Goal: Obtain resource: Download file/media

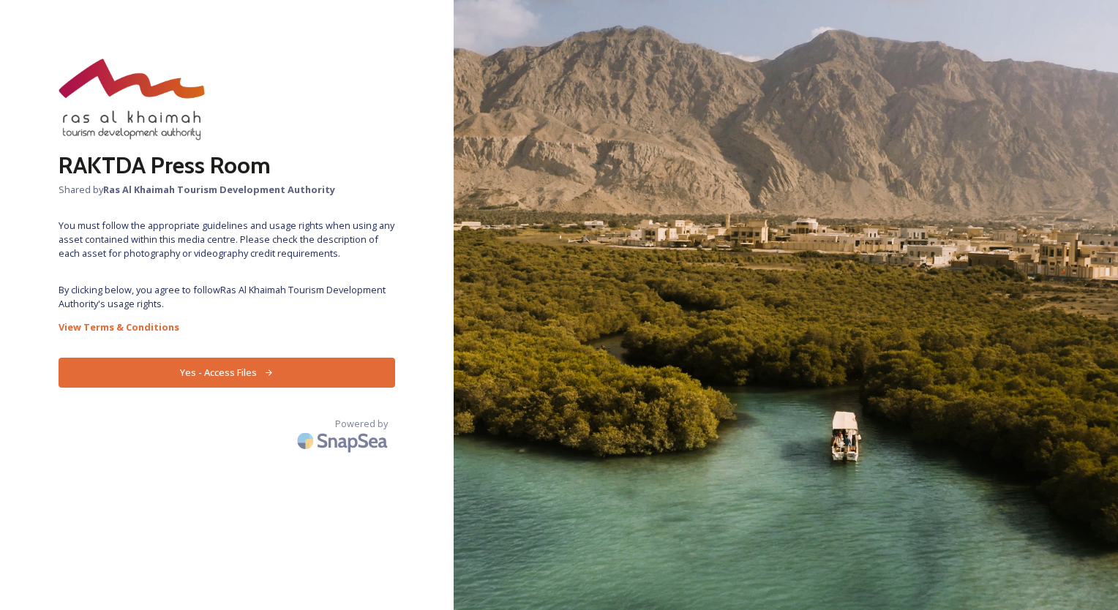
click at [240, 371] on button "Yes - Access Files" at bounding box center [227, 373] width 336 height 30
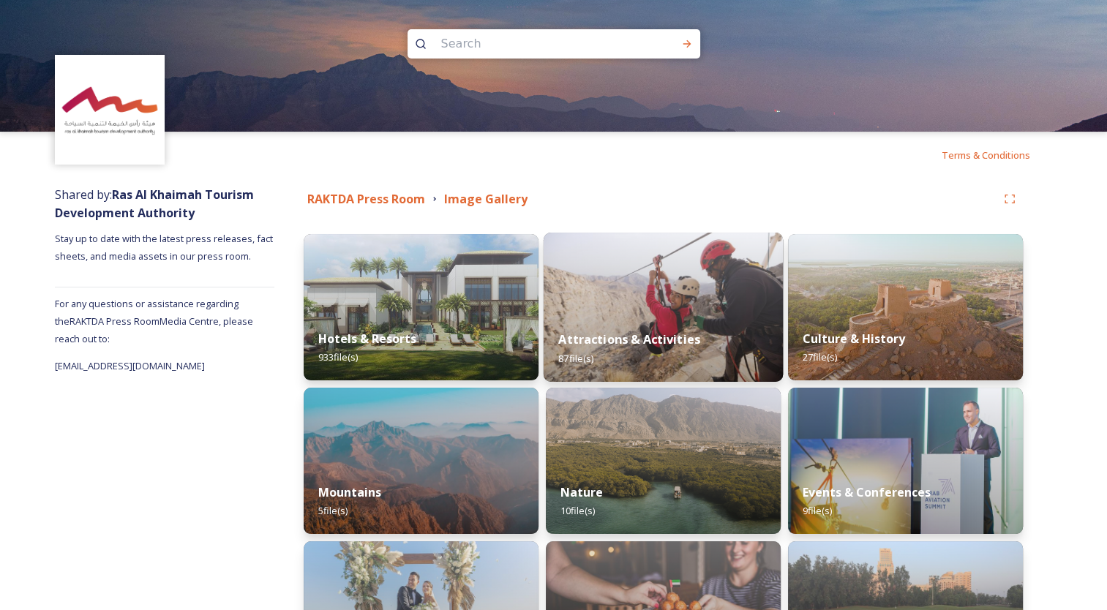
click at [664, 291] on img at bounding box center [662, 307] width 239 height 149
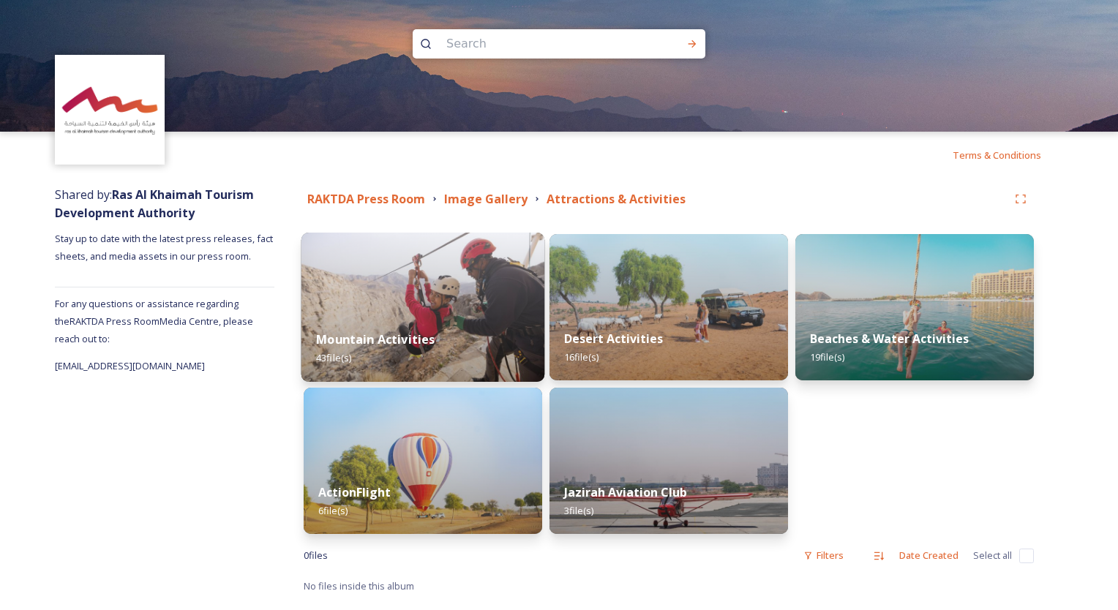
click at [461, 294] on img at bounding box center [423, 307] width 244 height 149
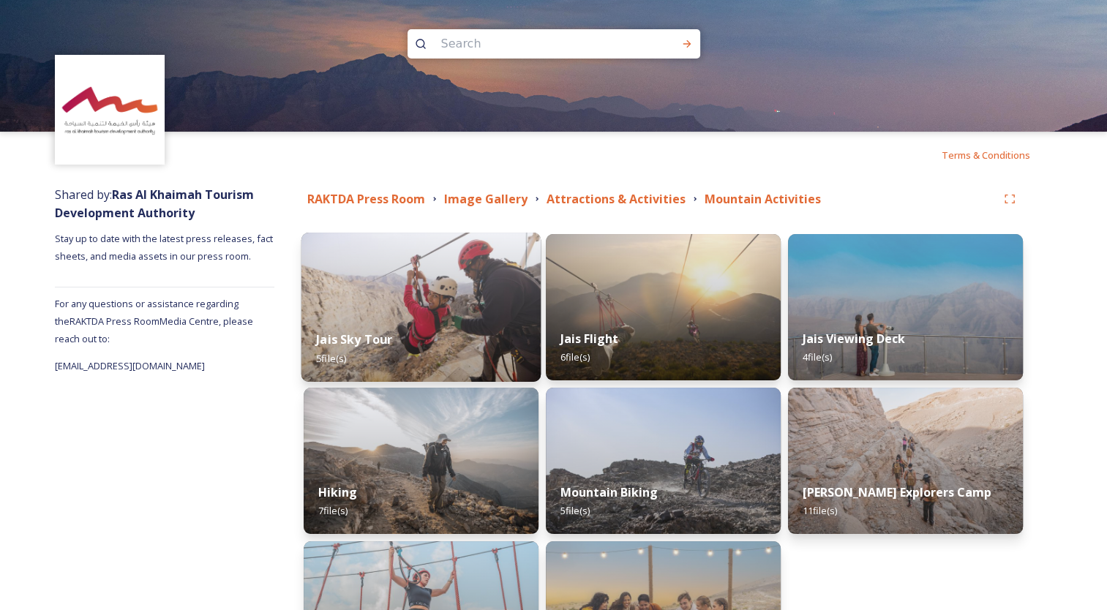
click at [421, 293] on img at bounding box center [420, 307] width 239 height 149
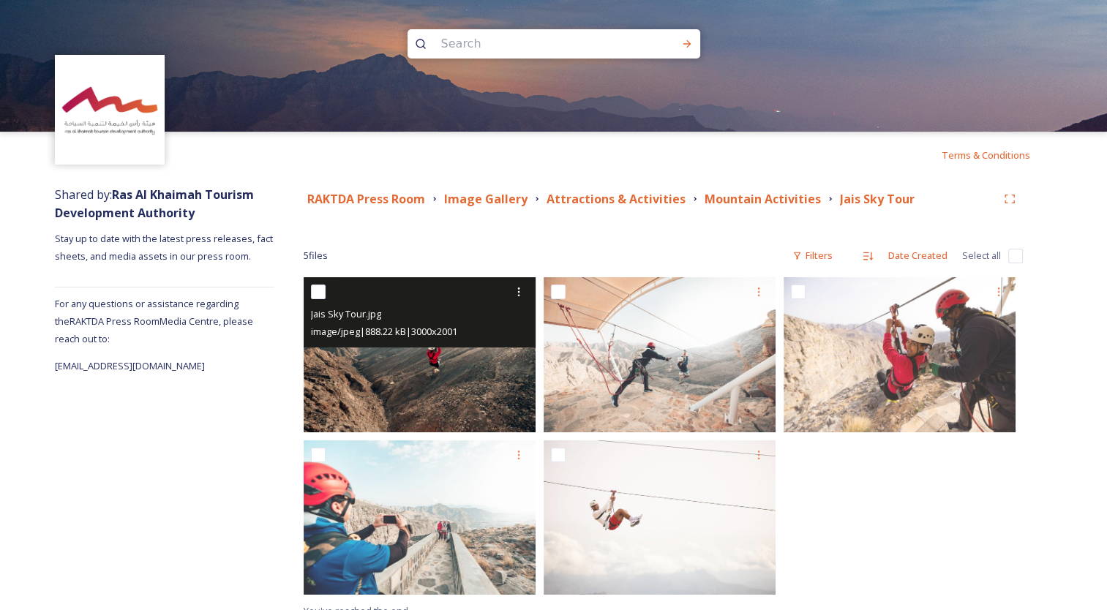
click at [450, 374] on img at bounding box center [420, 354] width 232 height 154
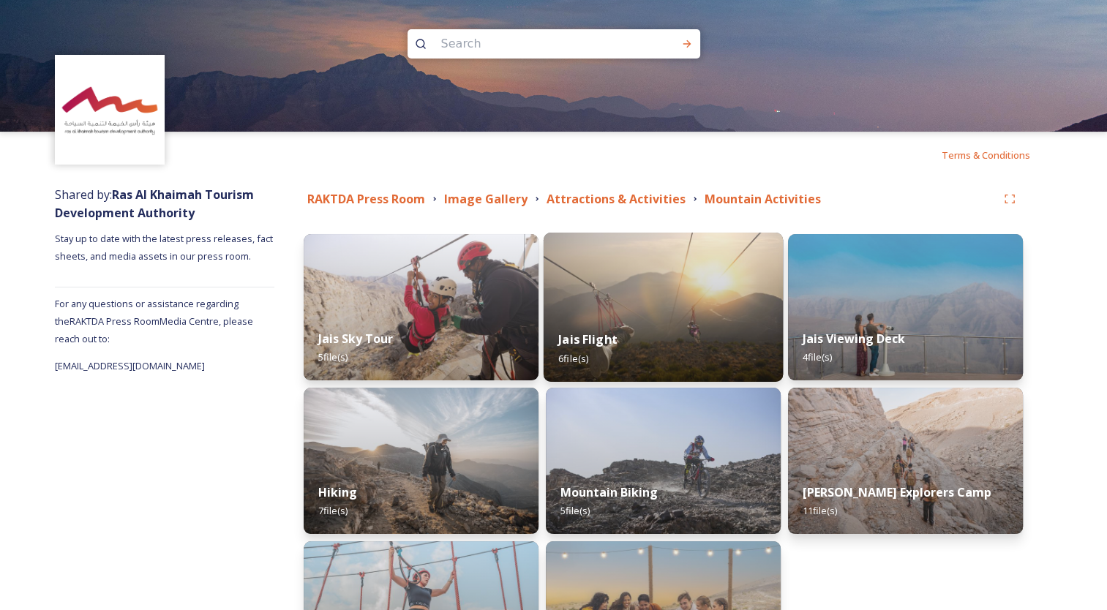
click at [660, 276] on img at bounding box center [662, 307] width 239 height 149
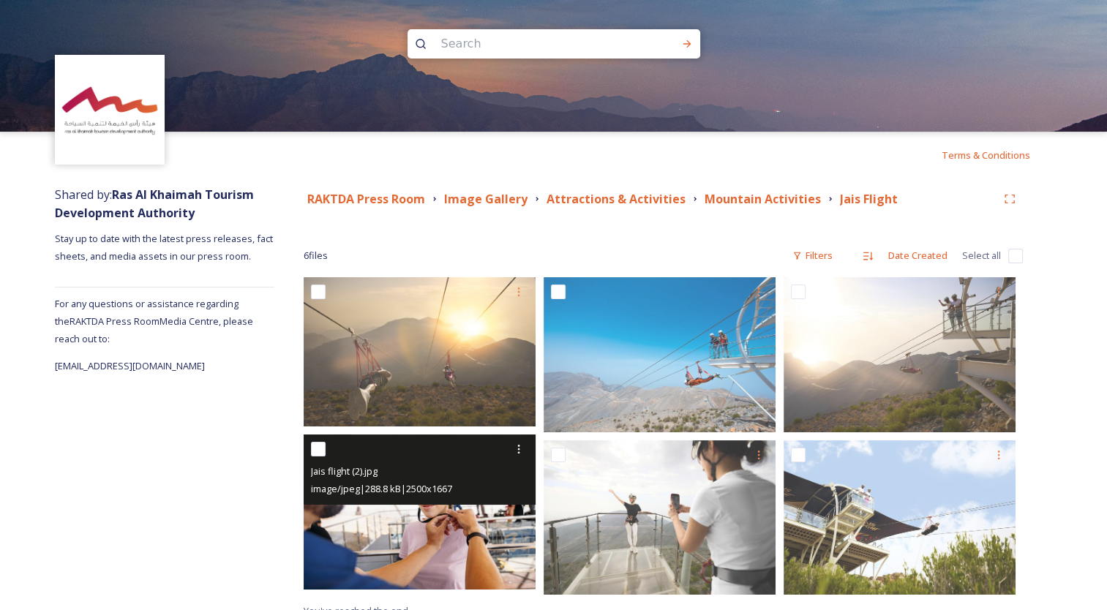
click at [466, 532] on img at bounding box center [420, 511] width 232 height 154
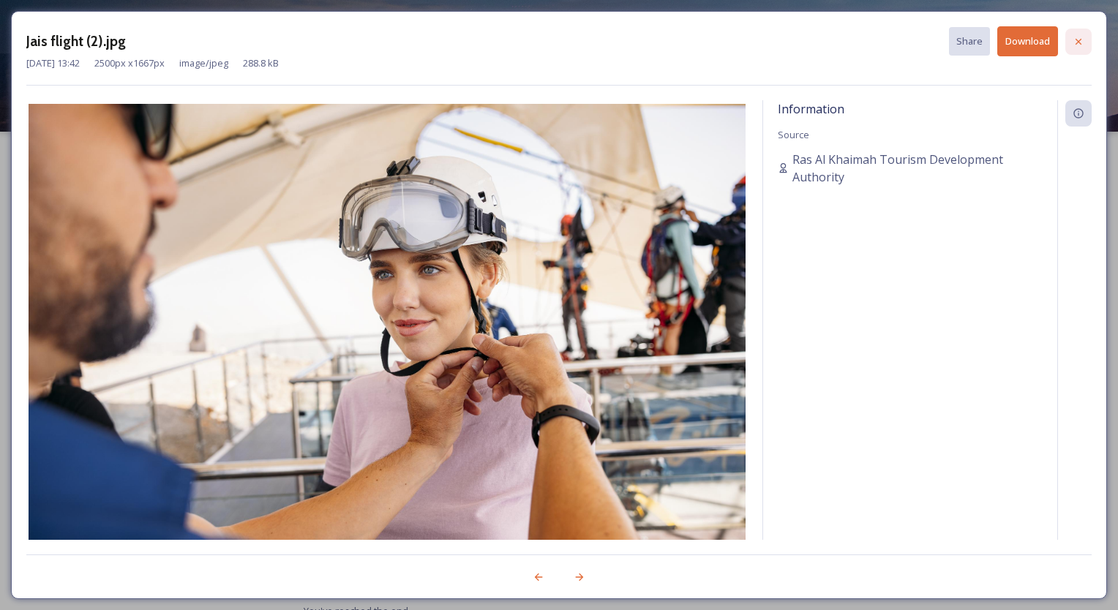
click at [1076, 40] on icon at bounding box center [1078, 42] width 12 height 12
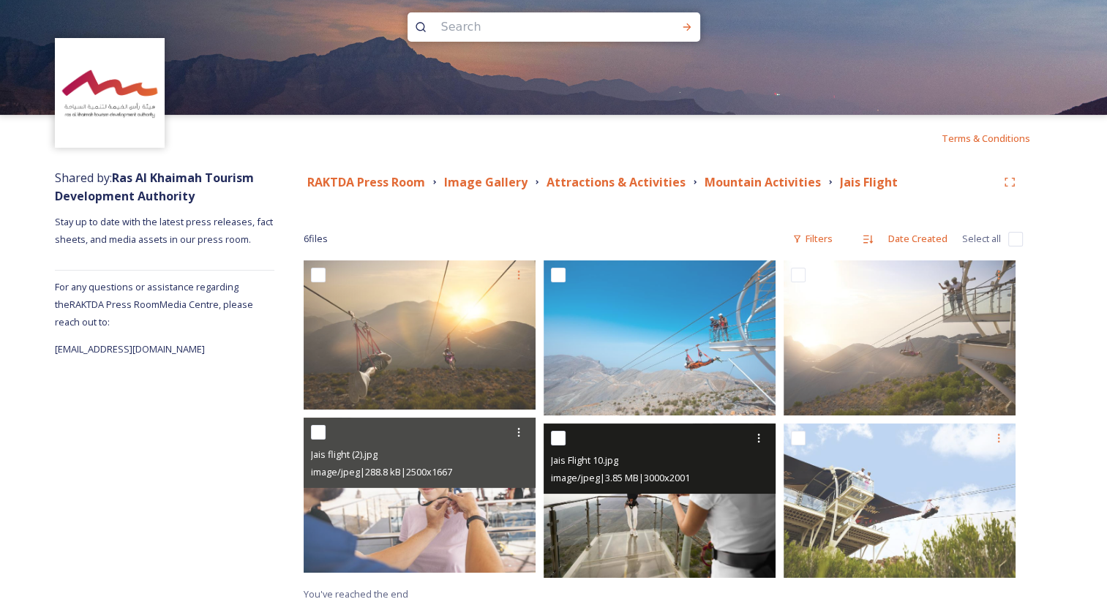
click at [547, 511] on img at bounding box center [659, 500] width 232 height 154
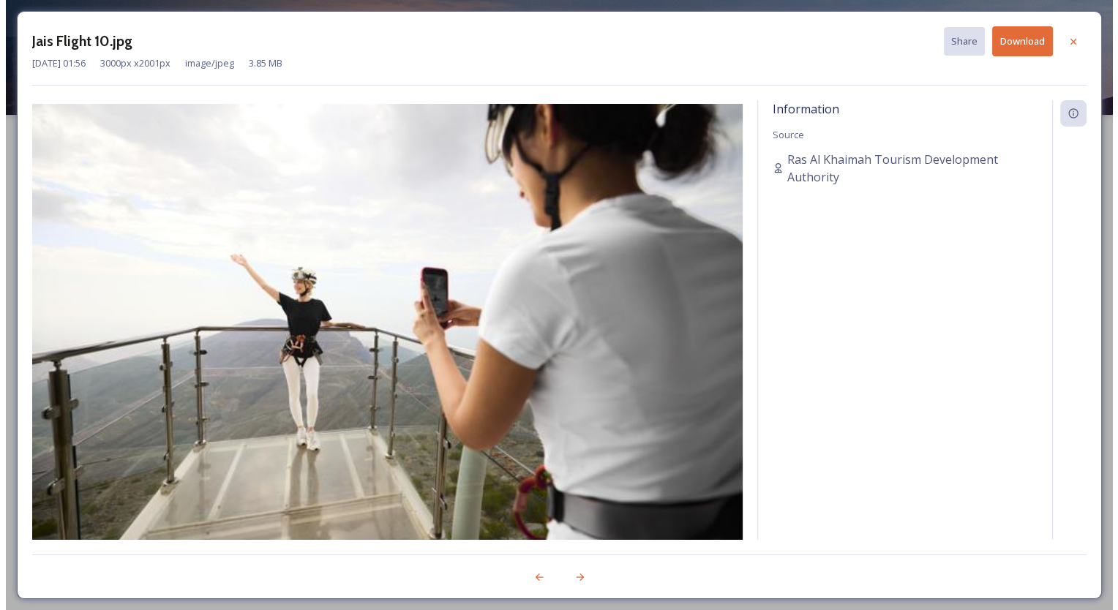
scroll to position [16, 0]
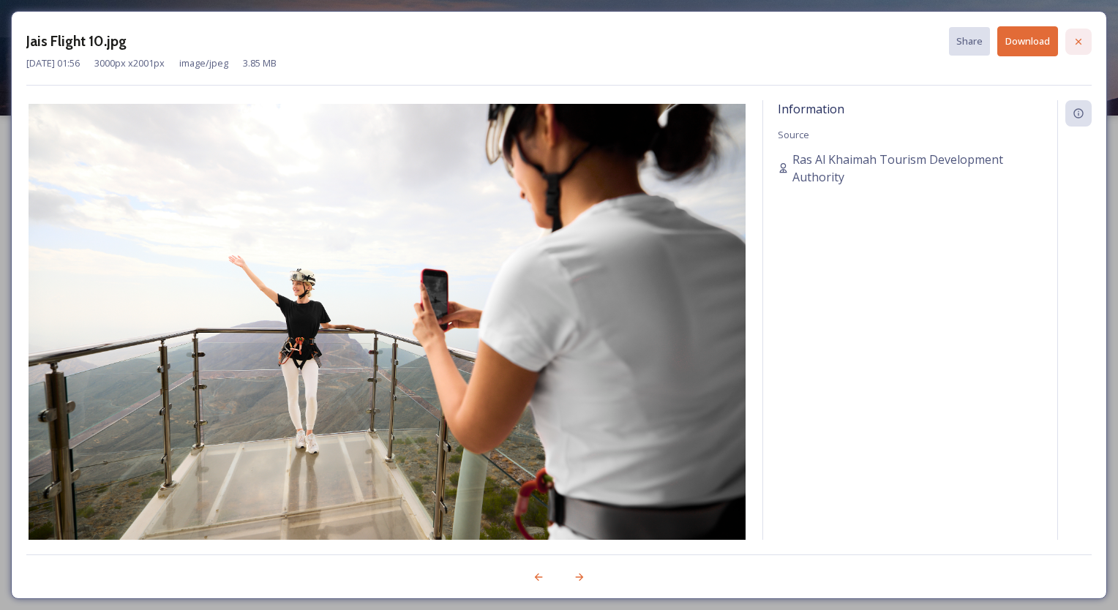
click at [1077, 45] on icon at bounding box center [1078, 42] width 12 height 12
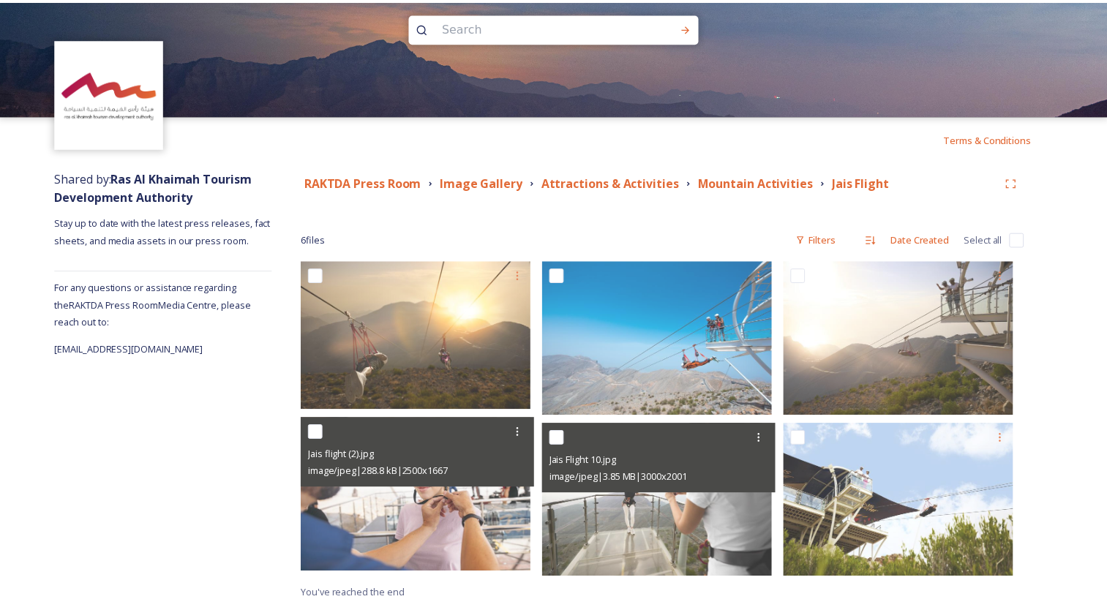
scroll to position [17, 0]
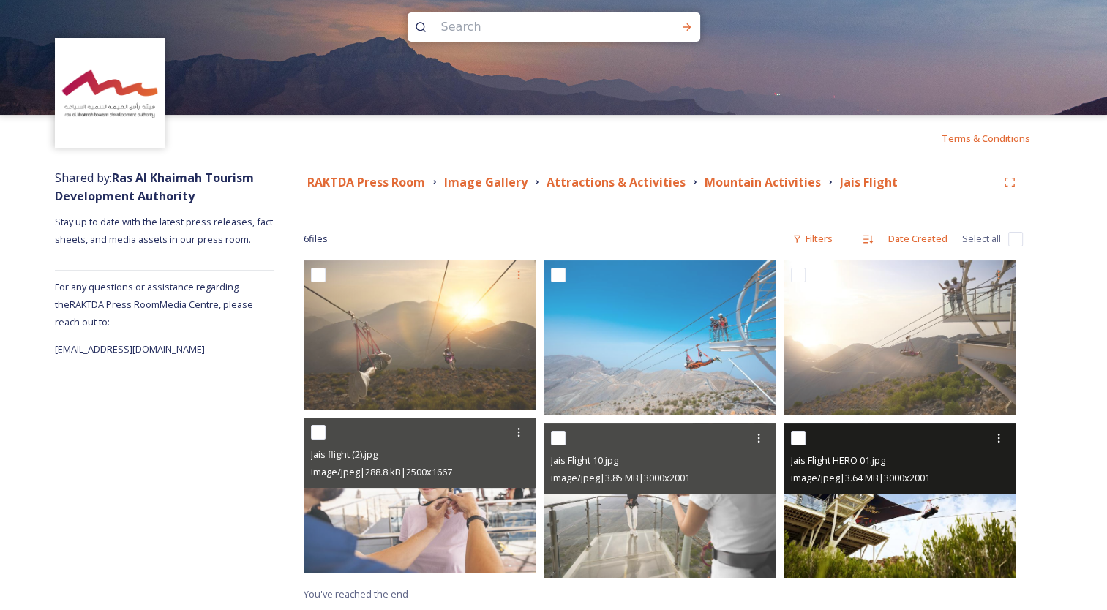
click at [935, 544] on img at bounding box center [899, 500] width 232 height 154
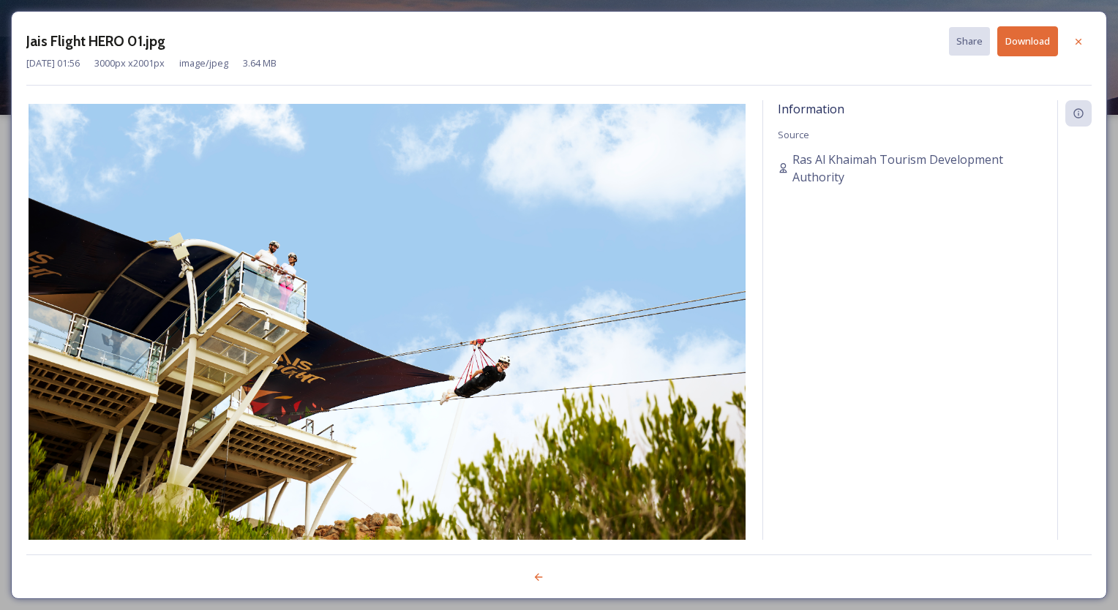
drag, startPoint x: 1081, startPoint y: 38, endPoint x: 1039, endPoint y: 80, distance: 60.0
click at [1081, 38] on icon at bounding box center [1078, 42] width 12 height 12
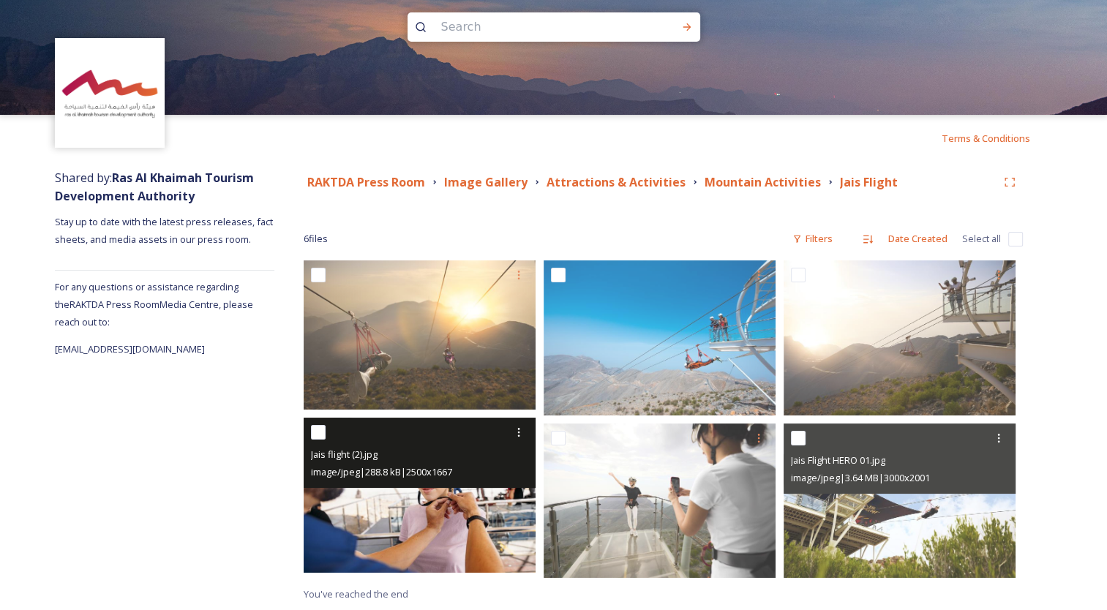
click at [397, 518] on img at bounding box center [420, 495] width 232 height 154
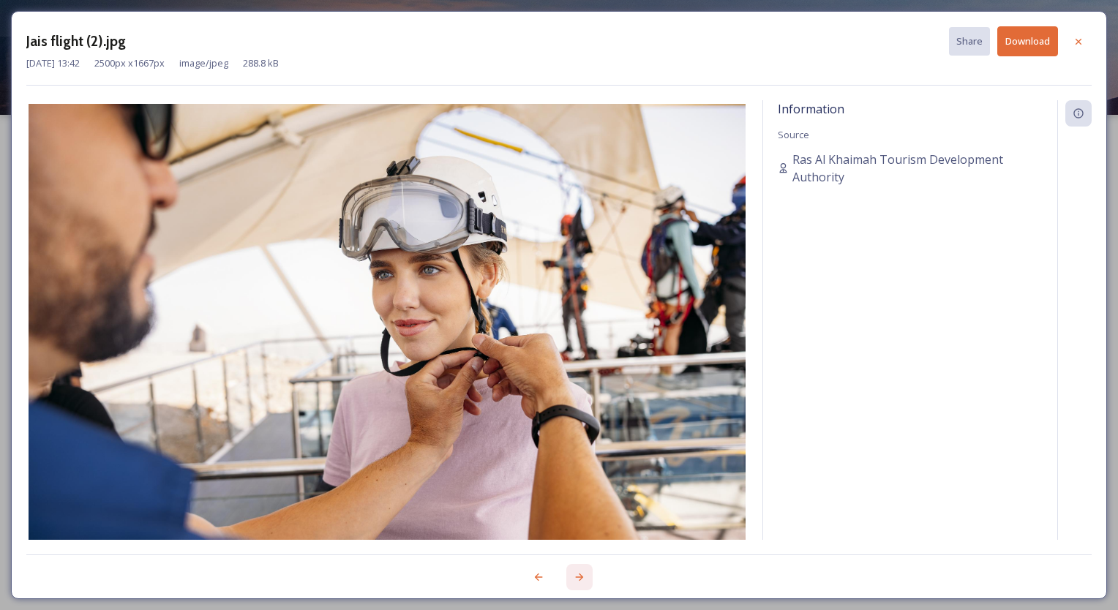
click at [579, 572] on icon at bounding box center [579, 577] width 12 height 12
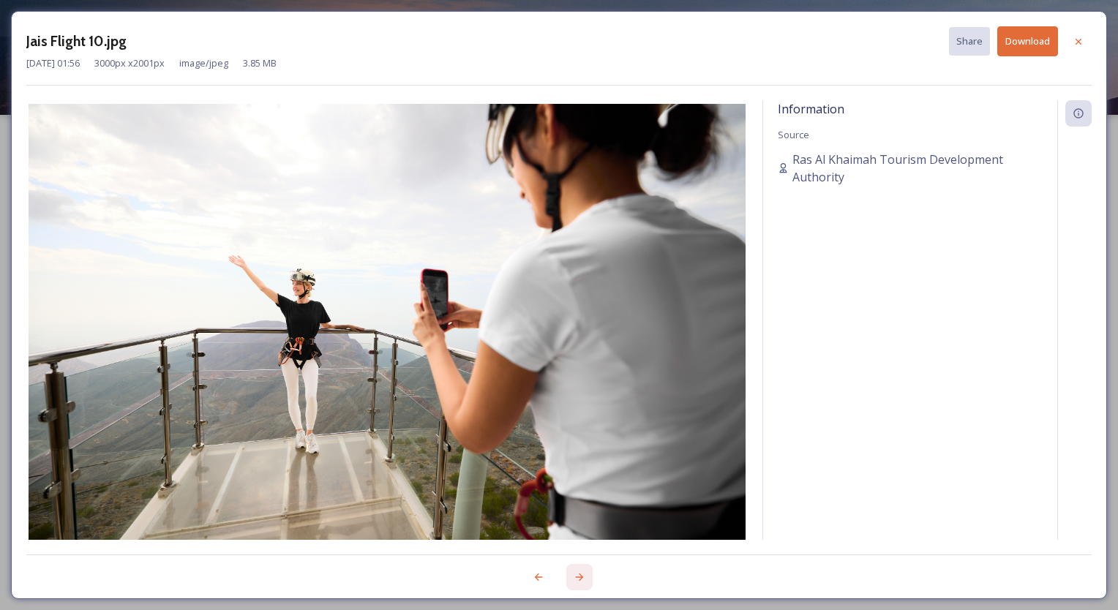
click at [579, 573] on icon at bounding box center [580, 576] width 8 height 7
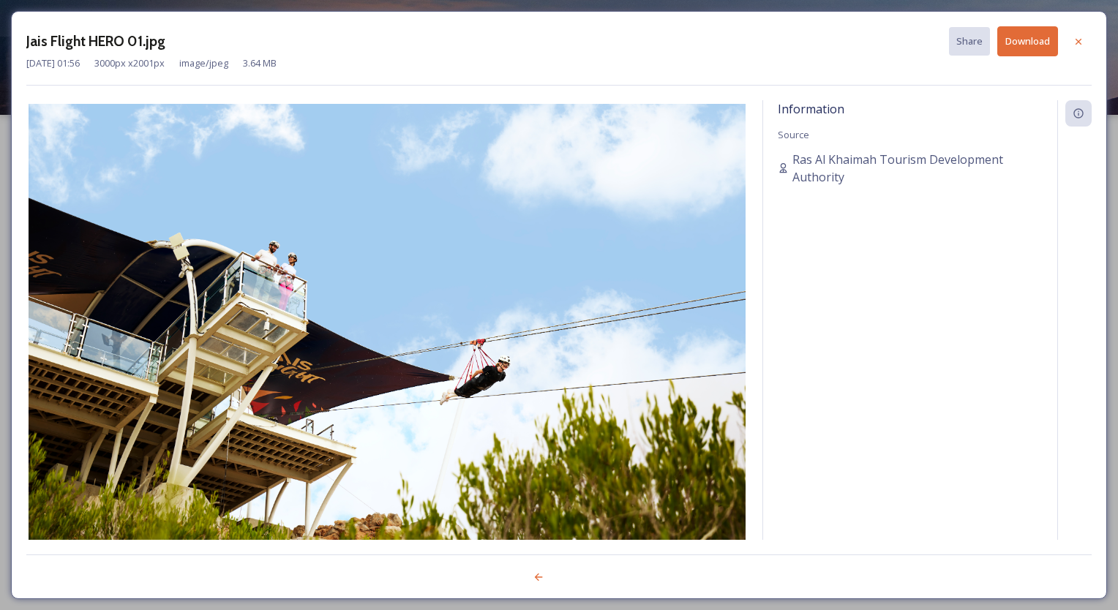
click at [579, 573] on div at bounding box center [558, 568] width 1065 height 29
drag, startPoint x: 1074, startPoint y: 37, endPoint x: 1038, endPoint y: 29, distance: 37.3
click at [1074, 38] on icon at bounding box center [1078, 42] width 12 height 12
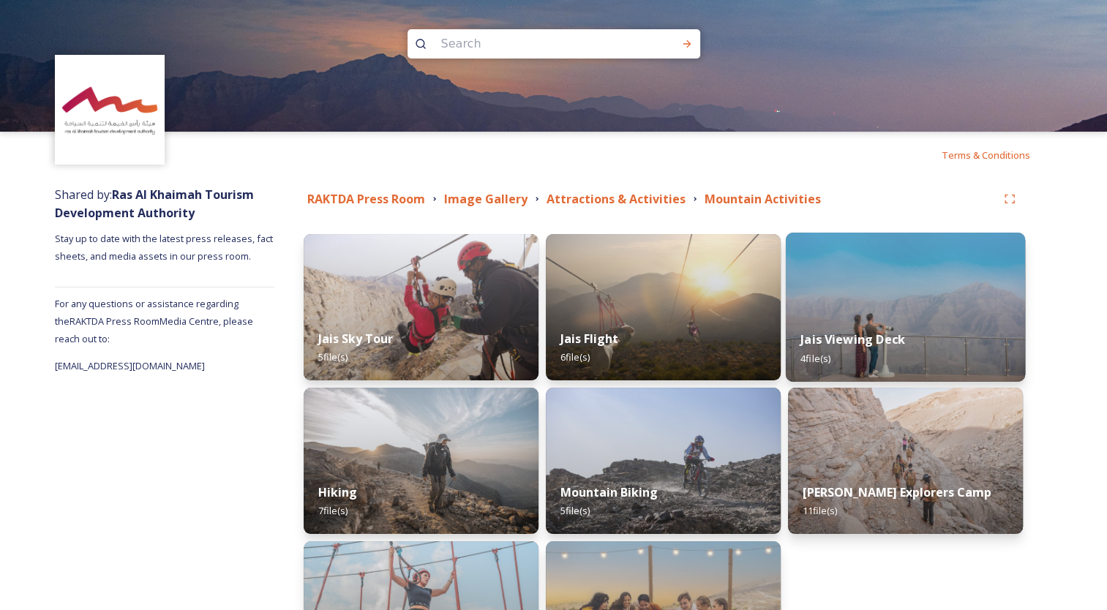
click at [853, 326] on div "Jais Viewing Deck 4 file(s)" at bounding box center [904, 348] width 239 height 67
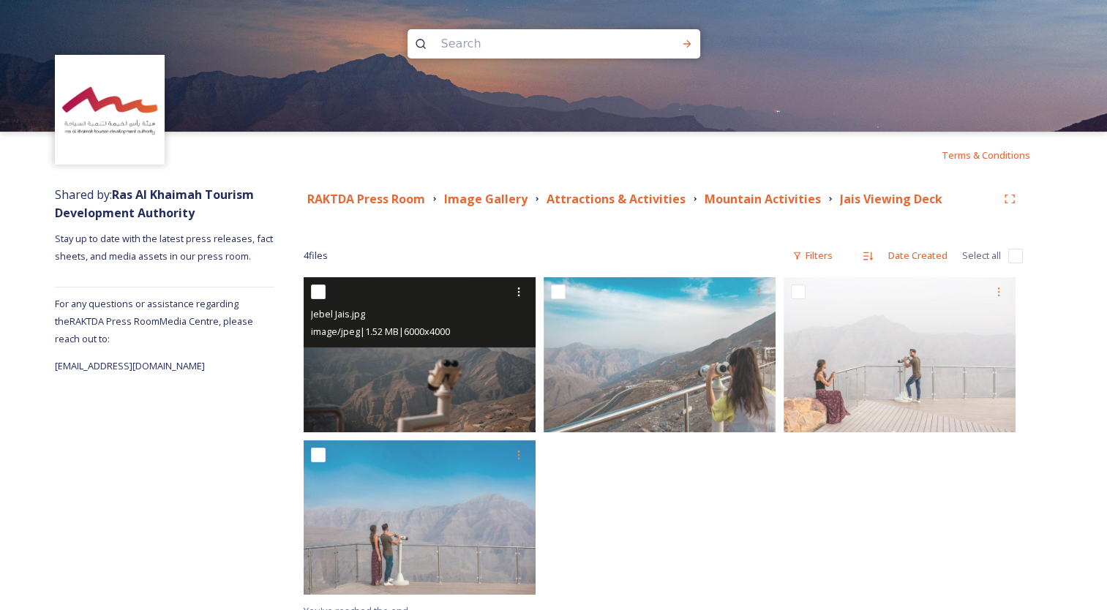
click at [441, 391] on img at bounding box center [420, 354] width 232 height 154
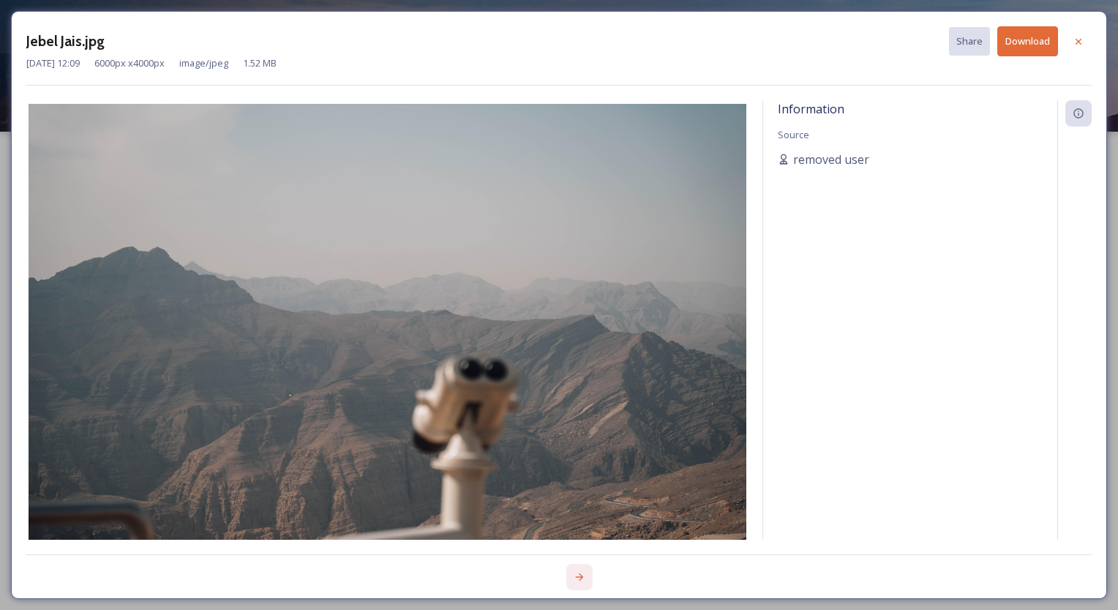
click at [584, 577] on icon at bounding box center [579, 577] width 12 height 12
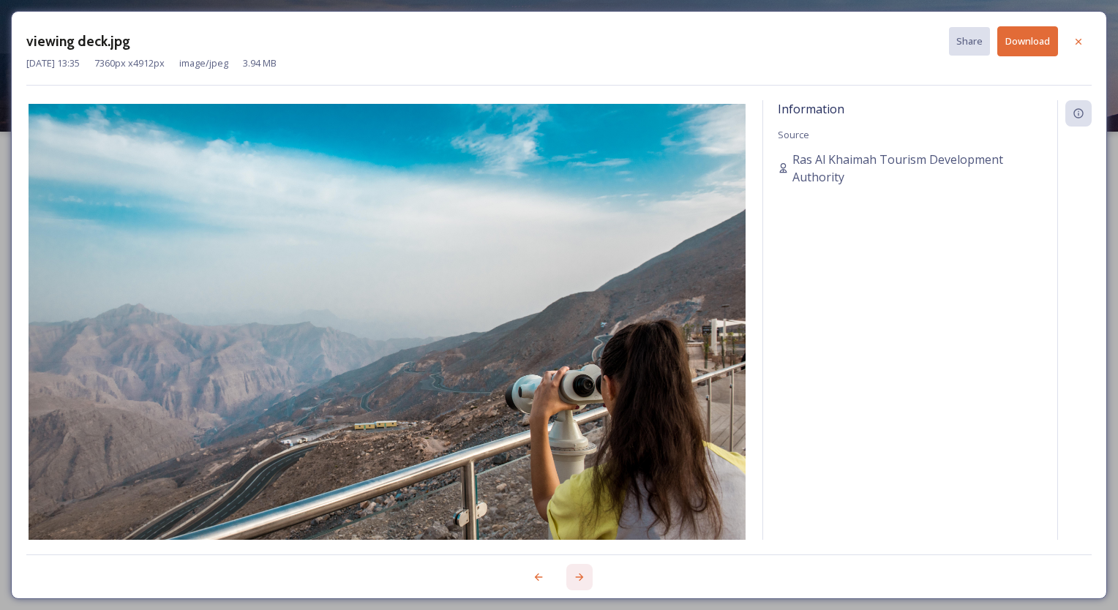
click at [584, 577] on icon at bounding box center [579, 577] width 12 height 12
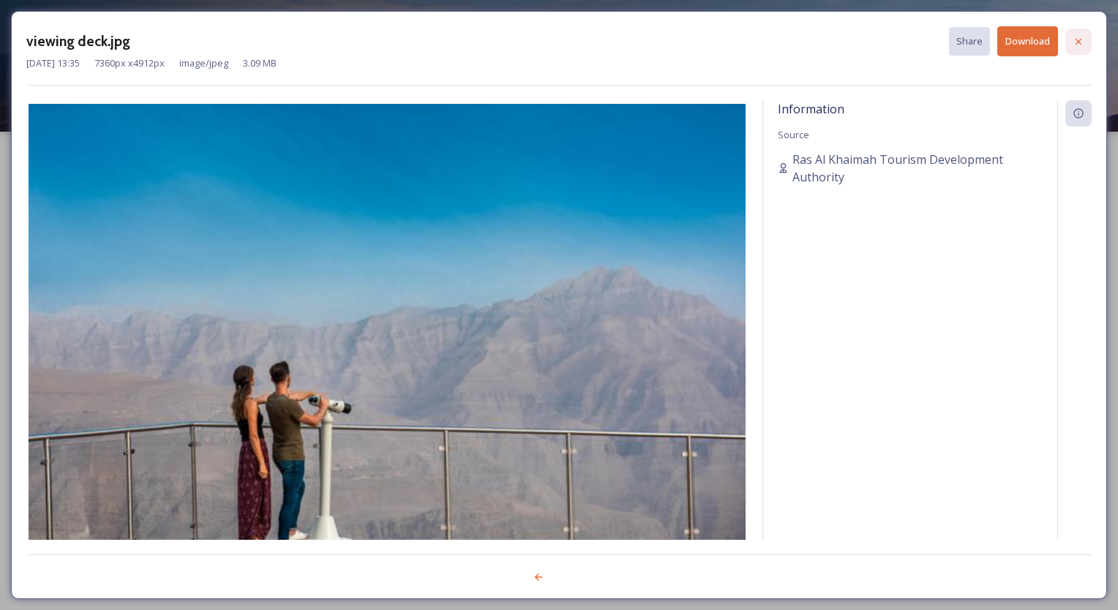
click at [1082, 39] on icon at bounding box center [1078, 42] width 12 height 12
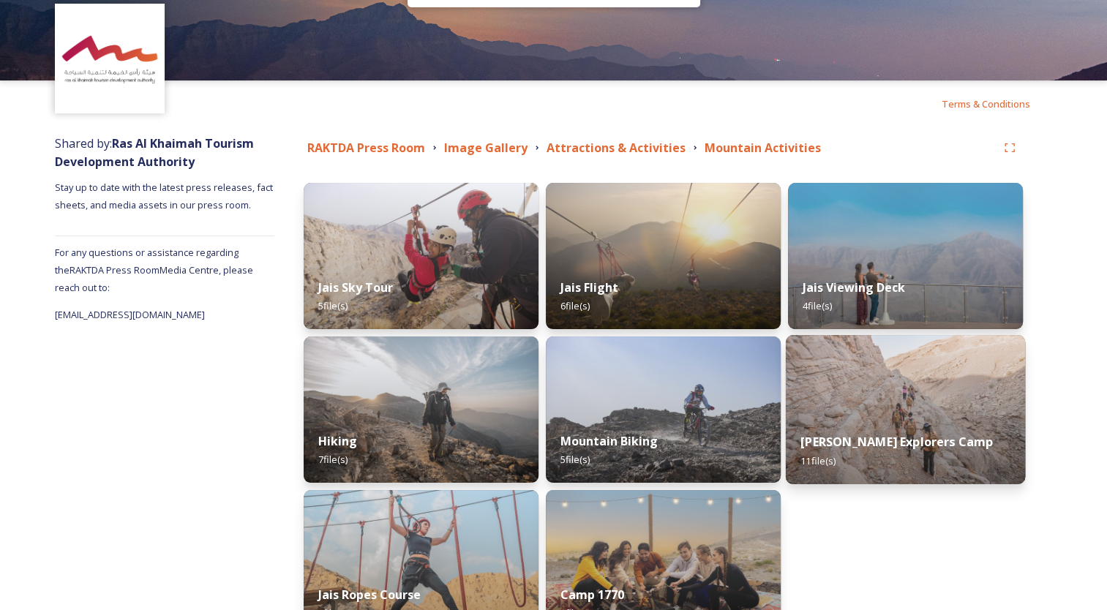
scroll to position [73, 0]
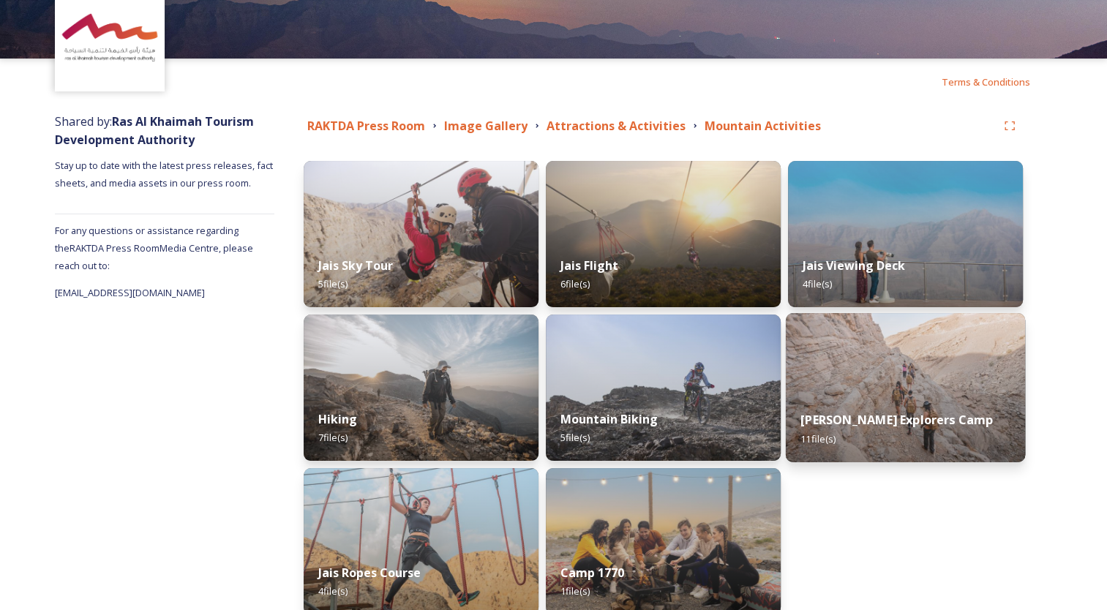
click at [910, 393] on img at bounding box center [904, 387] width 239 height 149
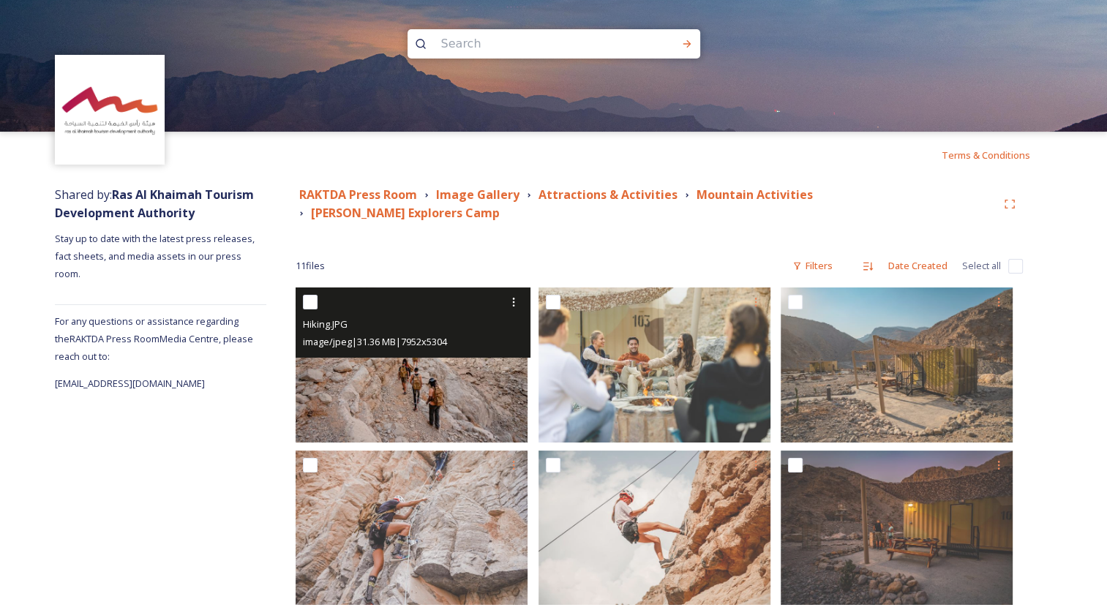
click at [449, 382] on img at bounding box center [411, 364] width 232 height 154
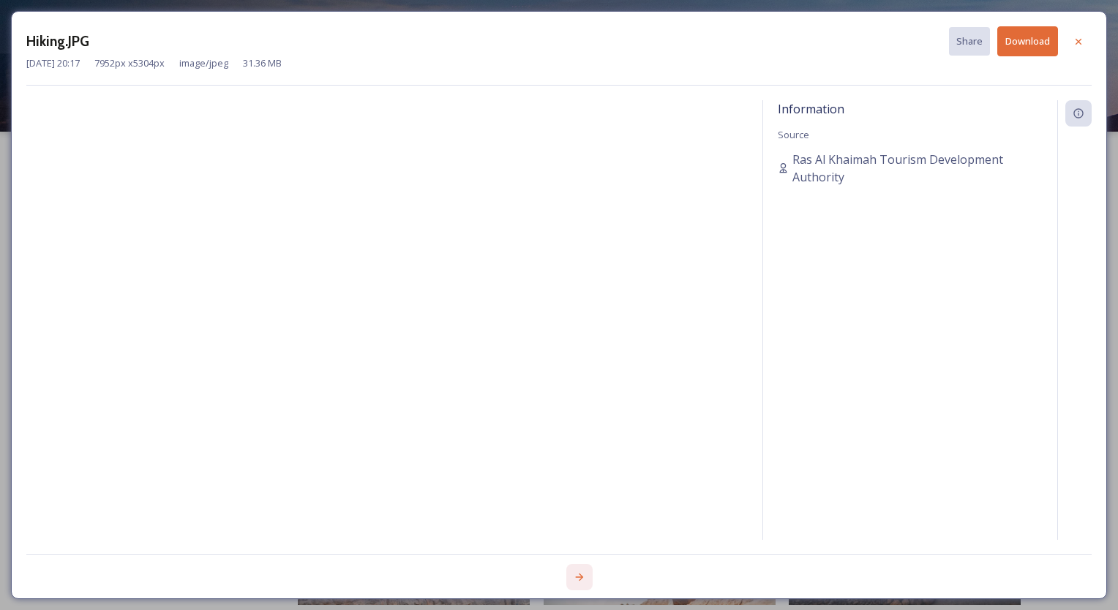
click at [582, 576] on icon at bounding box center [580, 576] width 8 height 7
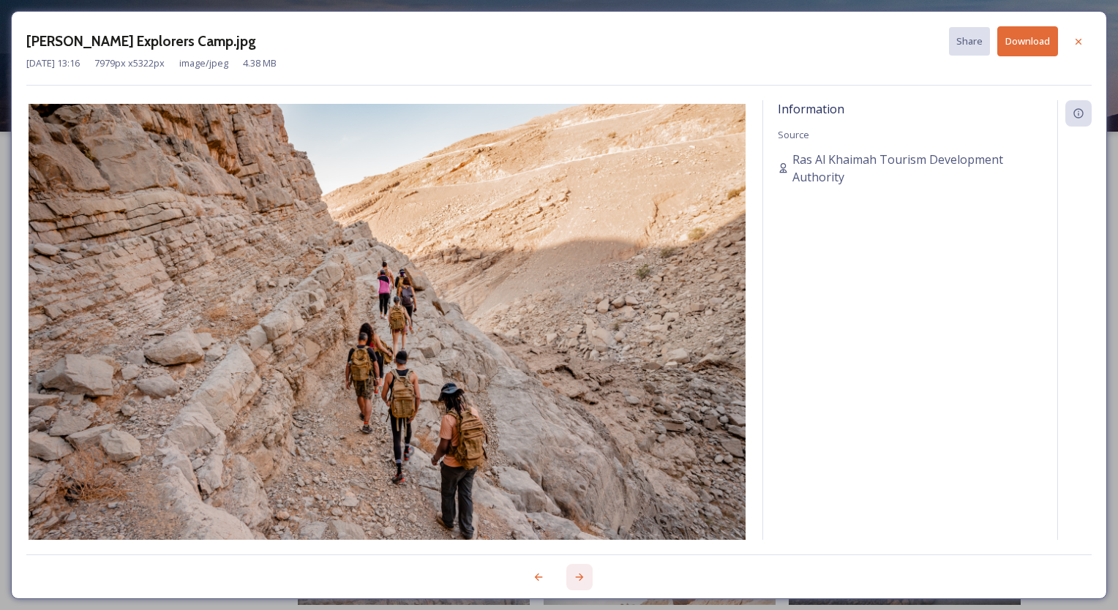
click at [584, 574] on icon at bounding box center [579, 577] width 12 height 12
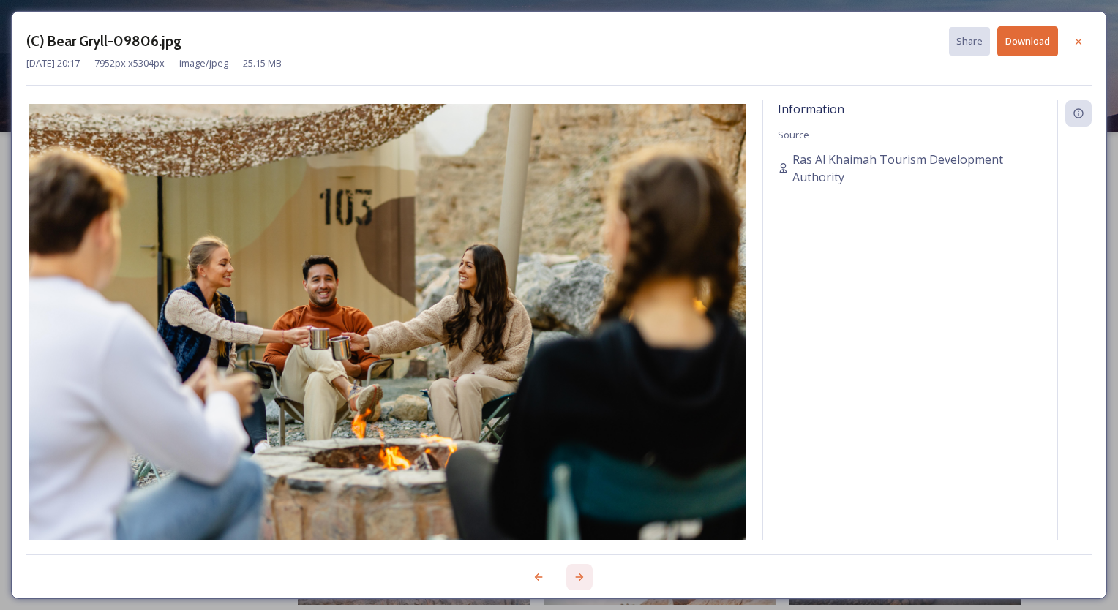
click at [581, 577] on icon at bounding box center [580, 576] width 8 height 7
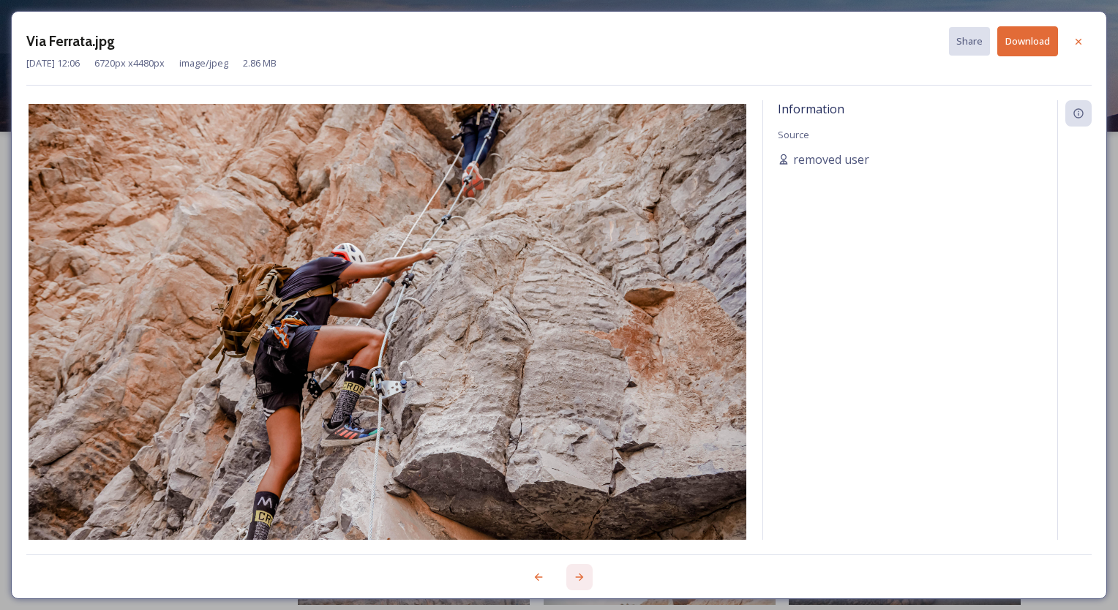
click at [581, 576] on icon at bounding box center [579, 577] width 12 height 12
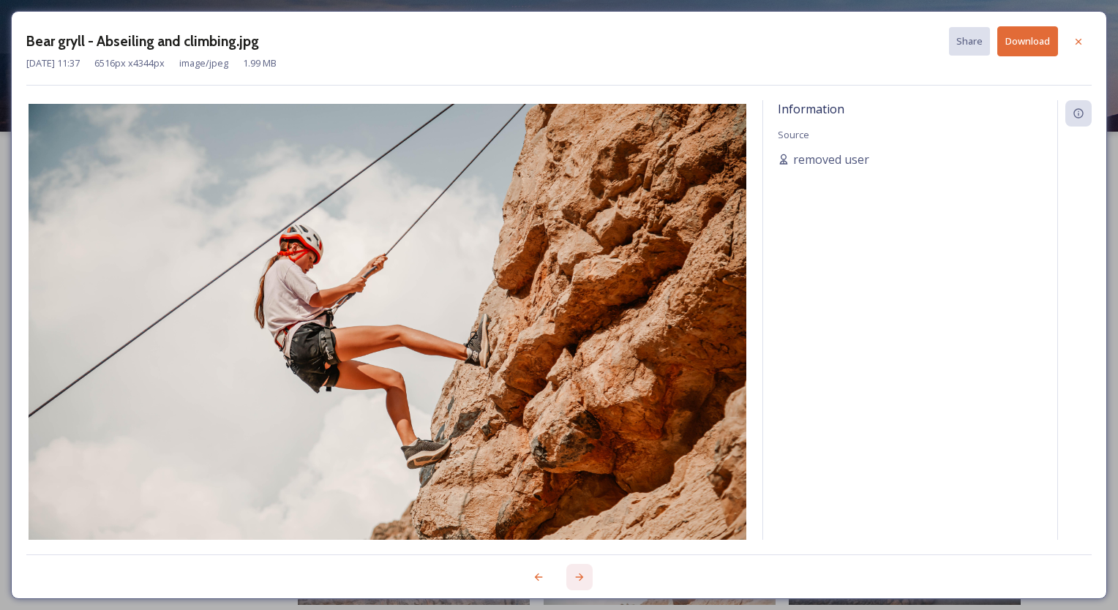
click at [580, 576] on icon at bounding box center [579, 577] width 12 height 12
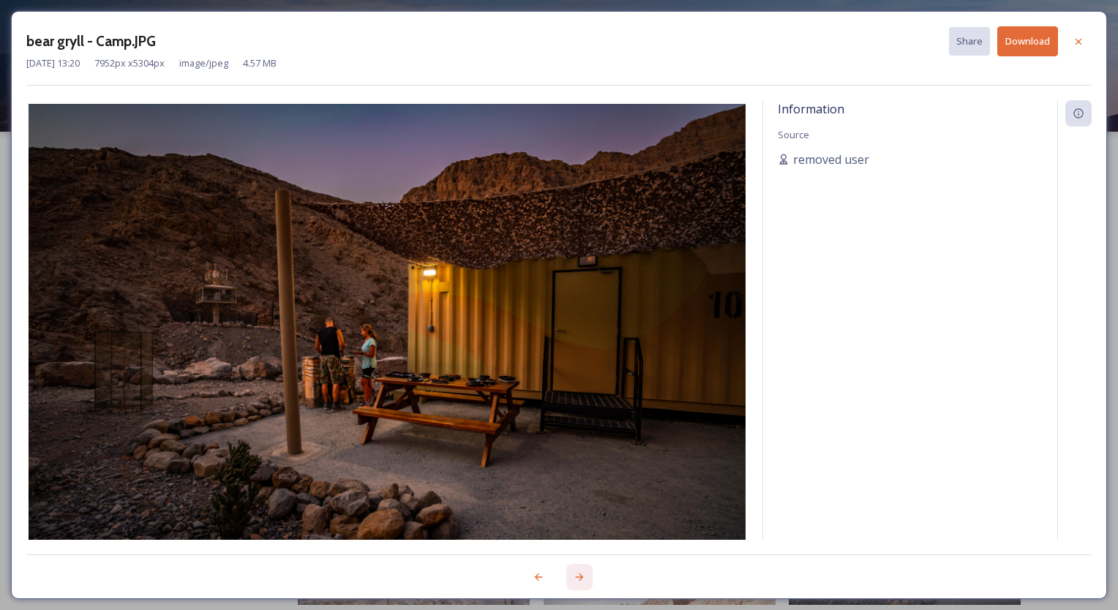
click at [576, 575] on icon at bounding box center [579, 577] width 12 height 12
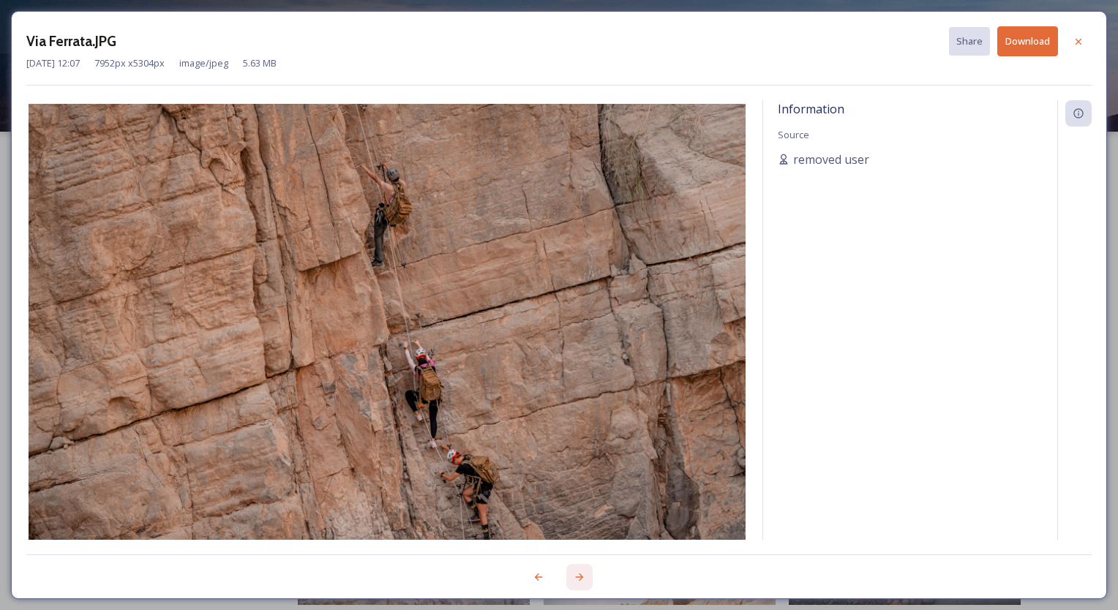
click at [576, 575] on icon at bounding box center [579, 577] width 12 height 12
click at [575, 575] on icon at bounding box center [579, 577] width 12 height 12
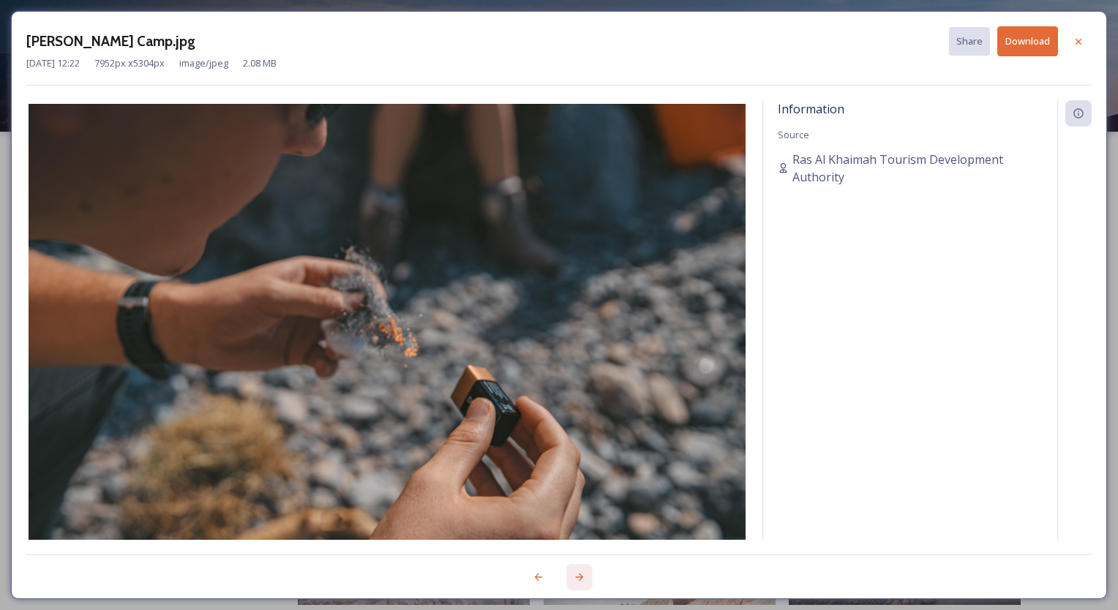
click at [573, 575] on icon at bounding box center [579, 577] width 12 height 12
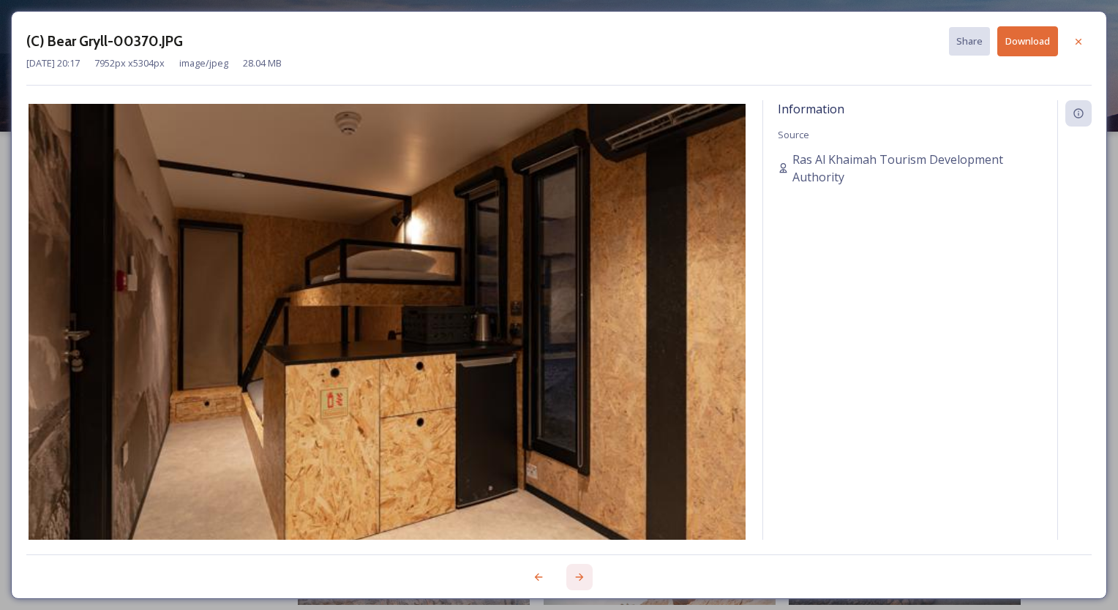
click at [573, 575] on icon at bounding box center [579, 577] width 12 height 12
drag, startPoint x: 1082, startPoint y: 37, endPoint x: 1071, endPoint y: 69, distance: 34.7
click at [1082, 37] on icon at bounding box center [1078, 42] width 12 height 12
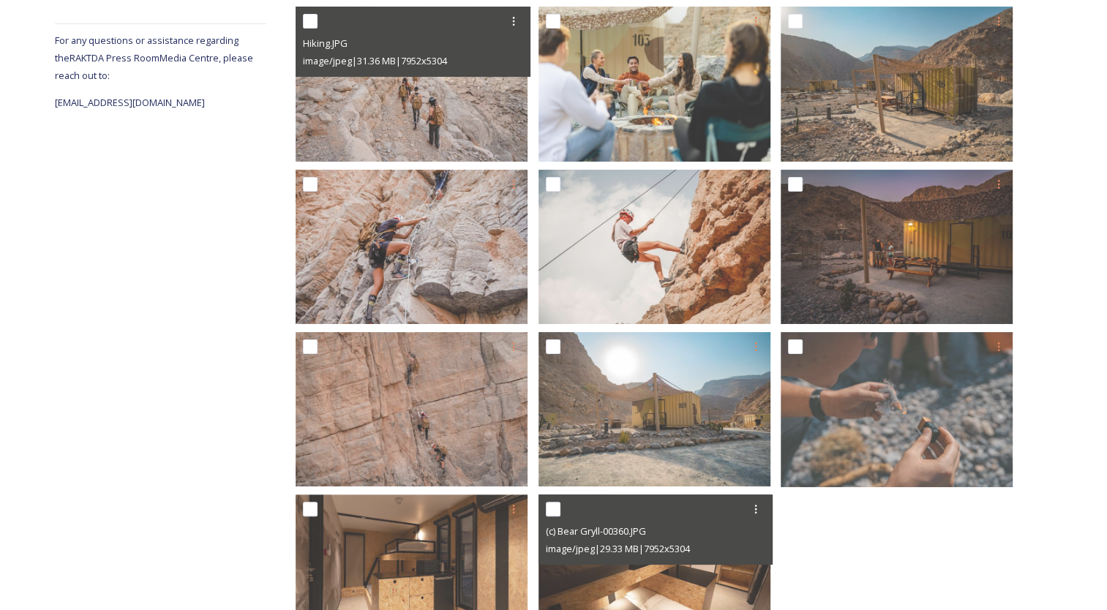
scroll to position [269, 0]
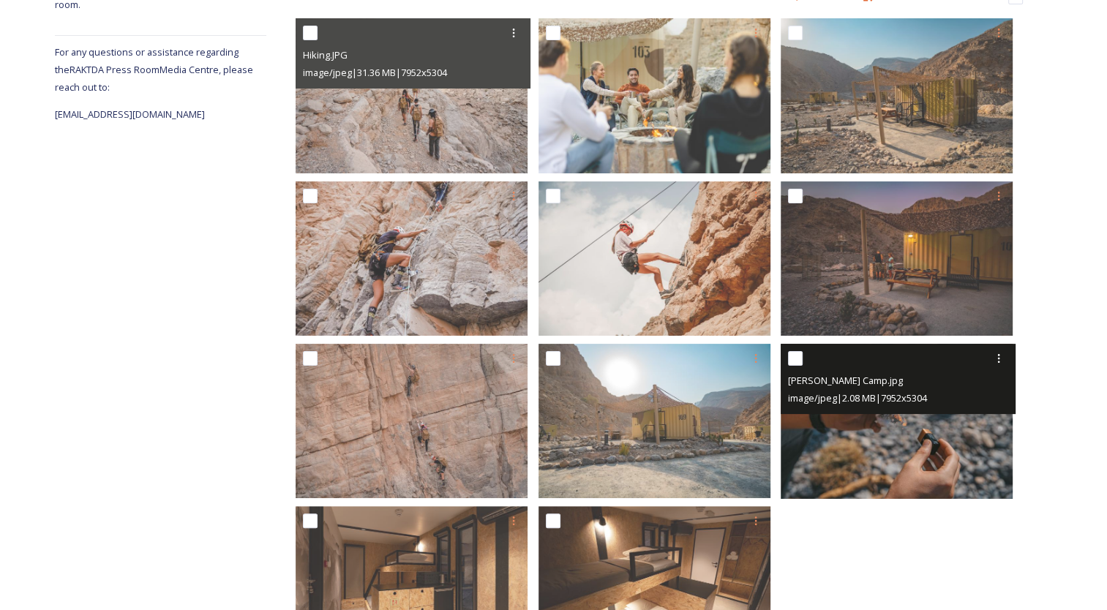
click at [861, 429] on img at bounding box center [896, 421] width 232 height 154
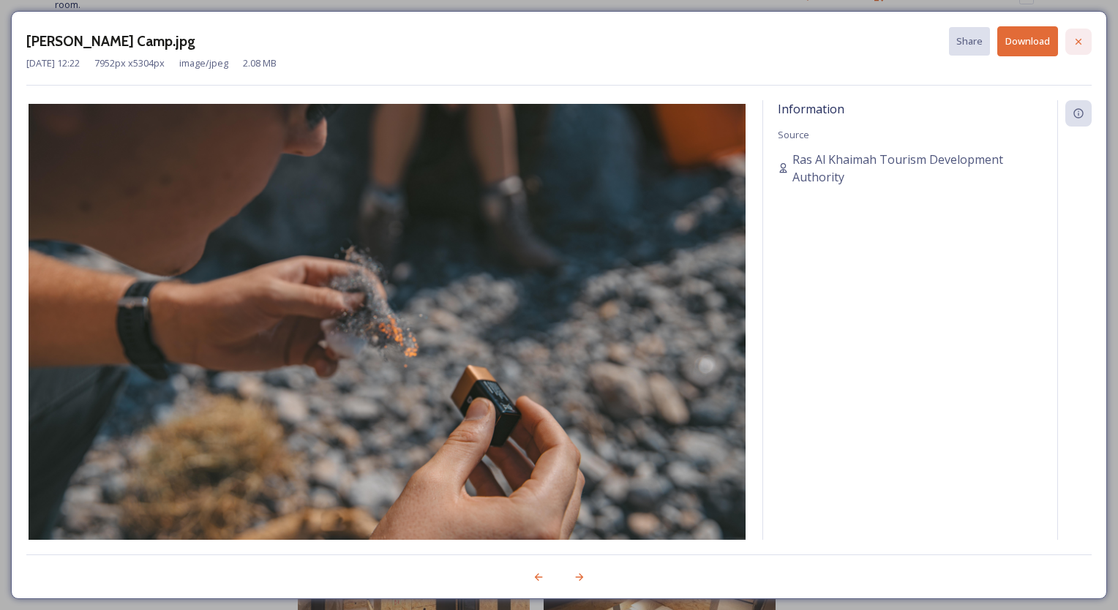
drag, startPoint x: 1076, startPoint y: 40, endPoint x: 972, endPoint y: 39, distance: 103.9
click at [1076, 40] on icon at bounding box center [1078, 42] width 12 height 12
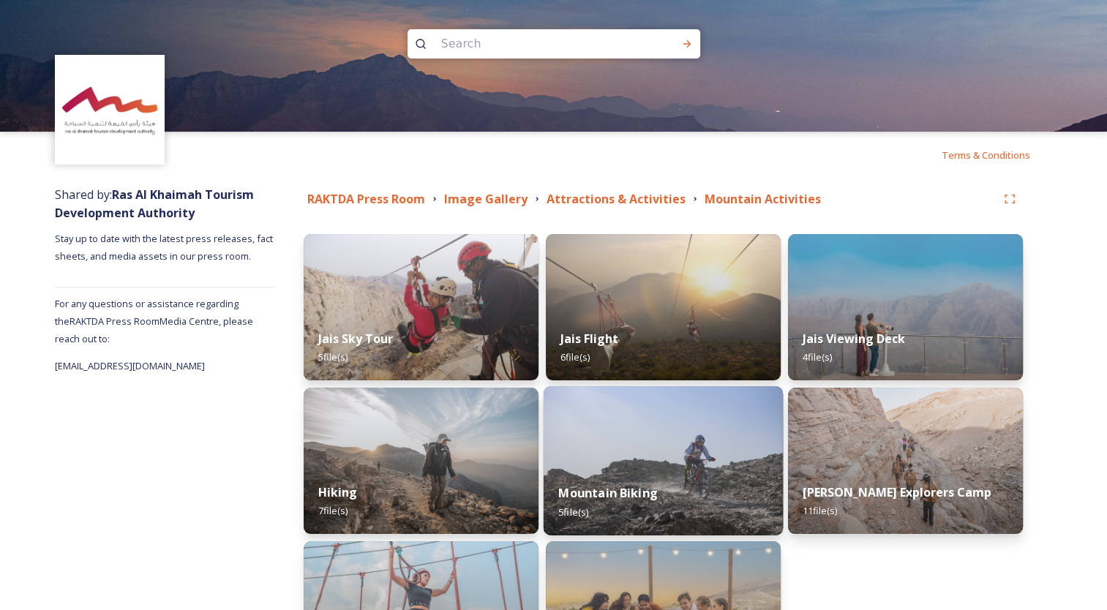
scroll to position [146, 0]
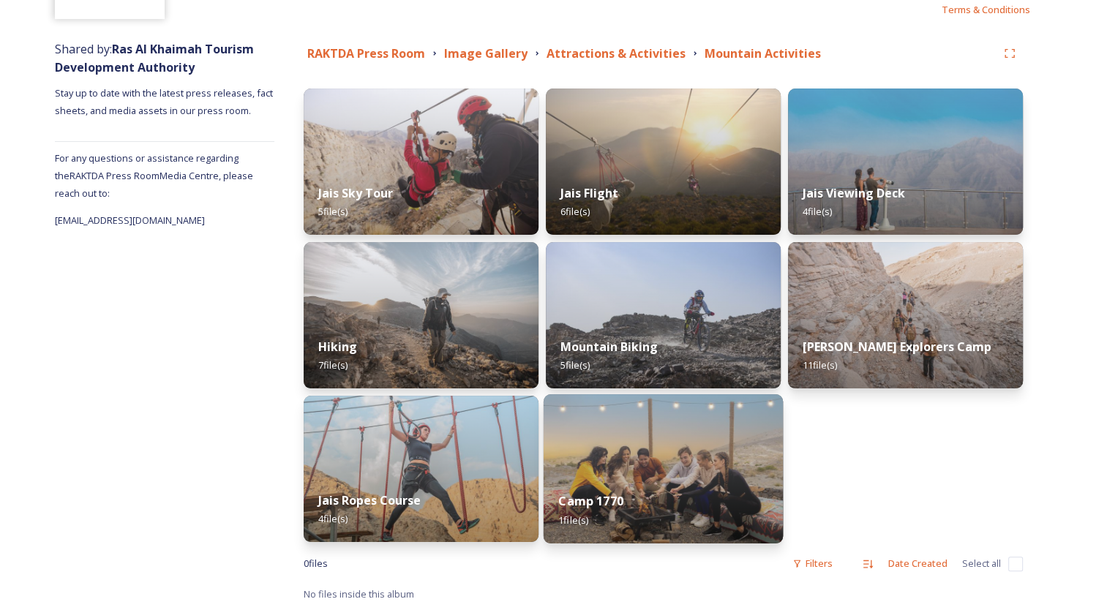
click at [636, 460] on img at bounding box center [662, 468] width 239 height 149
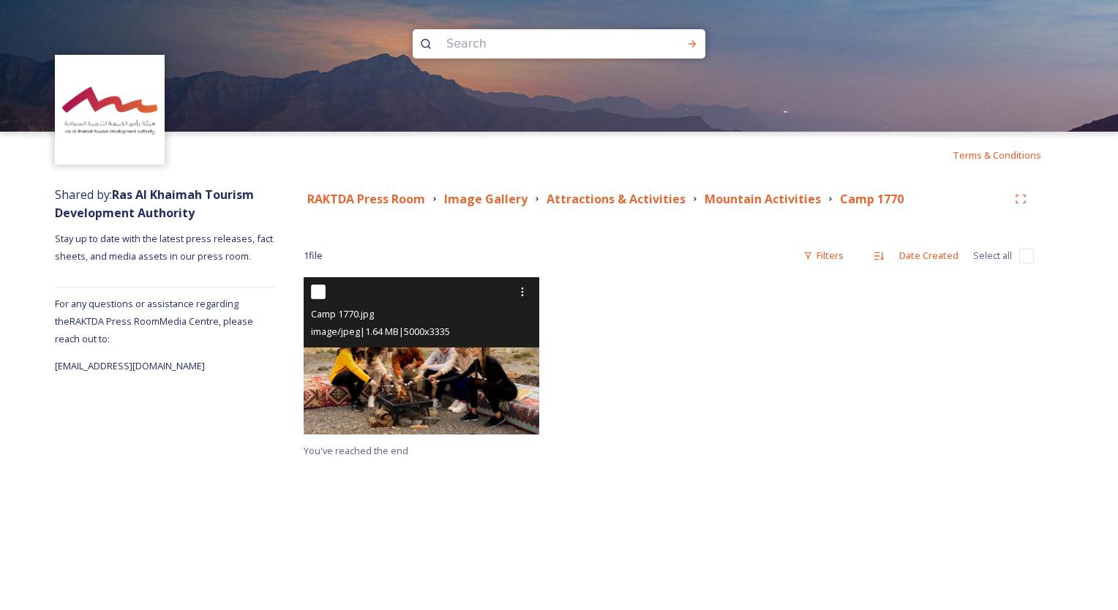
click at [413, 348] on img at bounding box center [421, 355] width 235 height 157
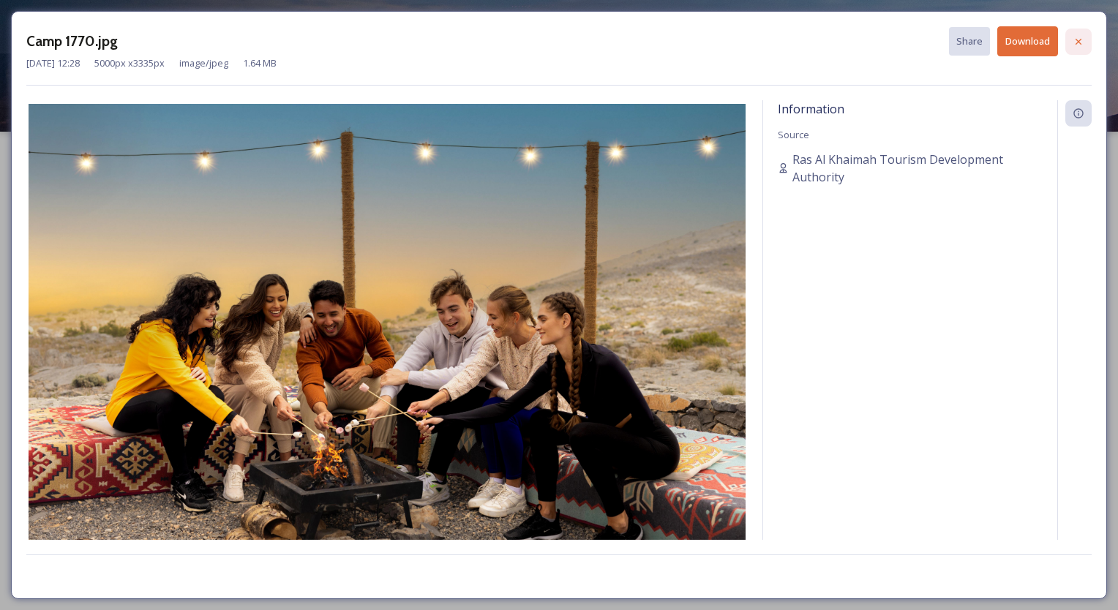
click at [1074, 33] on div at bounding box center [1078, 42] width 26 height 26
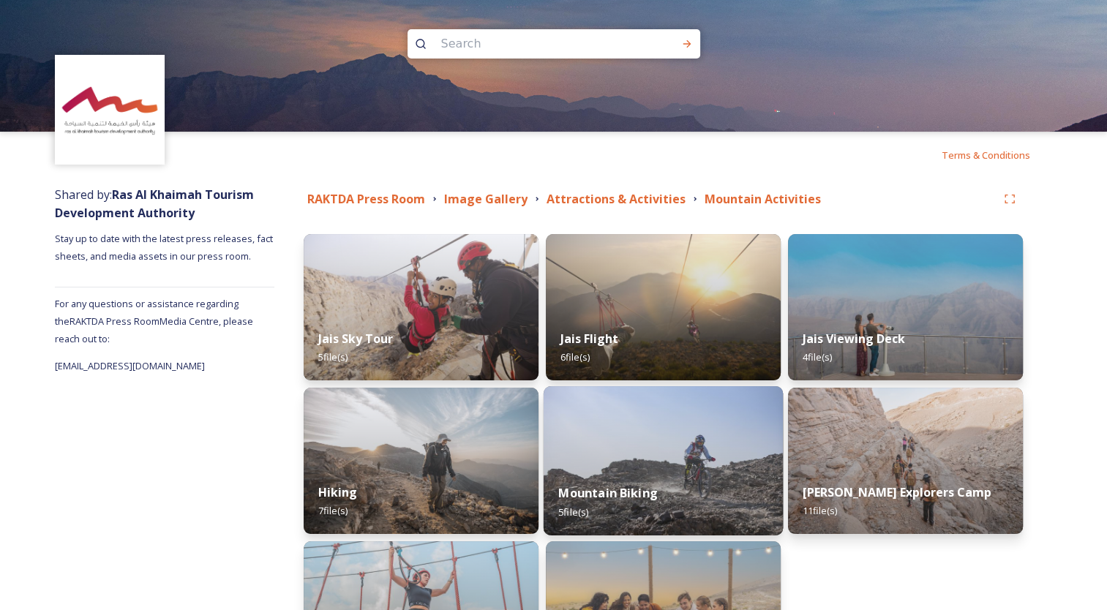
scroll to position [146, 0]
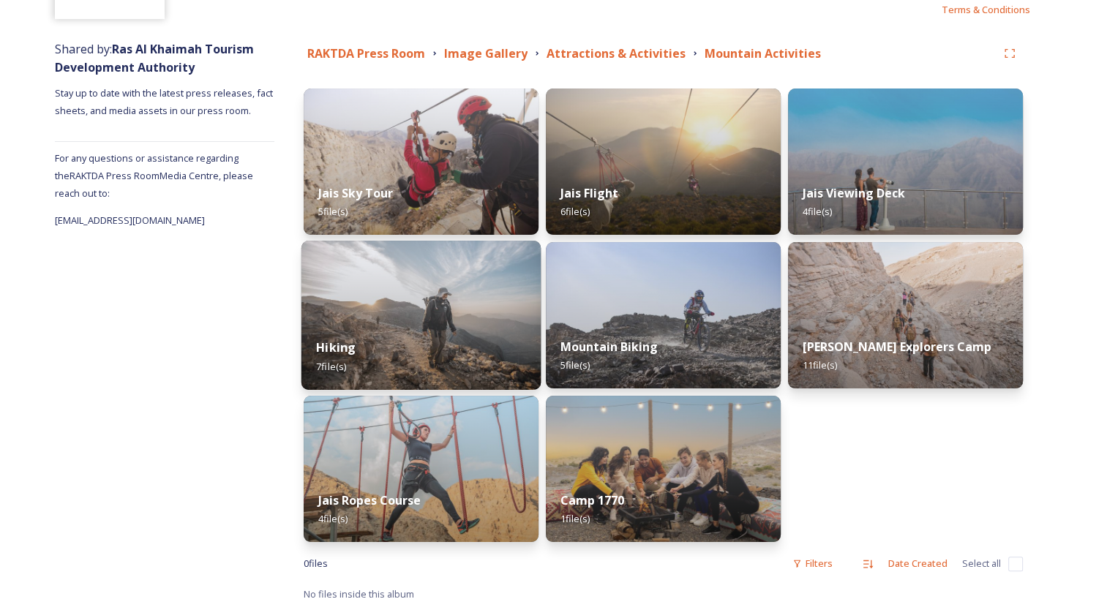
click at [411, 370] on div "Hiking 7 file(s)" at bounding box center [420, 356] width 239 height 67
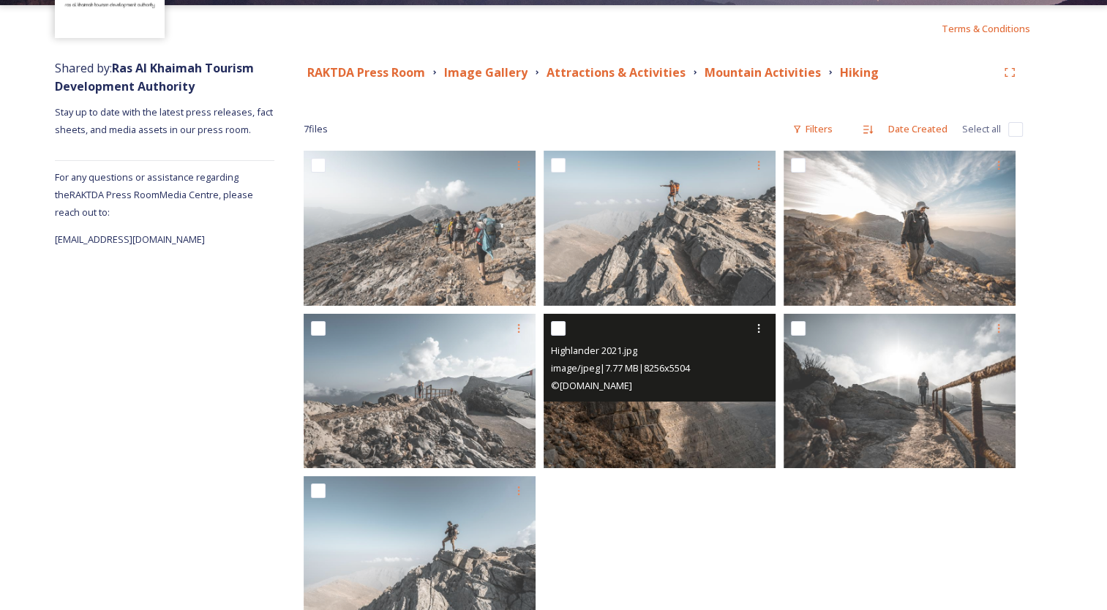
scroll to position [179, 0]
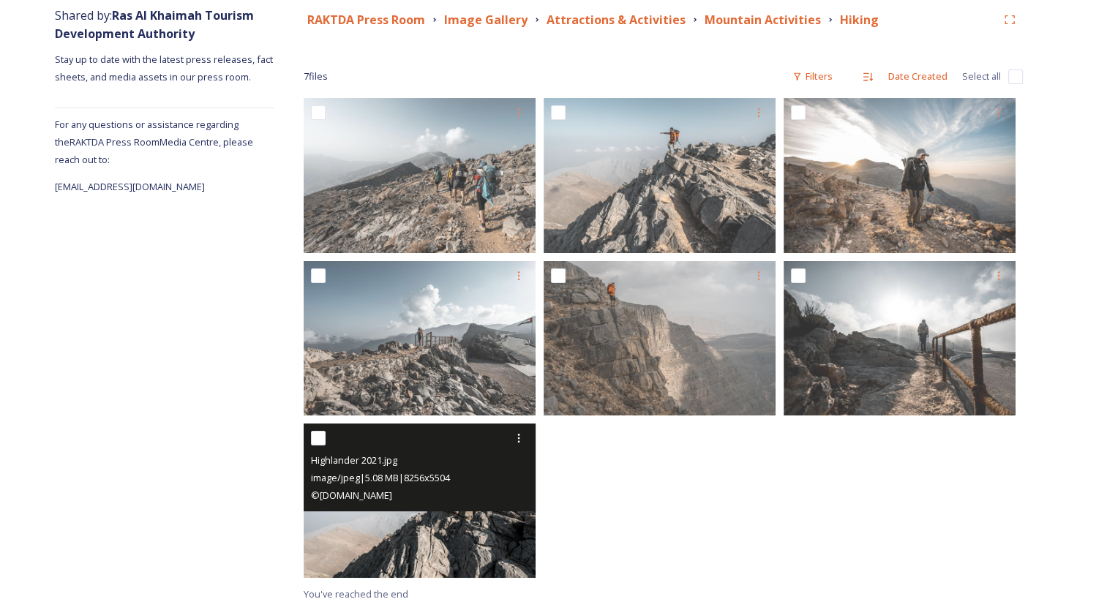
click at [481, 527] on img at bounding box center [420, 500] width 232 height 154
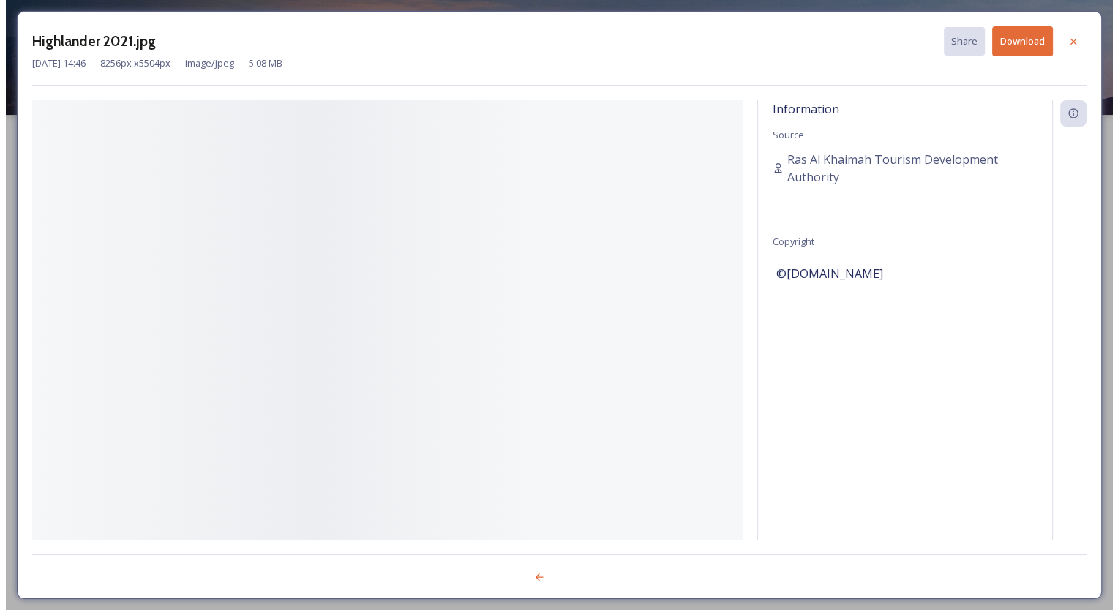
scroll to position [16, 0]
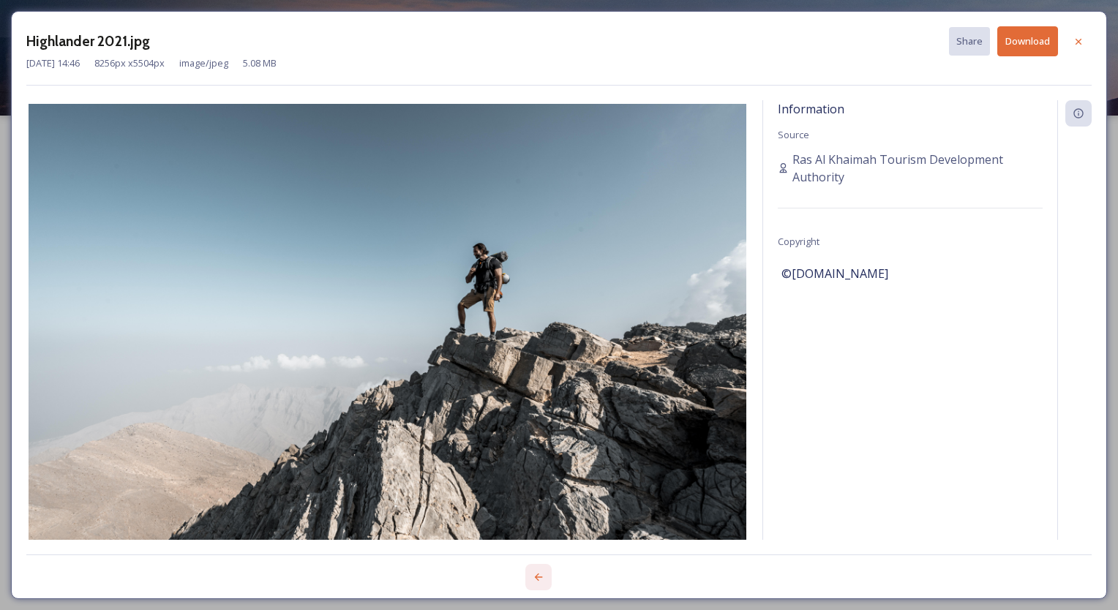
click at [534, 573] on icon at bounding box center [538, 577] width 12 height 12
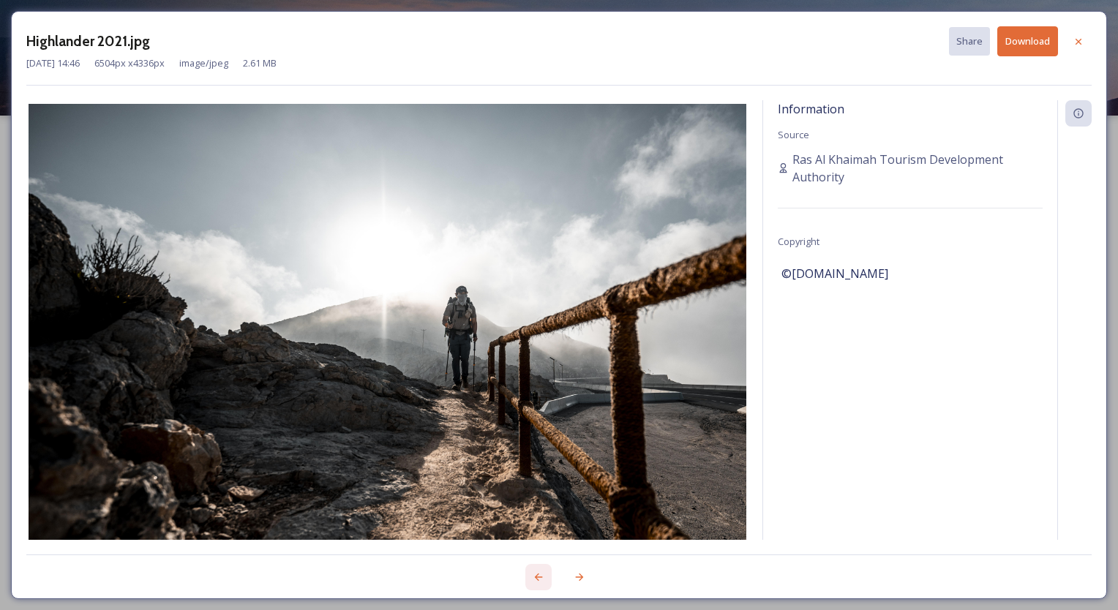
click at [534, 573] on icon at bounding box center [538, 577] width 12 height 12
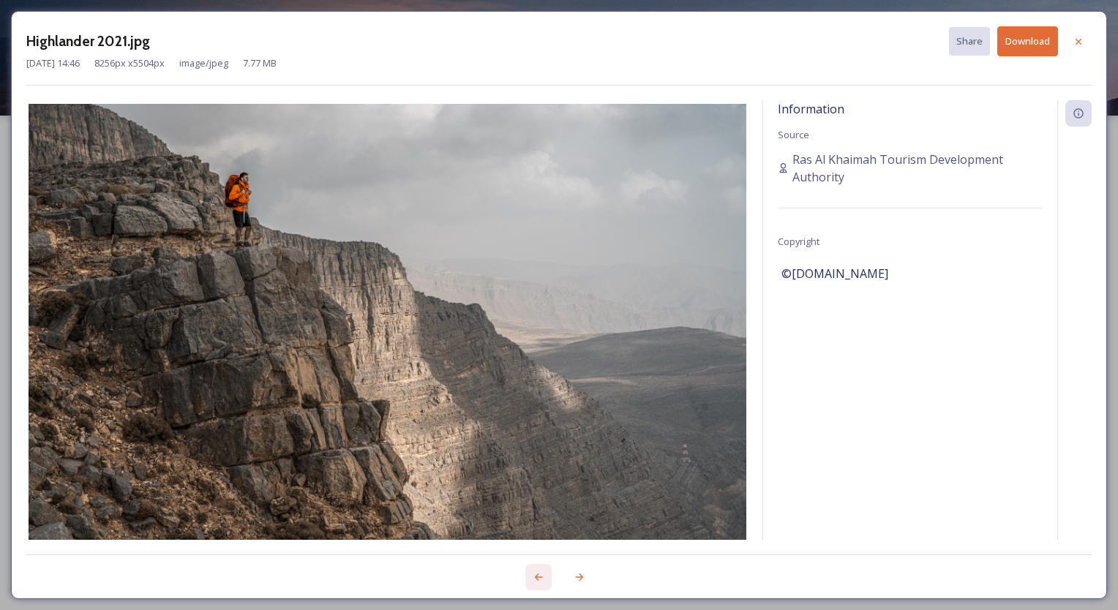
click at [537, 574] on icon at bounding box center [539, 576] width 8 height 7
click at [537, 574] on icon at bounding box center [538, 577] width 12 height 12
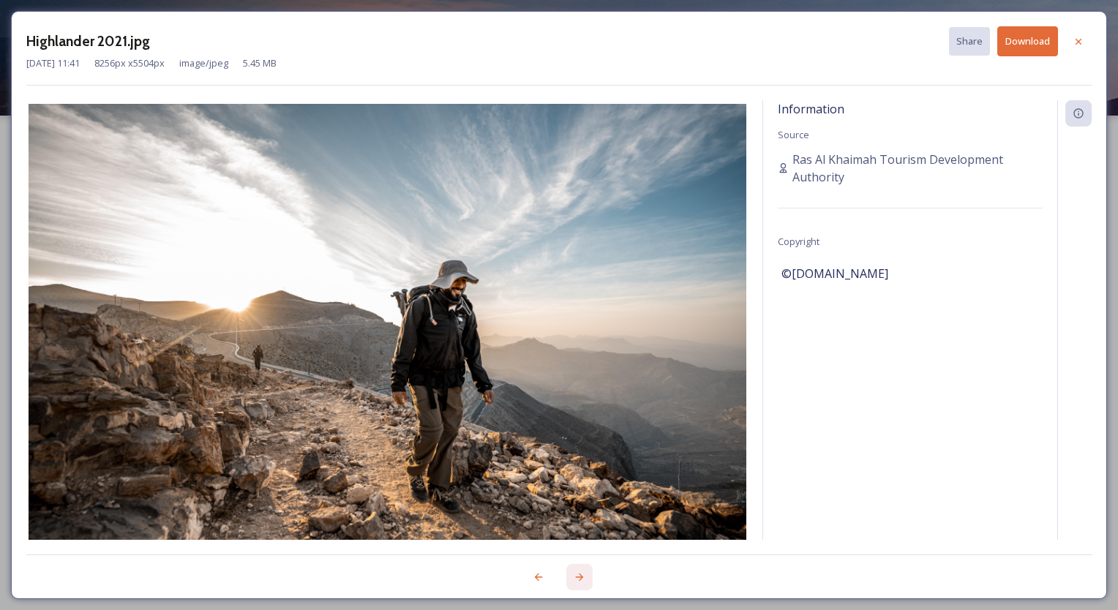
click at [584, 573] on icon at bounding box center [579, 577] width 12 height 12
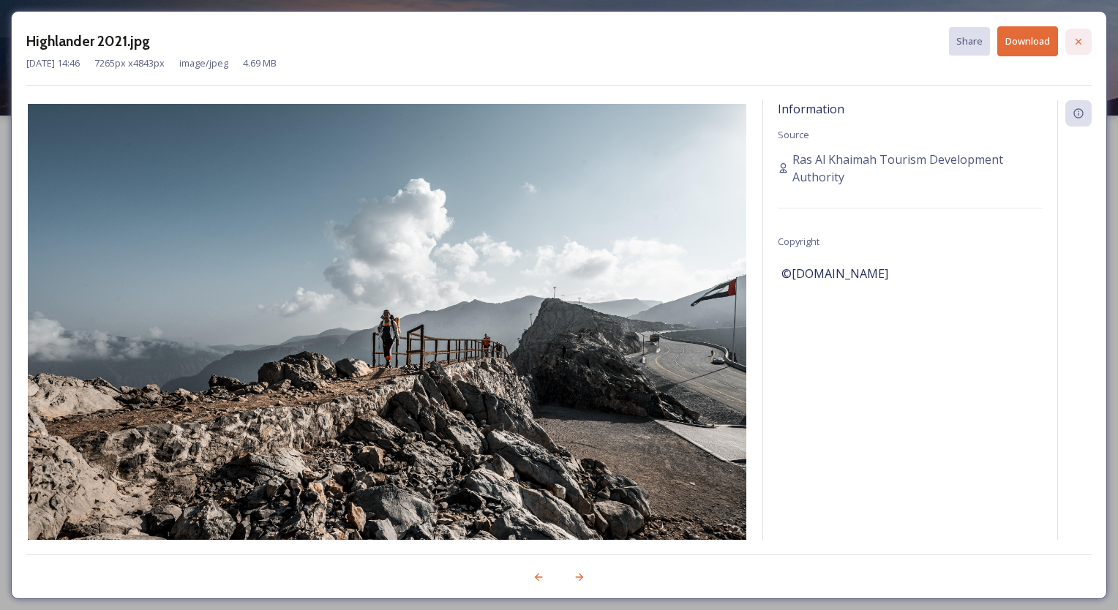
click at [1082, 39] on icon at bounding box center [1078, 42] width 12 height 12
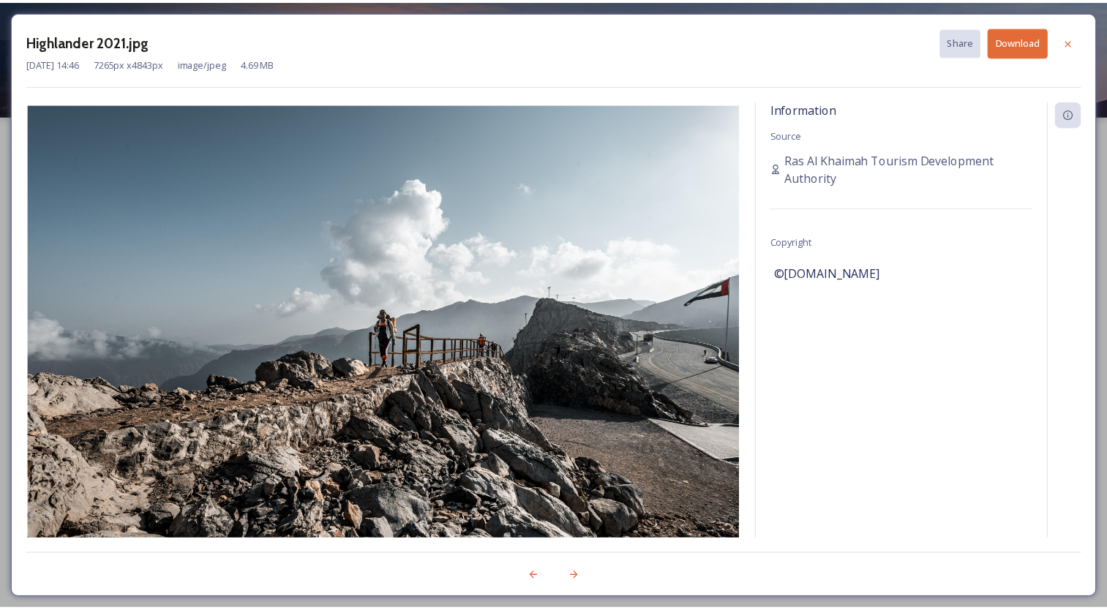
scroll to position [179, 0]
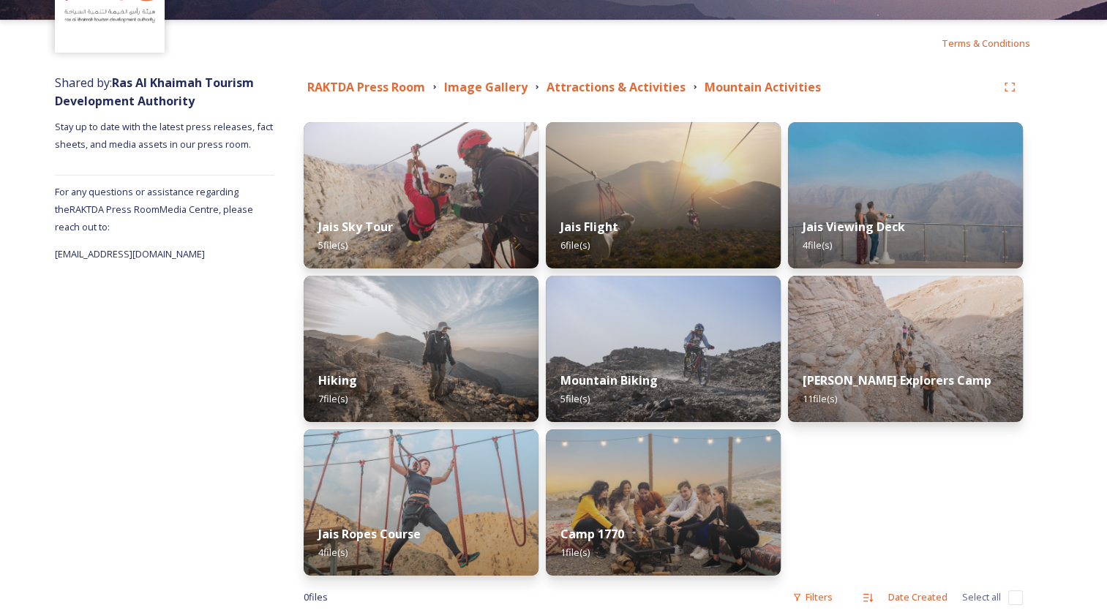
scroll to position [146, 0]
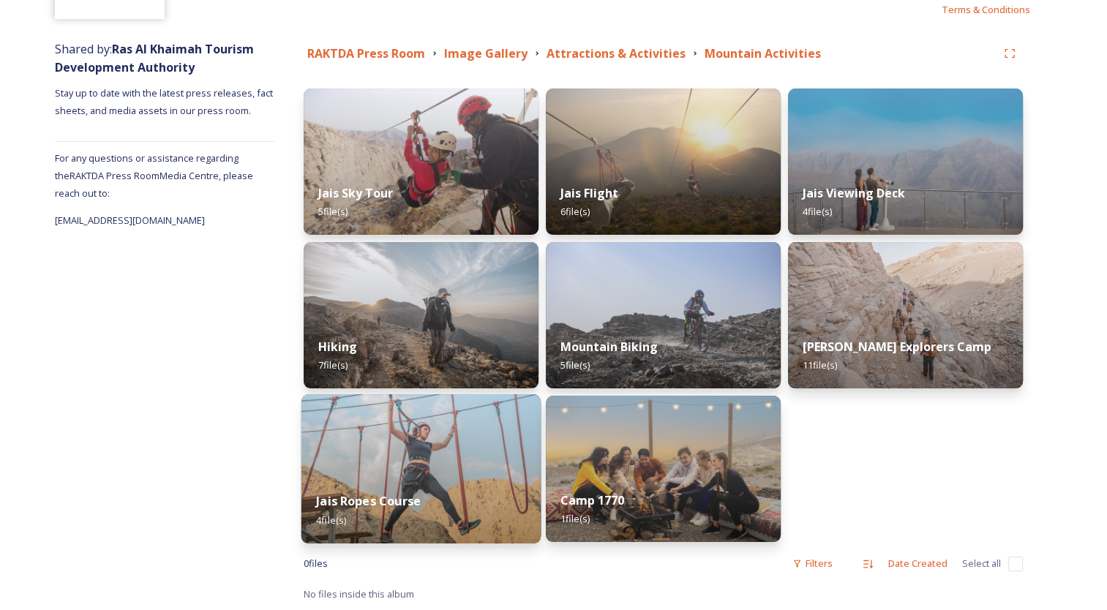
click at [368, 449] on img at bounding box center [420, 468] width 239 height 149
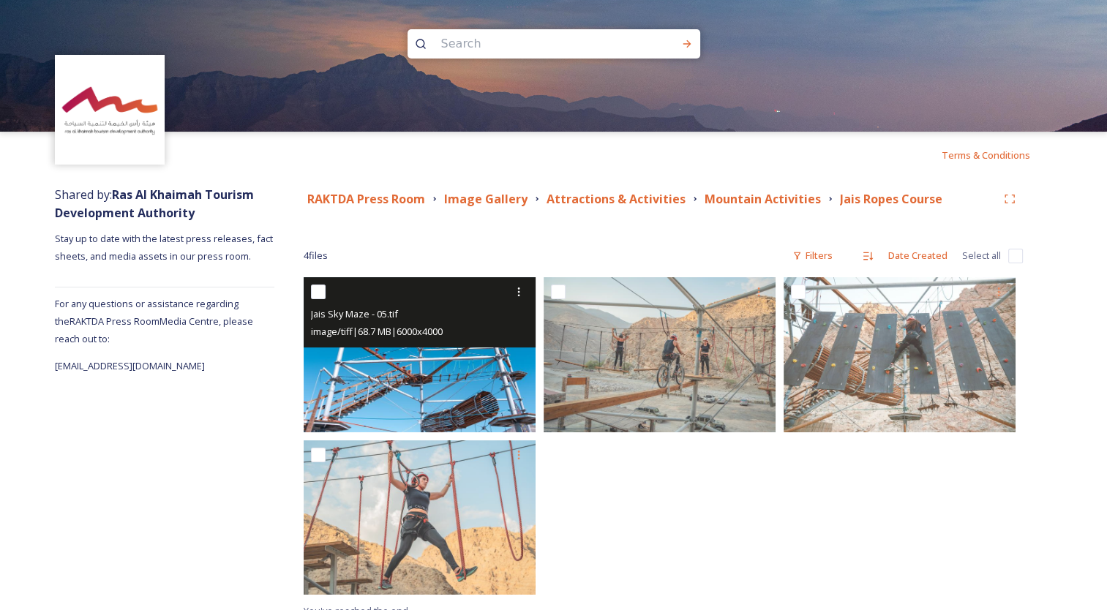
click at [456, 361] on img at bounding box center [420, 354] width 232 height 154
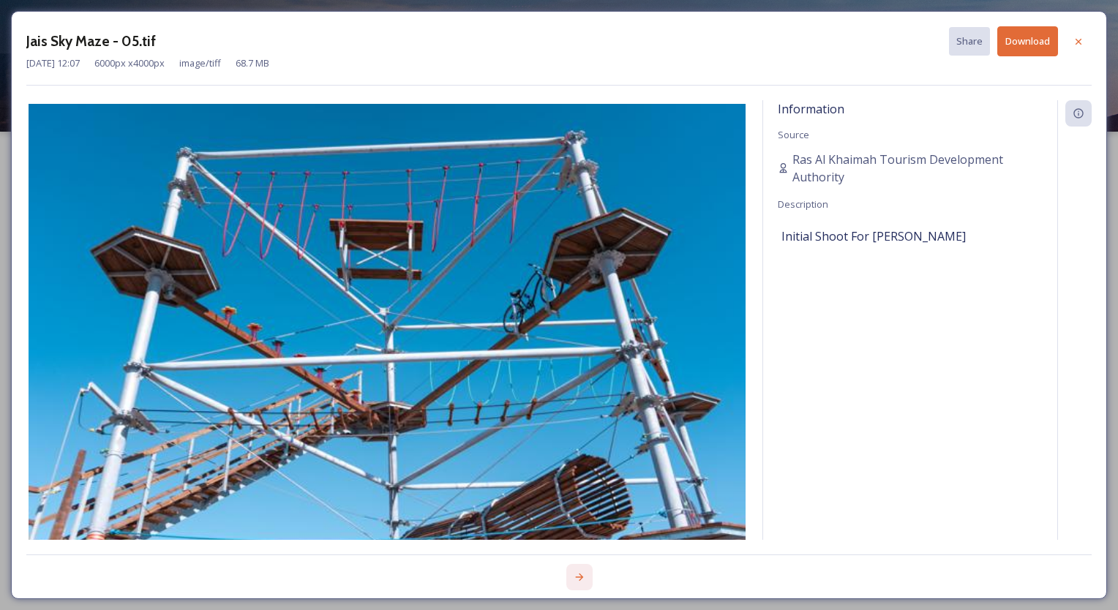
click at [582, 576] on icon at bounding box center [580, 576] width 8 height 7
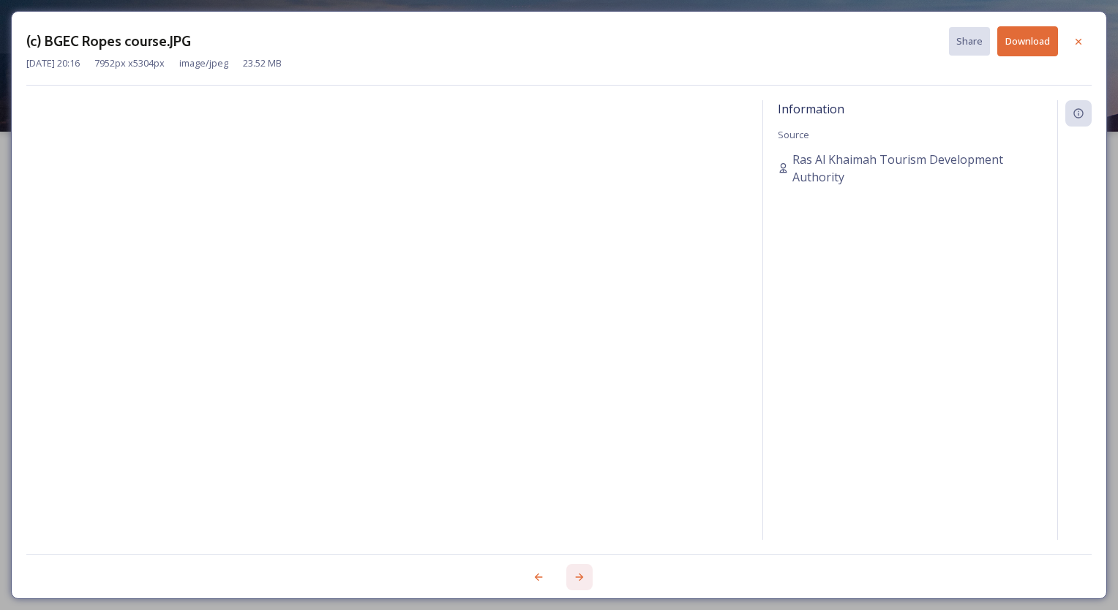
click at [580, 579] on icon at bounding box center [580, 576] width 8 height 7
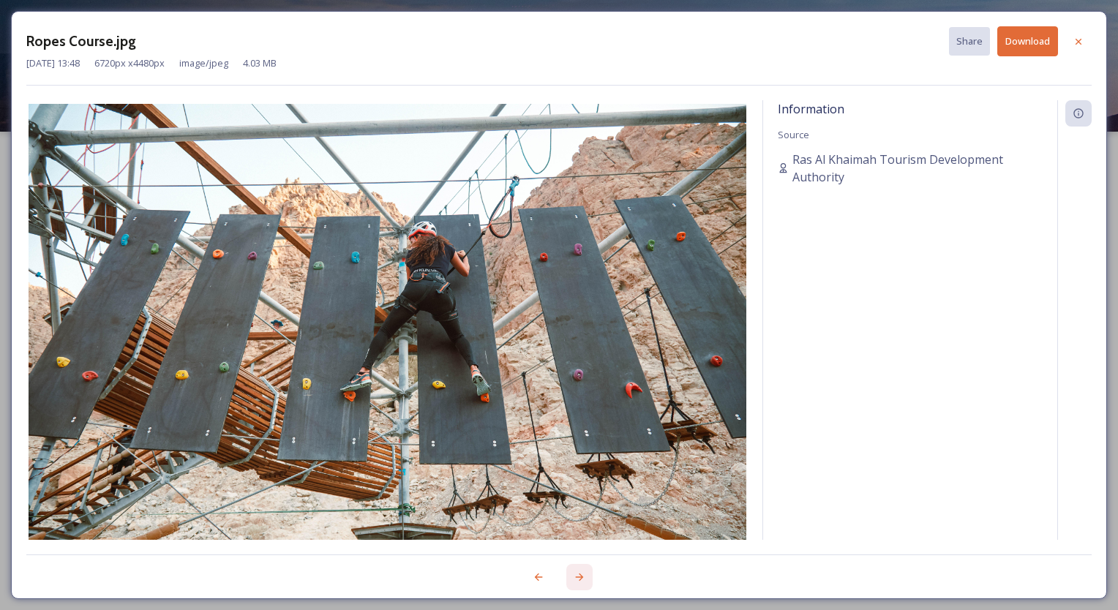
click at [580, 578] on icon at bounding box center [579, 577] width 12 height 12
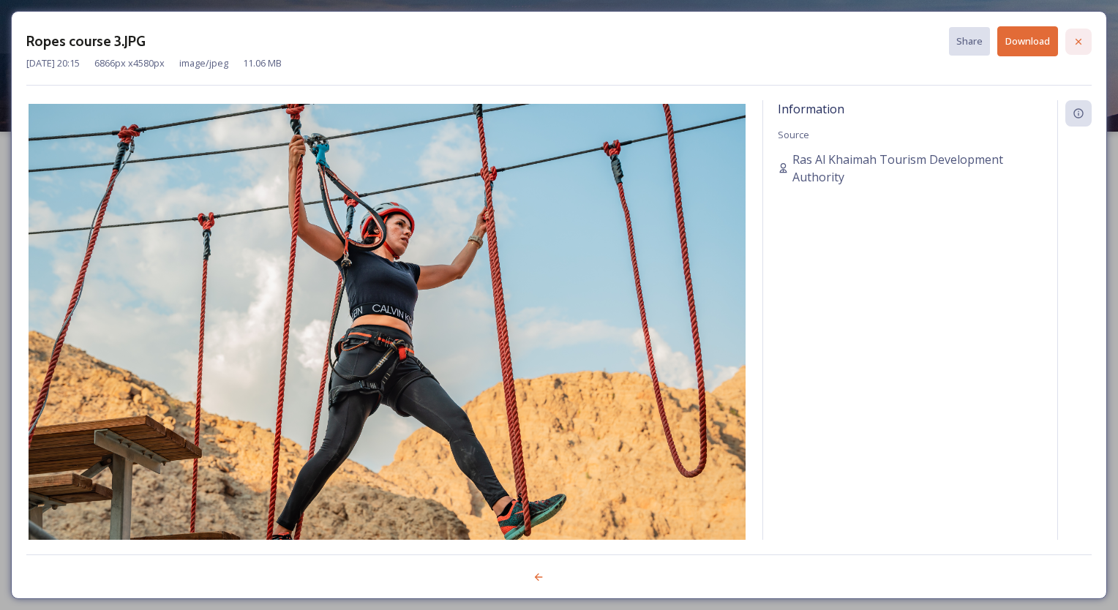
click at [1079, 45] on icon at bounding box center [1078, 42] width 12 height 12
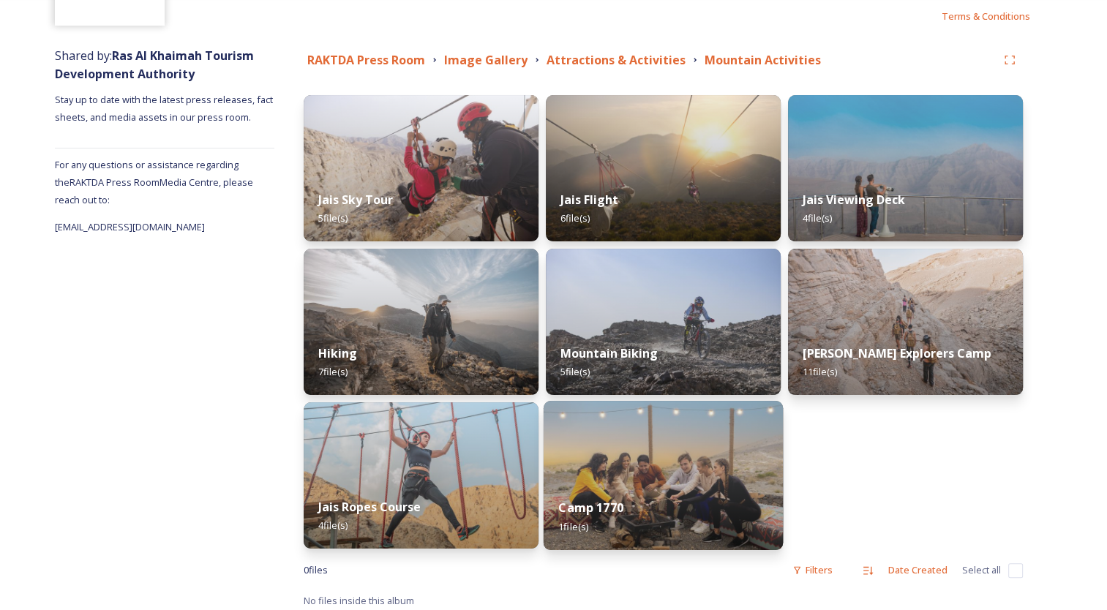
scroll to position [146, 0]
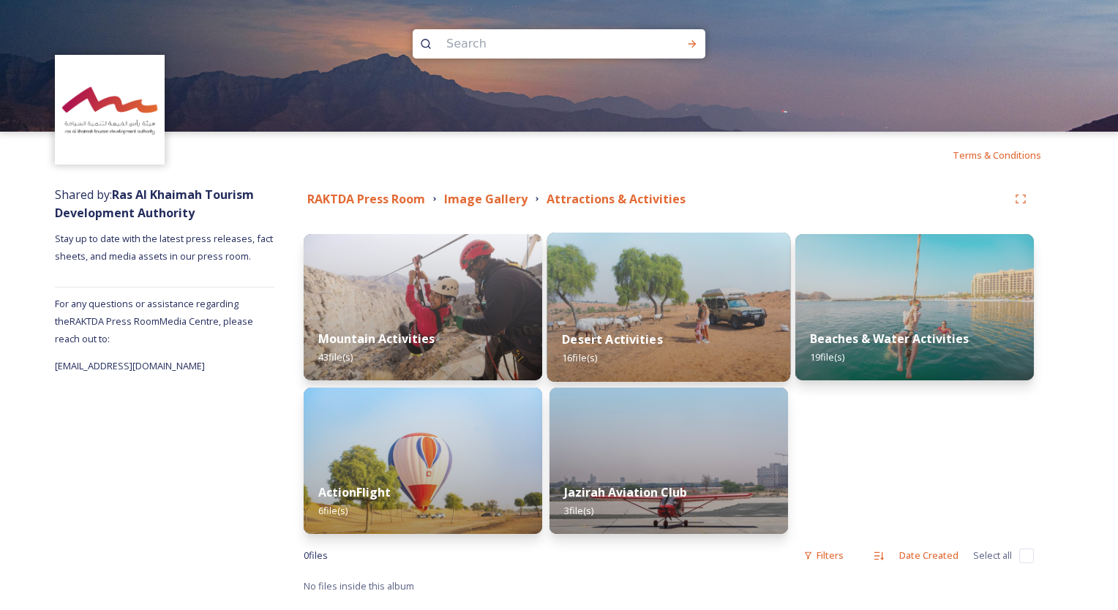
click at [692, 309] on img at bounding box center [669, 307] width 244 height 149
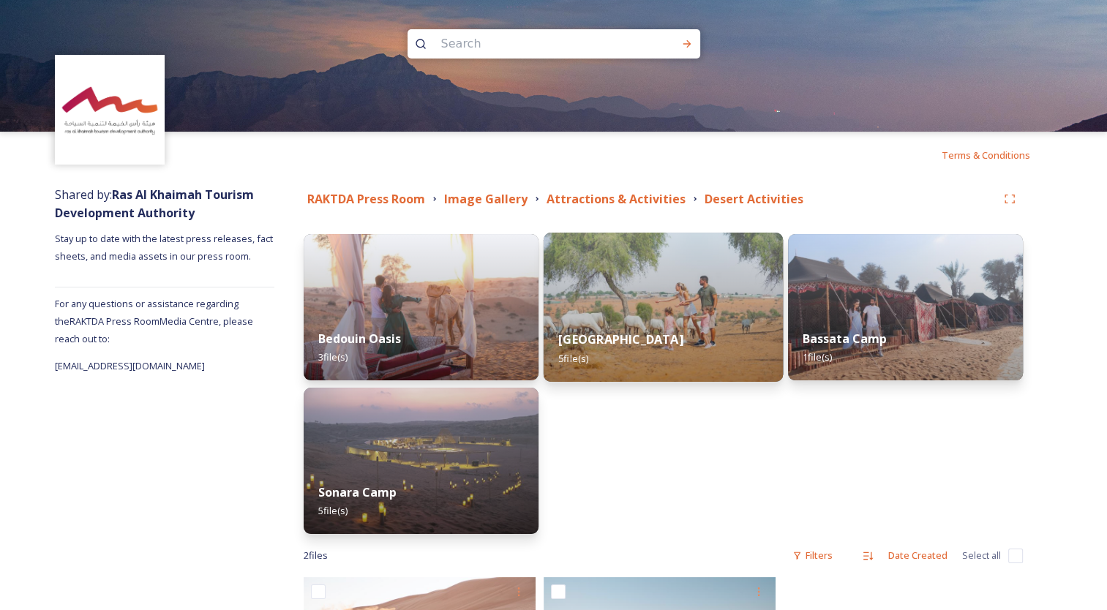
click at [622, 301] on img at bounding box center [662, 307] width 239 height 149
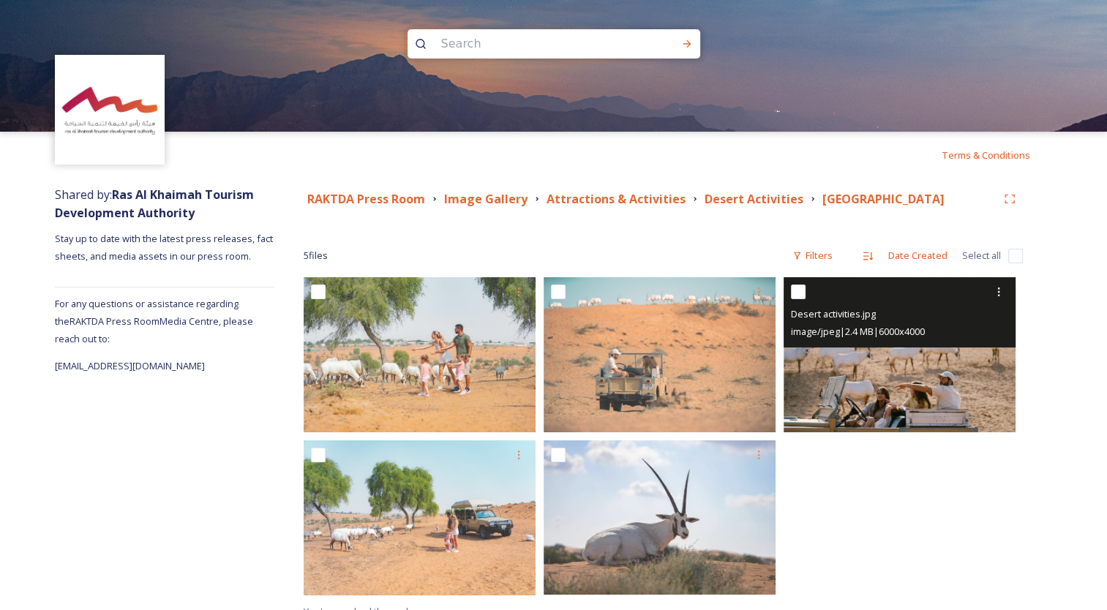
click at [960, 385] on img at bounding box center [899, 354] width 232 height 154
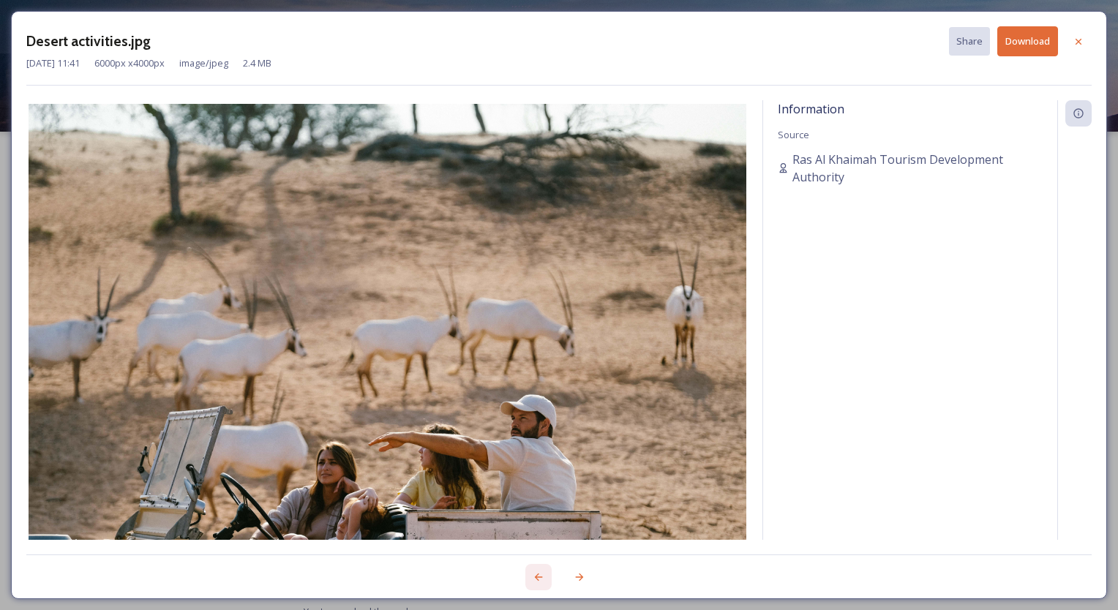
click at [538, 575] on icon at bounding box center [538, 577] width 12 height 12
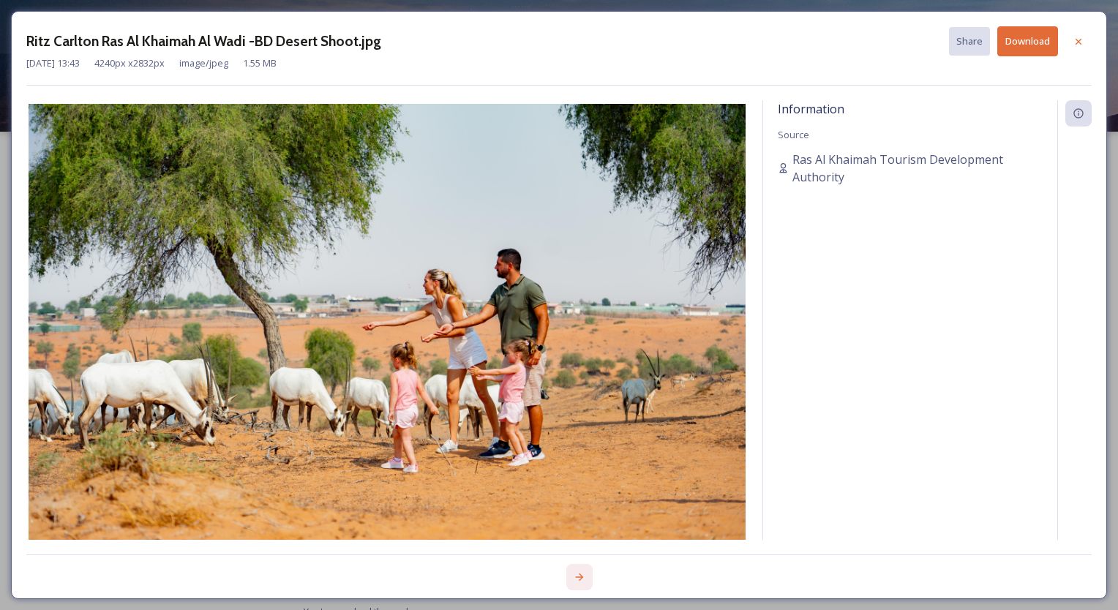
click at [576, 576] on icon at bounding box center [579, 577] width 12 height 12
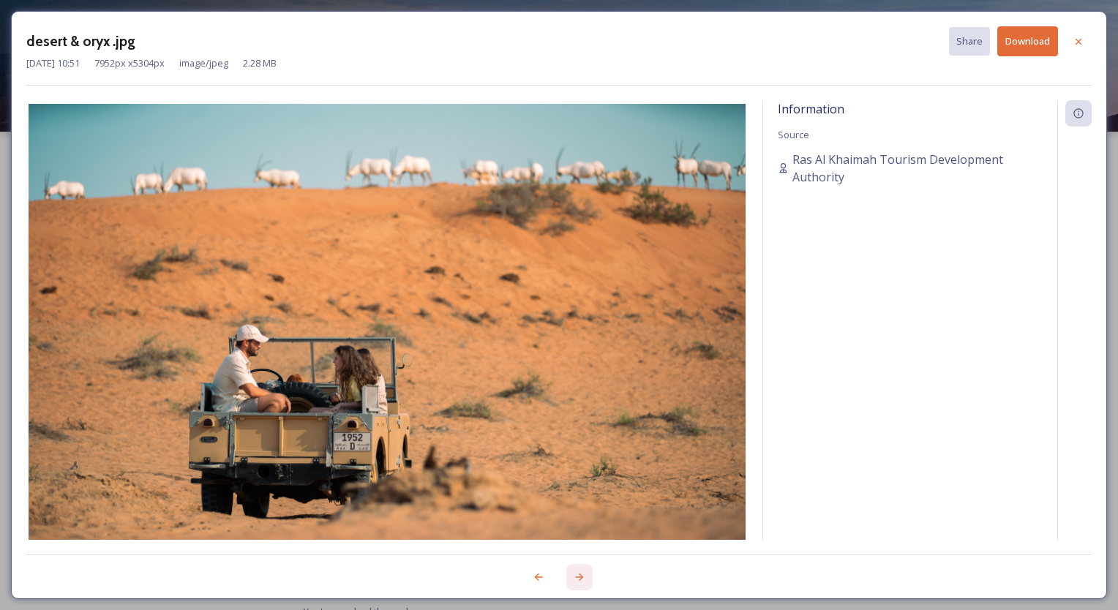
click at [577, 576] on icon at bounding box center [579, 577] width 12 height 12
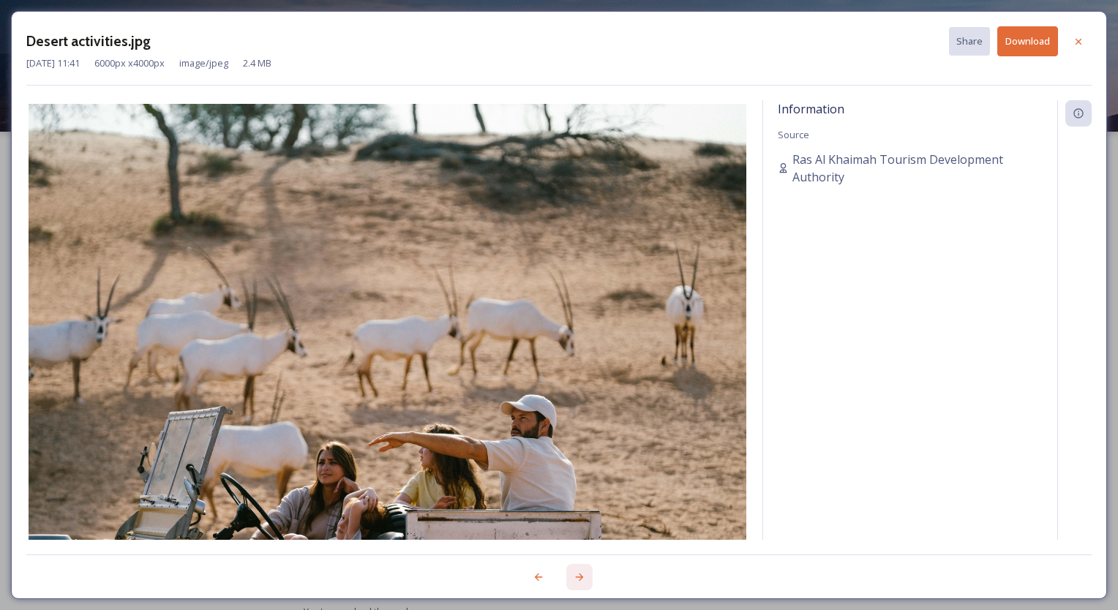
click at [577, 573] on icon at bounding box center [579, 577] width 12 height 12
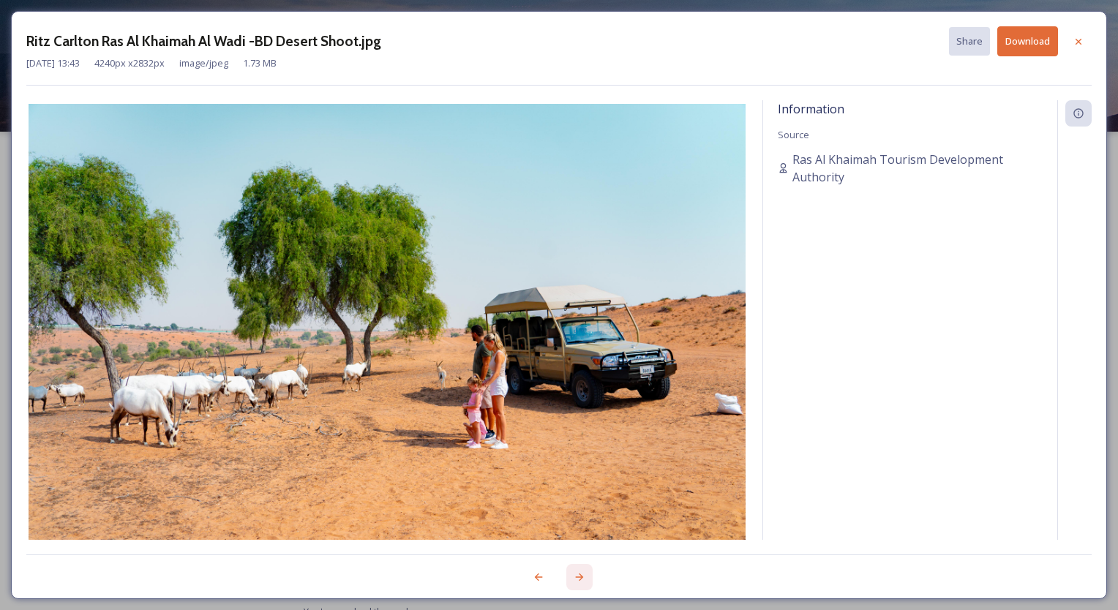
click at [577, 573] on icon at bounding box center [579, 577] width 12 height 12
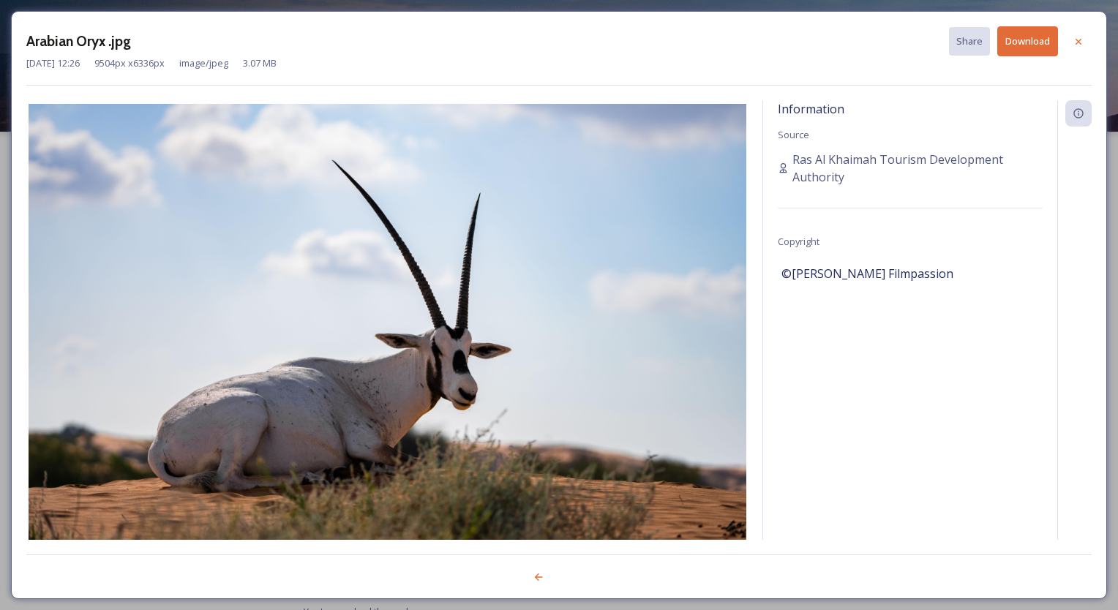
click at [577, 573] on div at bounding box center [558, 568] width 1065 height 29
click at [1077, 39] on icon at bounding box center [1078, 42] width 12 height 12
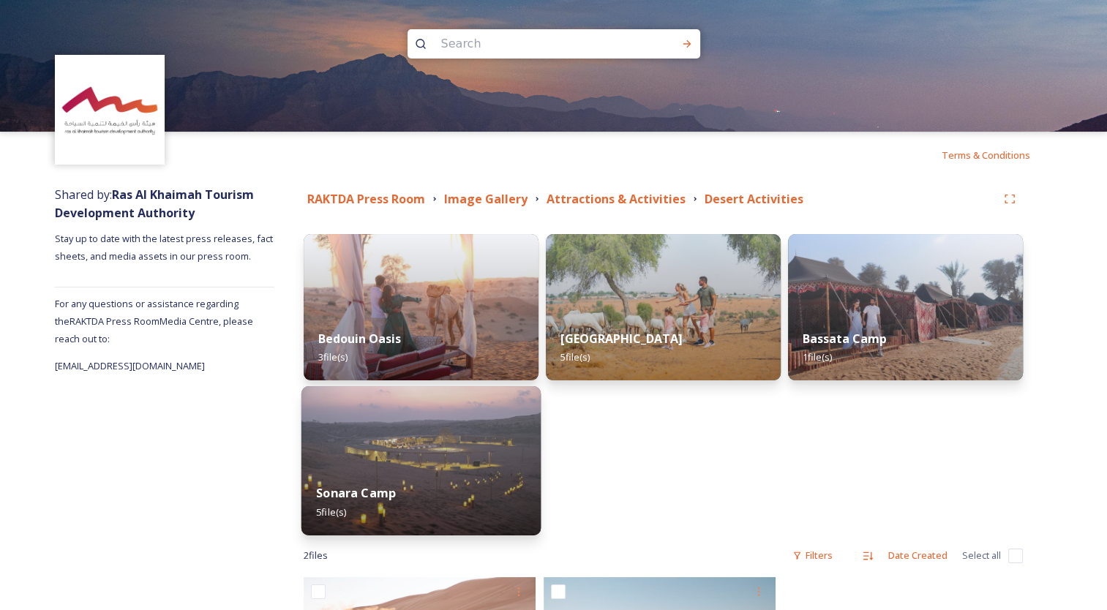
click at [411, 491] on div "Sonara Camp 5 file(s)" at bounding box center [420, 502] width 239 height 67
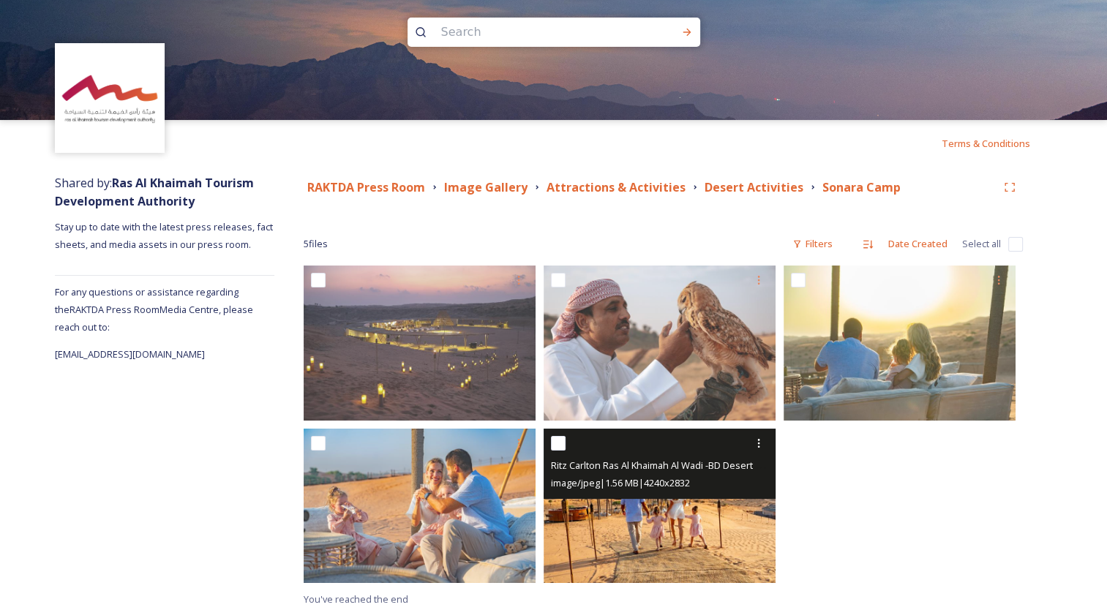
scroll to position [17, 0]
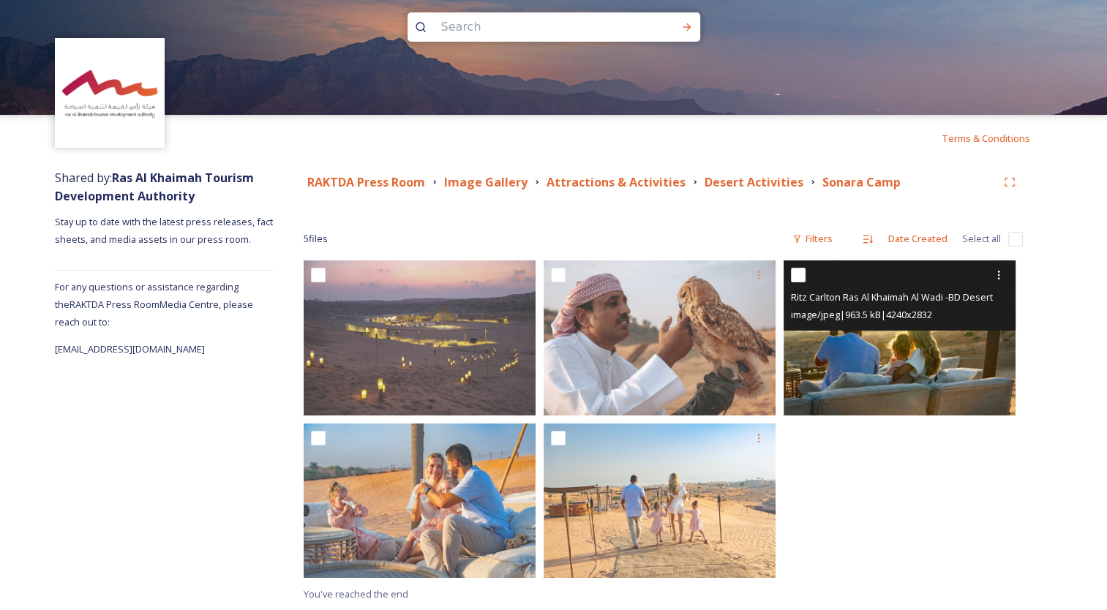
click at [907, 346] on img at bounding box center [899, 337] width 232 height 155
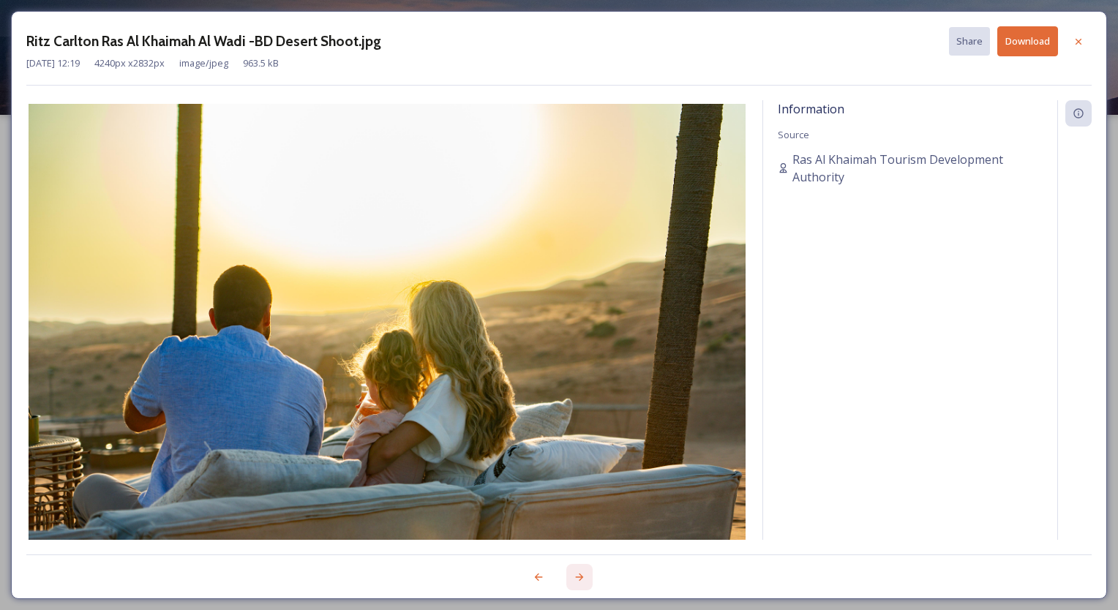
click at [582, 570] on div at bounding box center [579, 577] width 26 height 26
click at [582, 572] on icon at bounding box center [579, 577] width 12 height 12
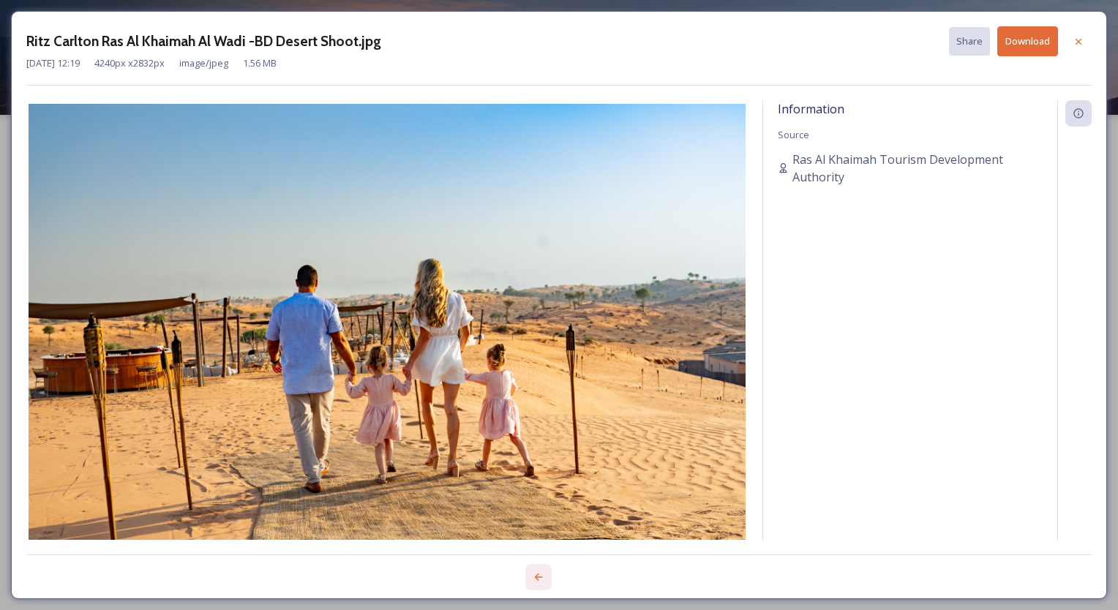
click at [540, 578] on icon at bounding box center [538, 577] width 12 height 12
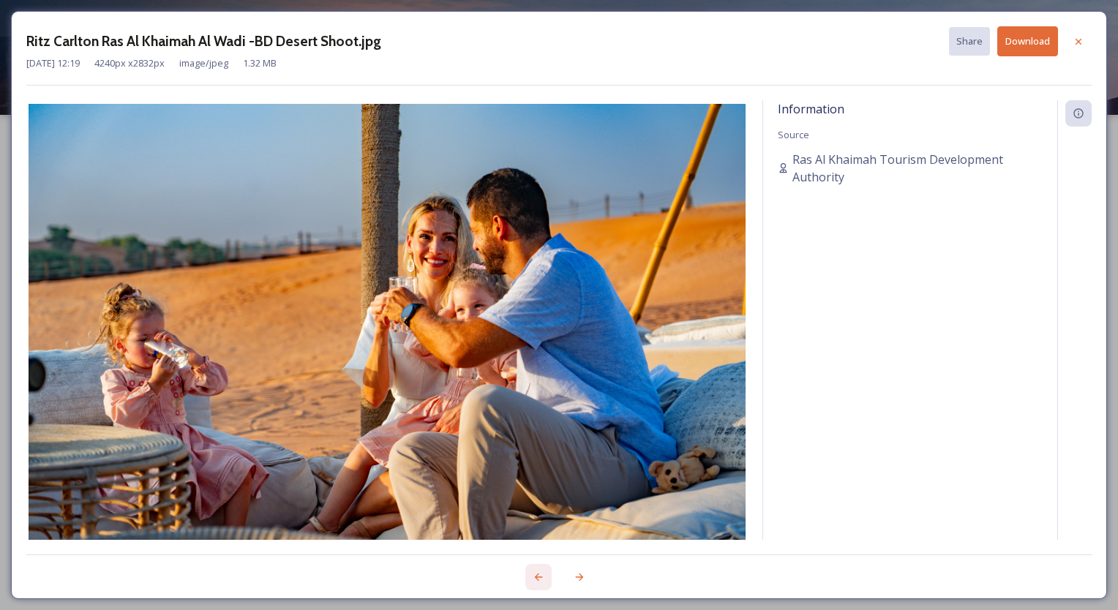
click at [540, 578] on icon at bounding box center [538, 577] width 12 height 12
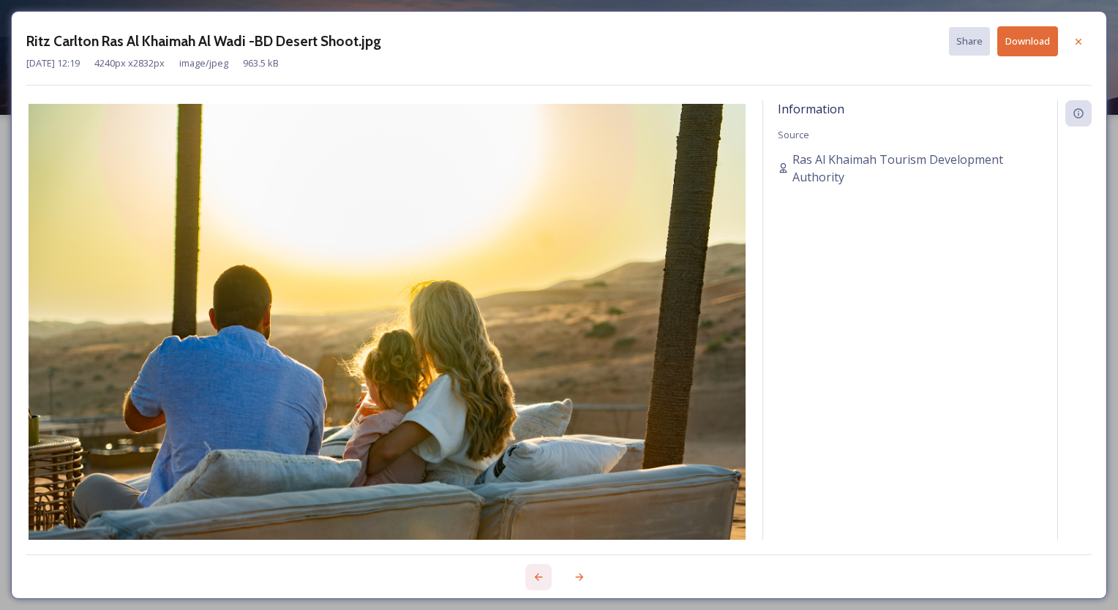
click at [540, 578] on icon at bounding box center [538, 577] width 12 height 12
click at [1079, 31] on div at bounding box center [1078, 42] width 26 height 26
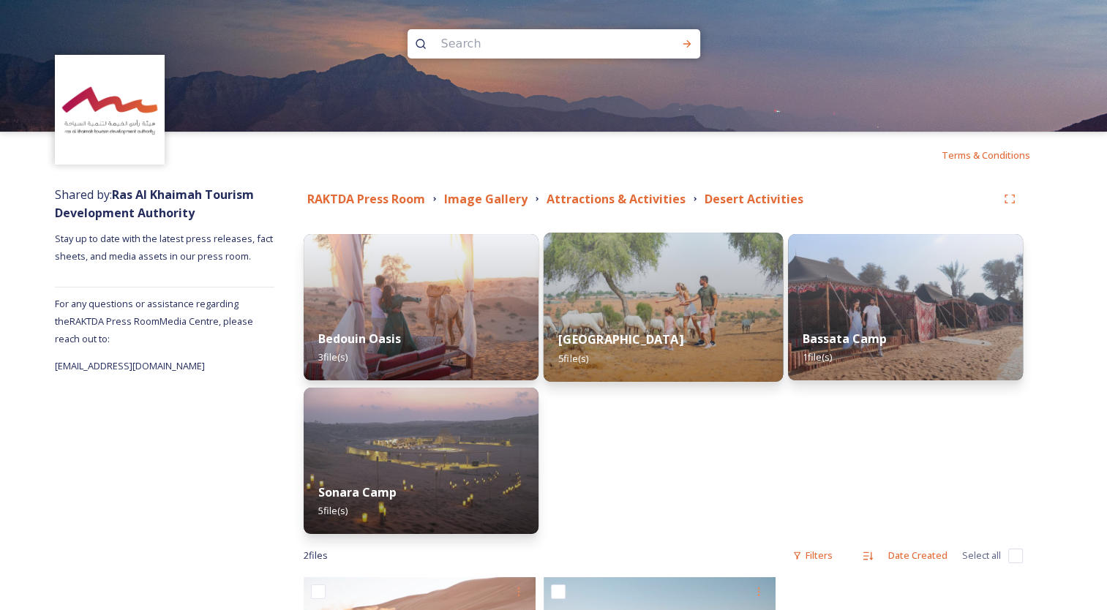
scroll to position [154, 0]
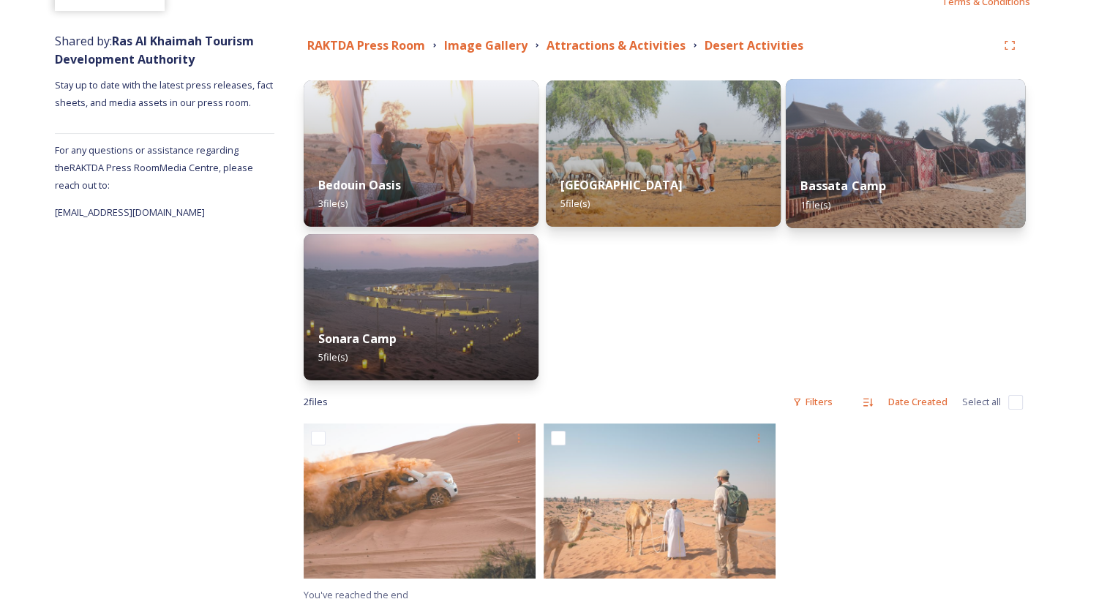
click at [912, 183] on div "Bassata Camp 1 file(s)" at bounding box center [904, 195] width 239 height 67
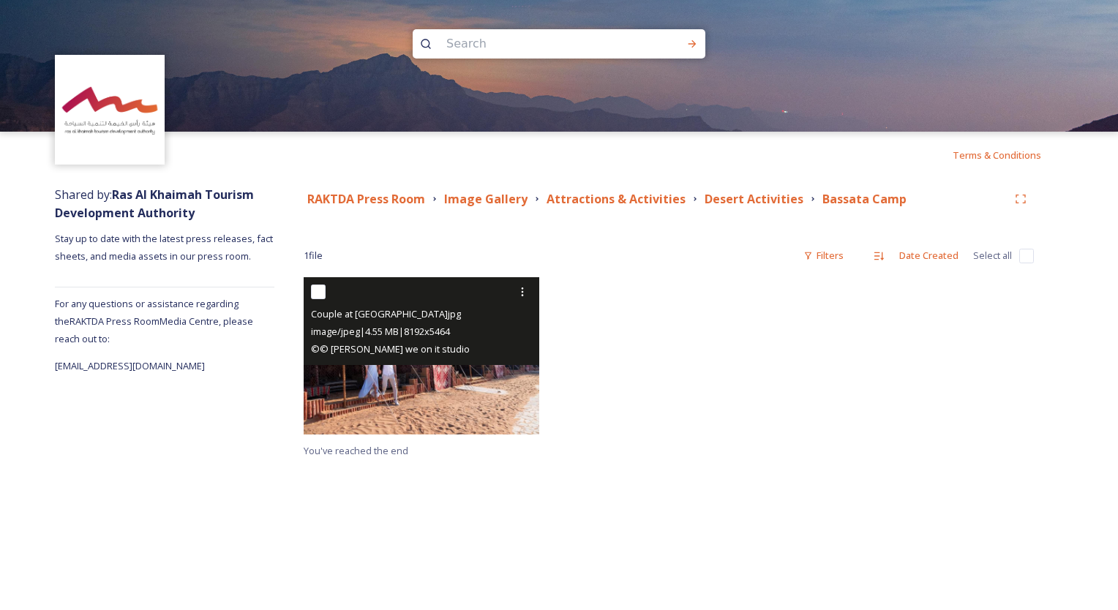
click at [423, 390] on img at bounding box center [421, 355] width 235 height 157
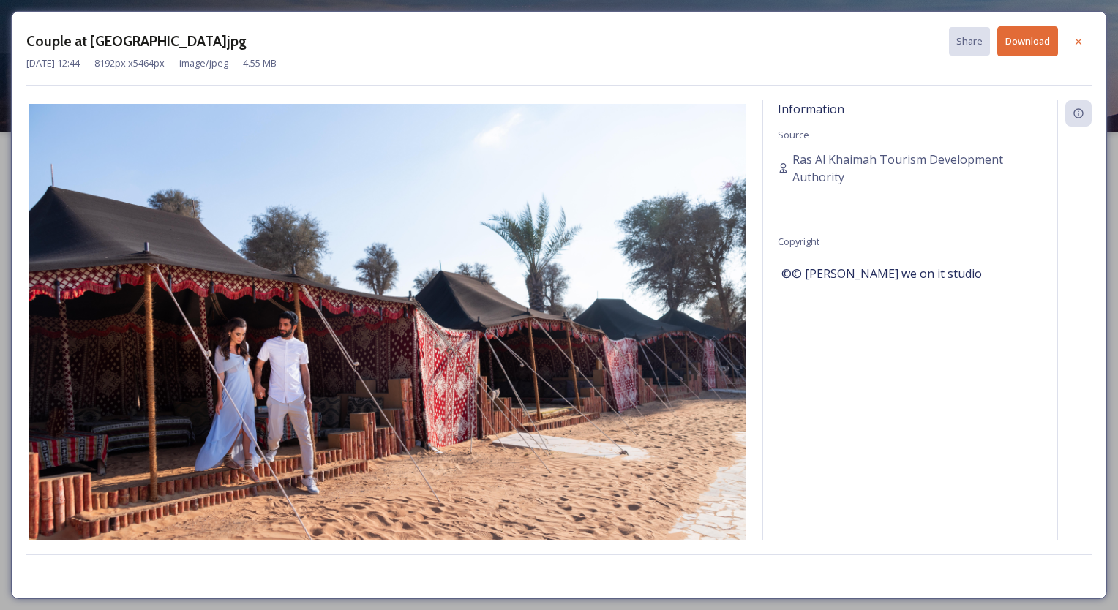
click at [1085, 42] on div at bounding box center [1078, 42] width 26 height 26
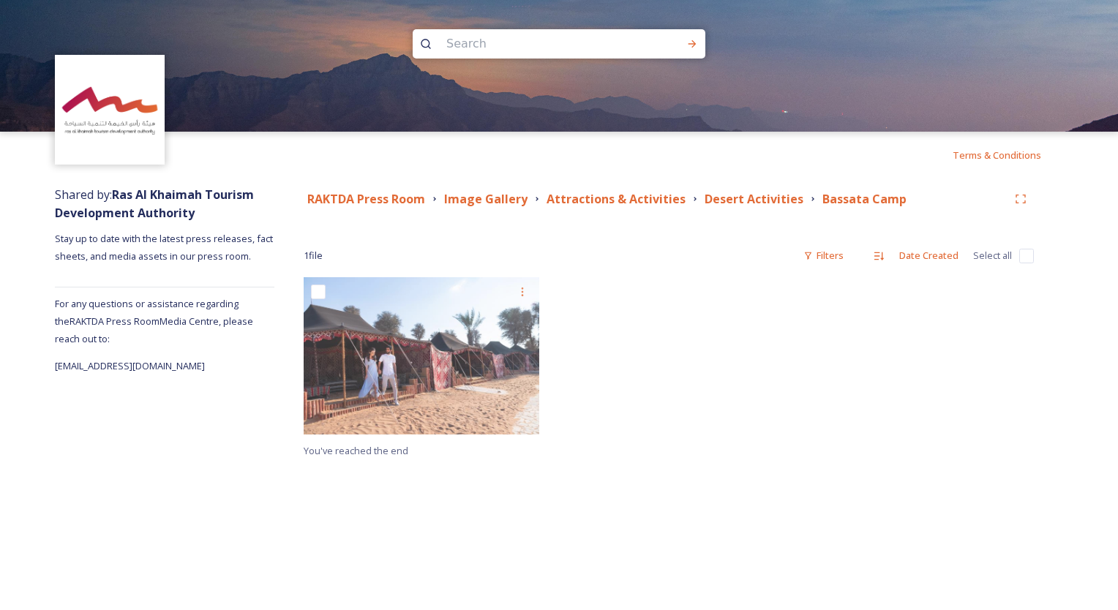
drag, startPoint x: 681, startPoint y: 449, endPoint x: 295, endPoint y: 126, distance: 503.0
click at [681, 448] on div "You've reached the end" at bounding box center [669, 368] width 730 height 182
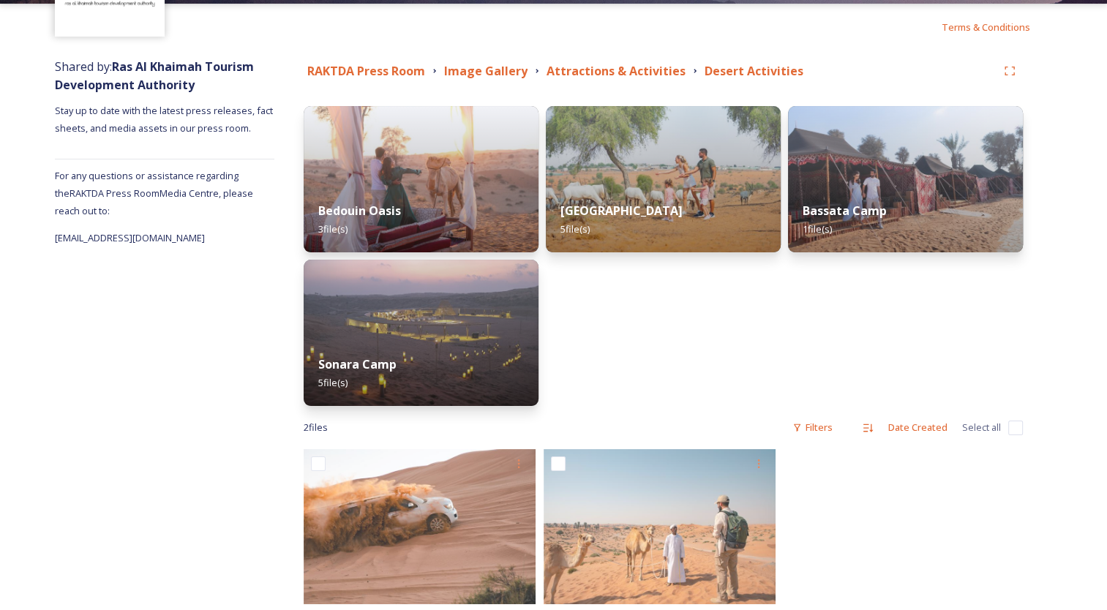
scroll to position [154, 0]
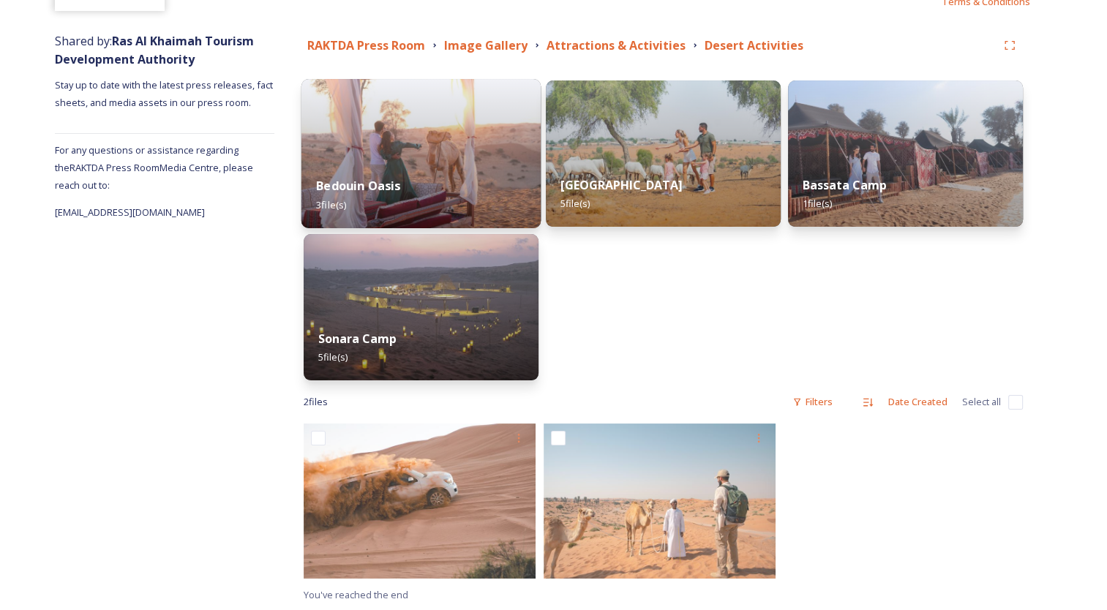
click at [370, 162] on div "Bedouin Oasis 3 file(s)" at bounding box center [420, 195] width 239 height 67
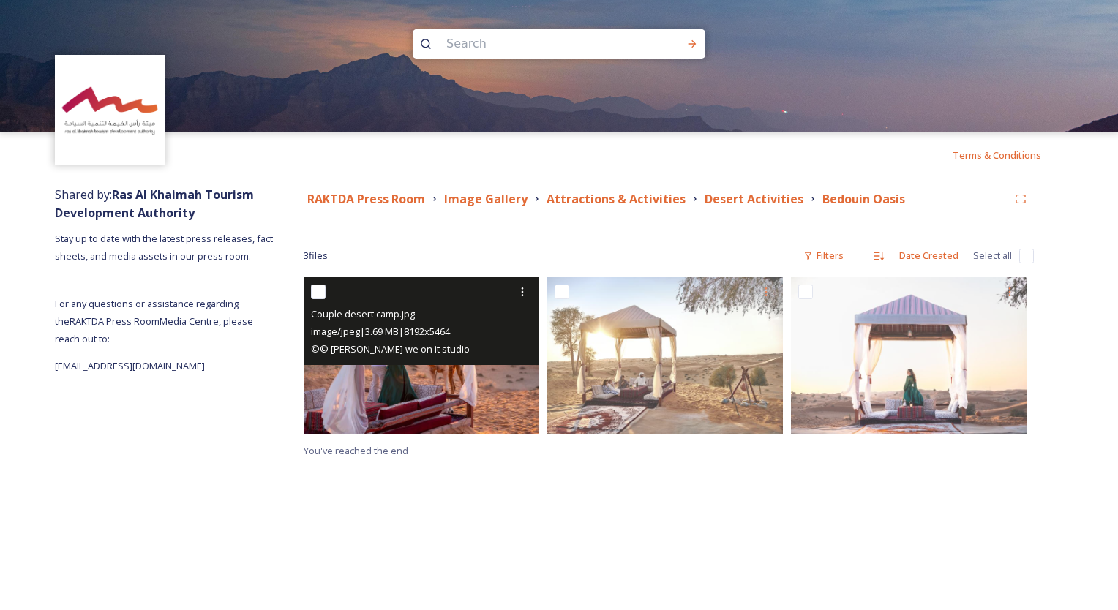
click at [440, 366] on img at bounding box center [421, 355] width 235 height 157
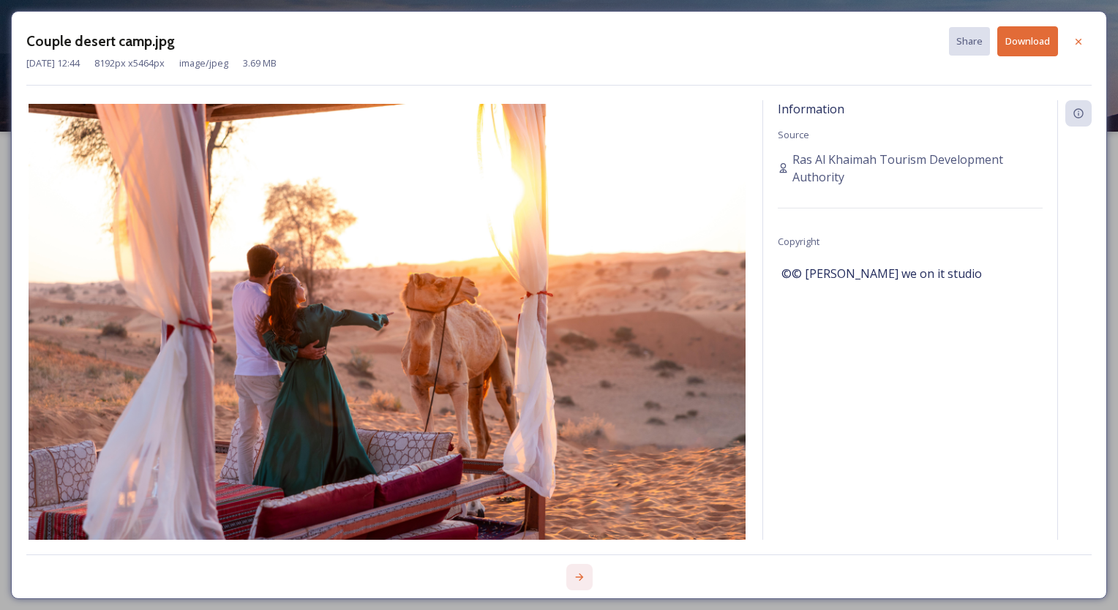
click at [584, 575] on icon at bounding box center [579, 577] width 12 height 12
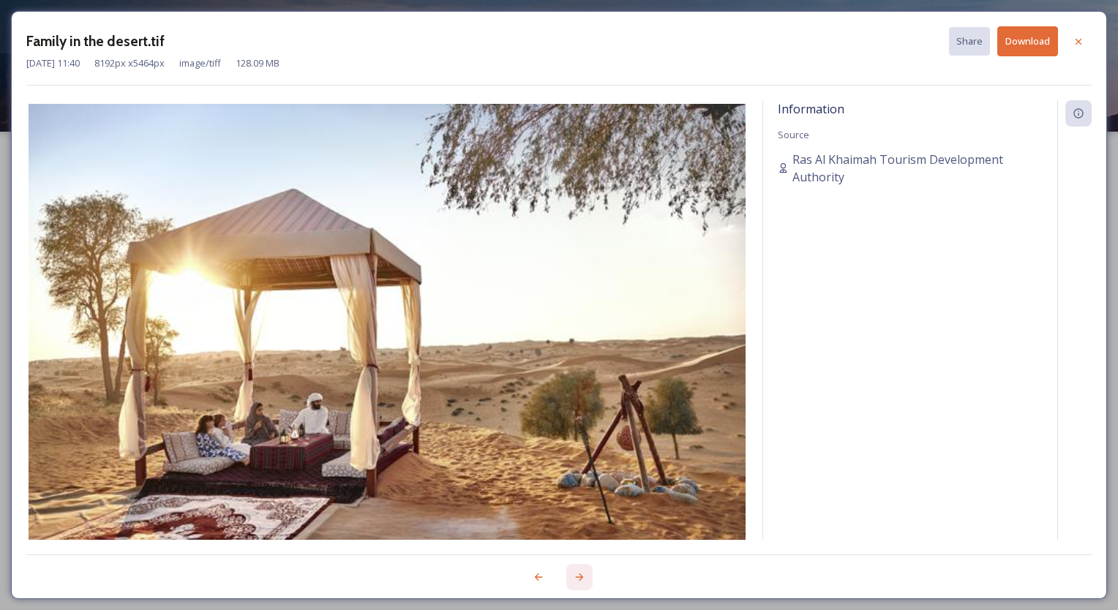
click at [579, 575] on icon at bounding box center [579, 577] width 12 height 12
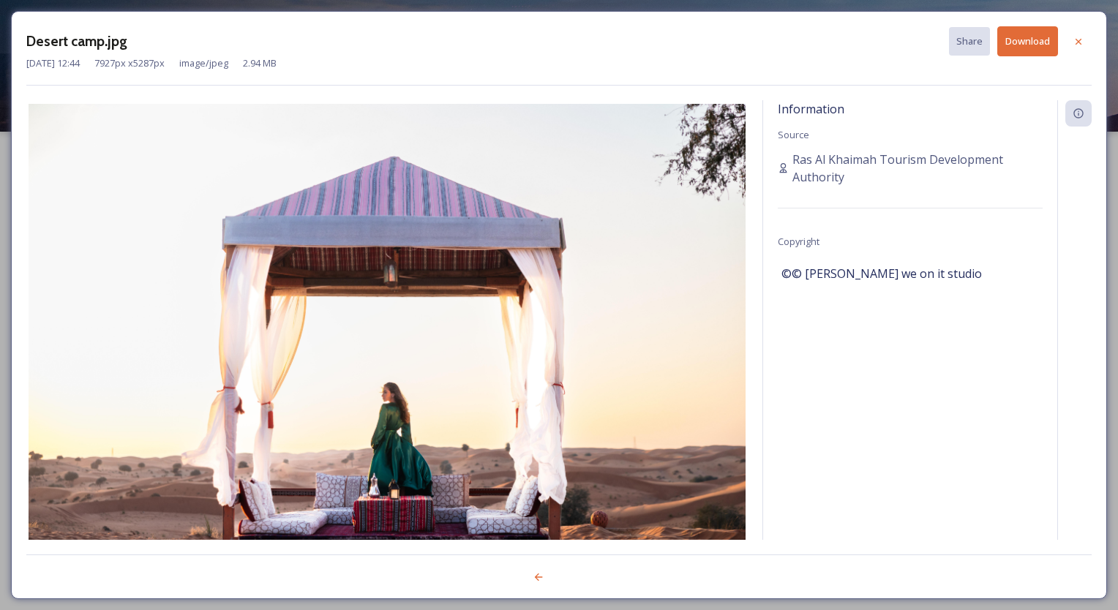
click at [579, 572] on div at bounding box center [558, 568] width 1065 height 29
click at [1078, 44] on icon at bounding box center [1078, 42] width 12 height 12
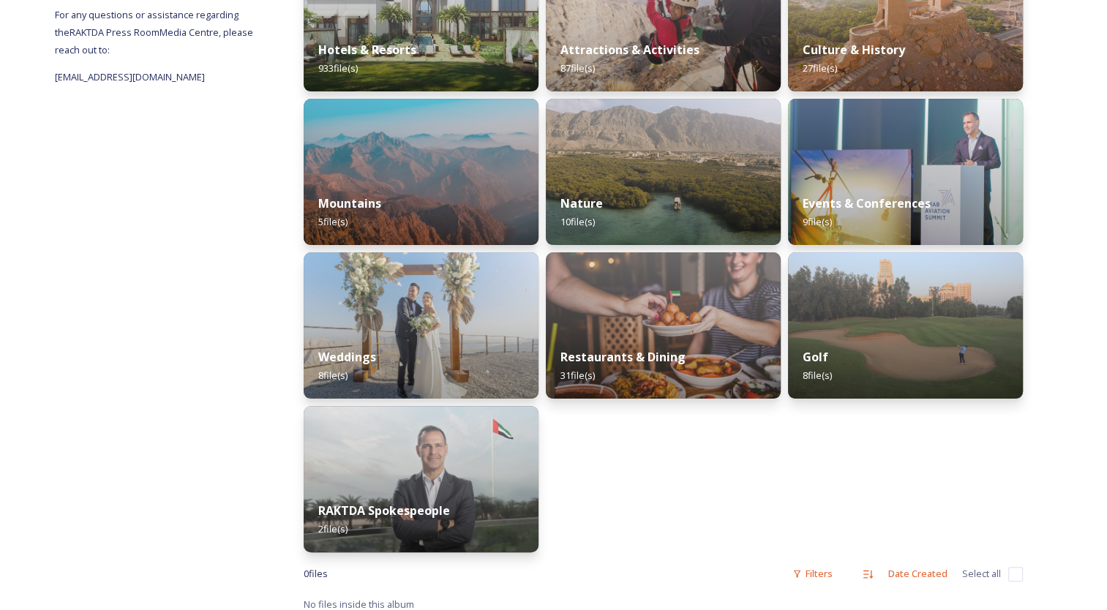
scroll to position [293, 0]
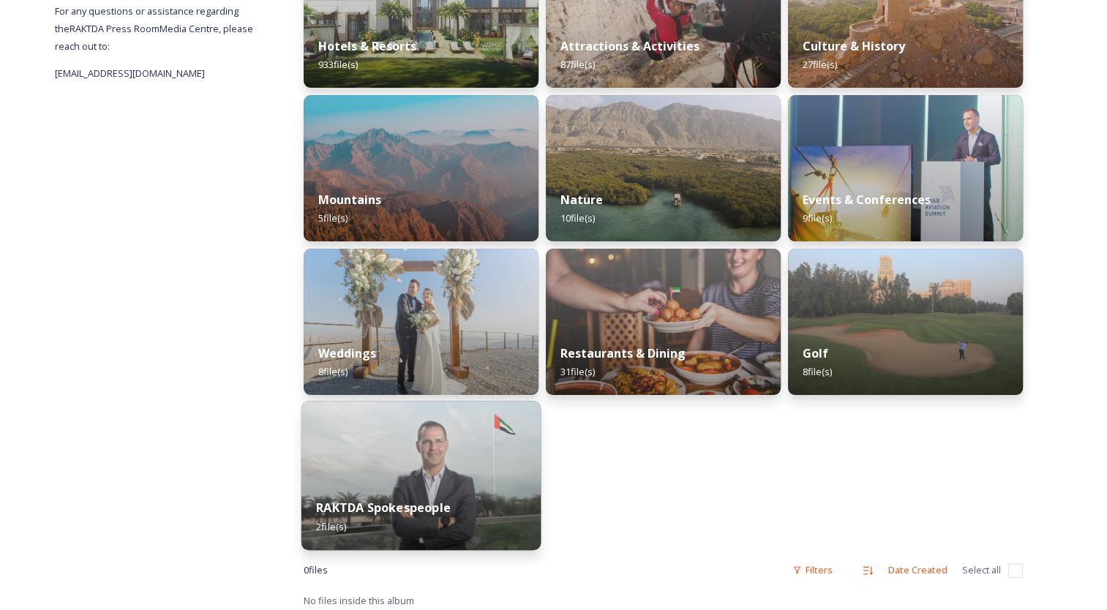
click at [418, 489] on div "RAKTDA Spokespeople 2 file(s)" at bounding box center [420, 516] width 239 height 67
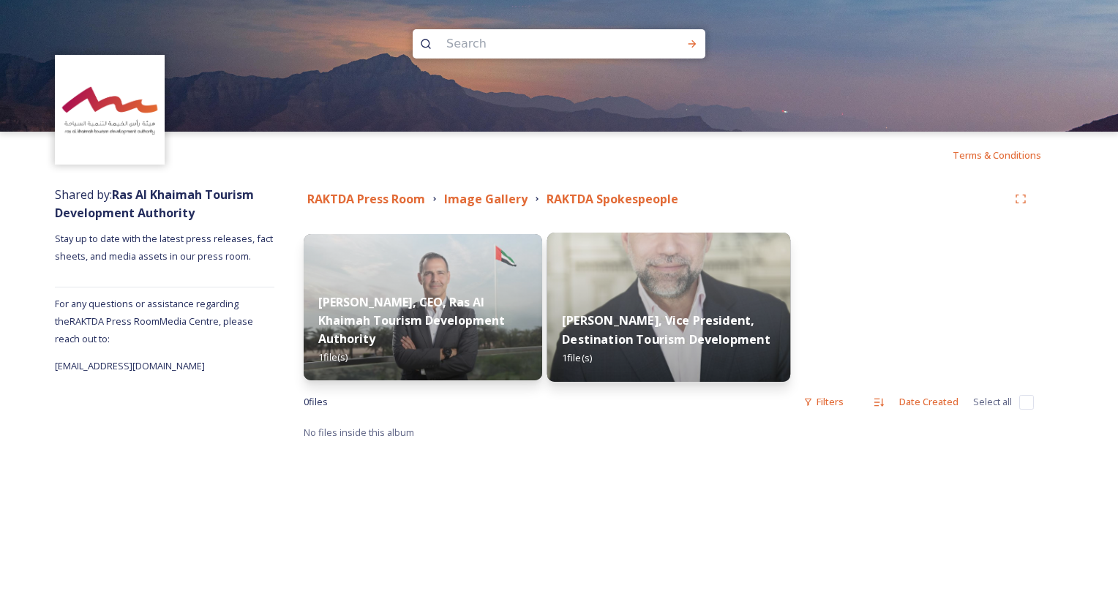
click at [728, 304] on div "[PERSON_NAME], Vice President, Destination Tourism Development 1 file(s)" at bounding box center [669, 339] width 244 height 85
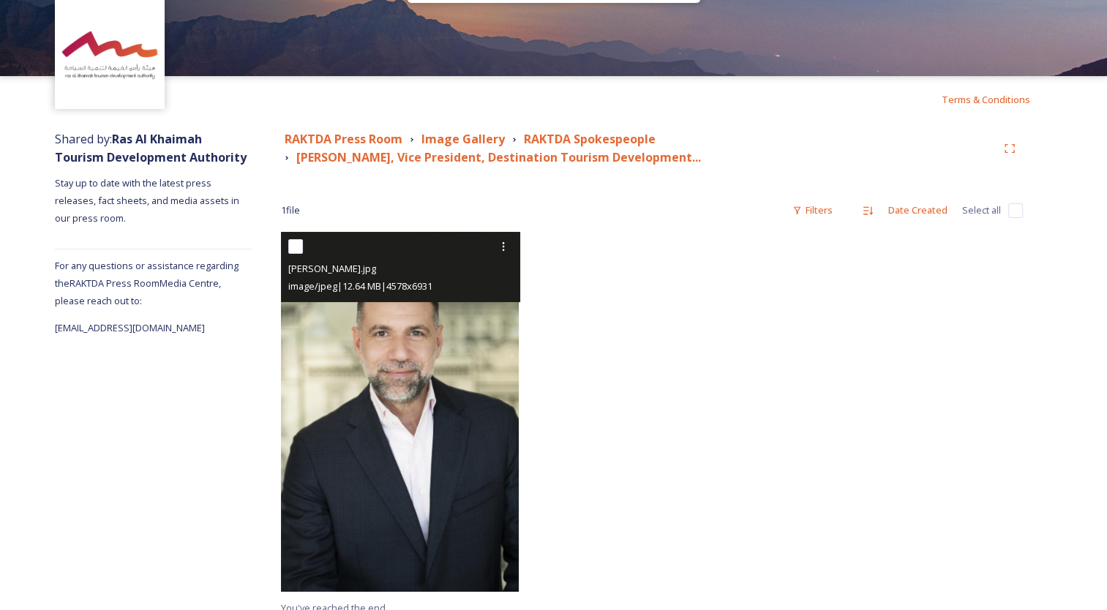
scroll to position [69, 0]
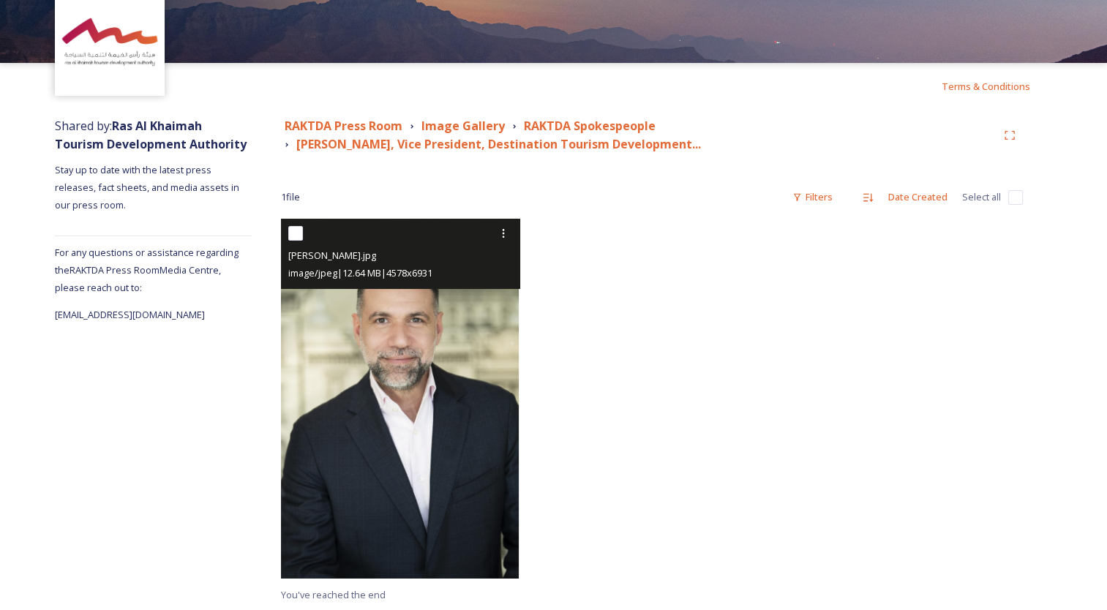
click at [370, 385] on img at bounding box center [400, 399] width 238 height 360
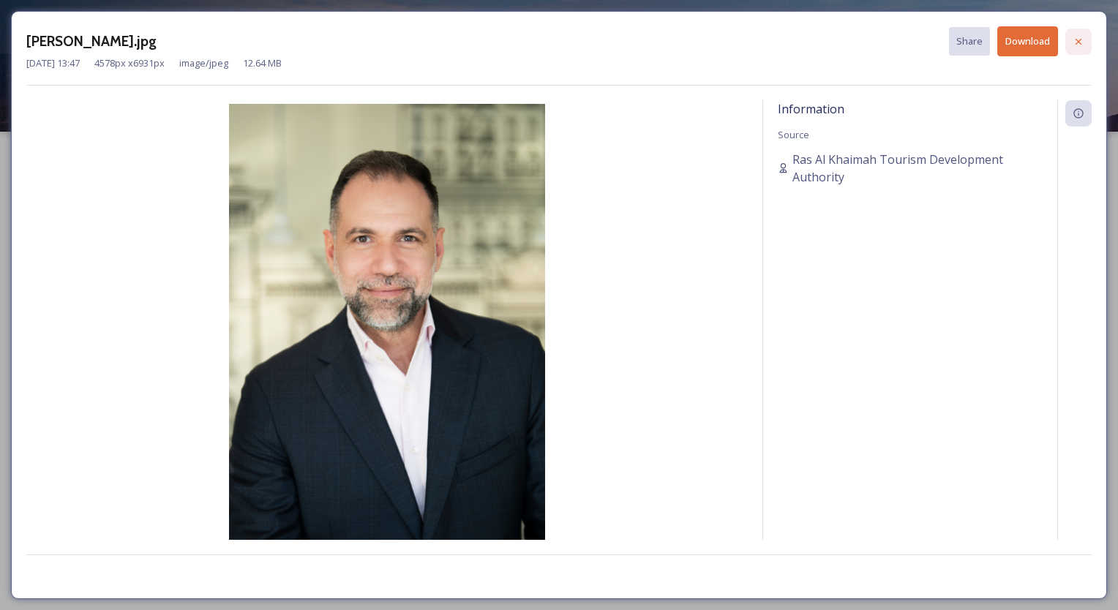
click at [1082, 39] on icon at bounding box center [1078, 42] width 12 height 12
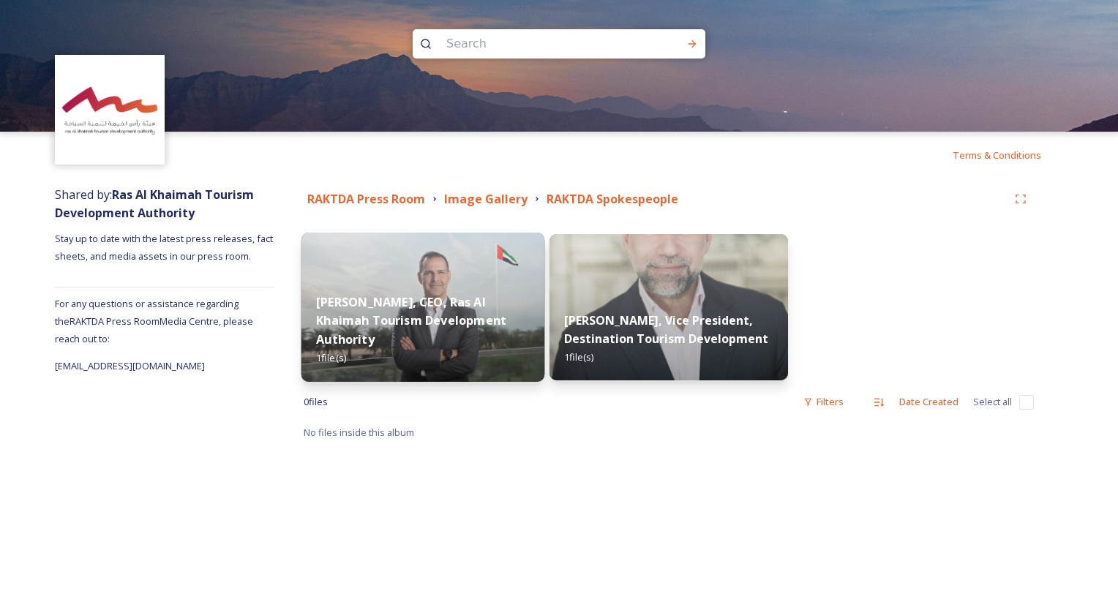
click at [494, 347] on strong "[PERSON_NAME], CEO, Ras Al Khaimah Tourism Development Authority" at bounding box center [411, 320] width 190 height 53
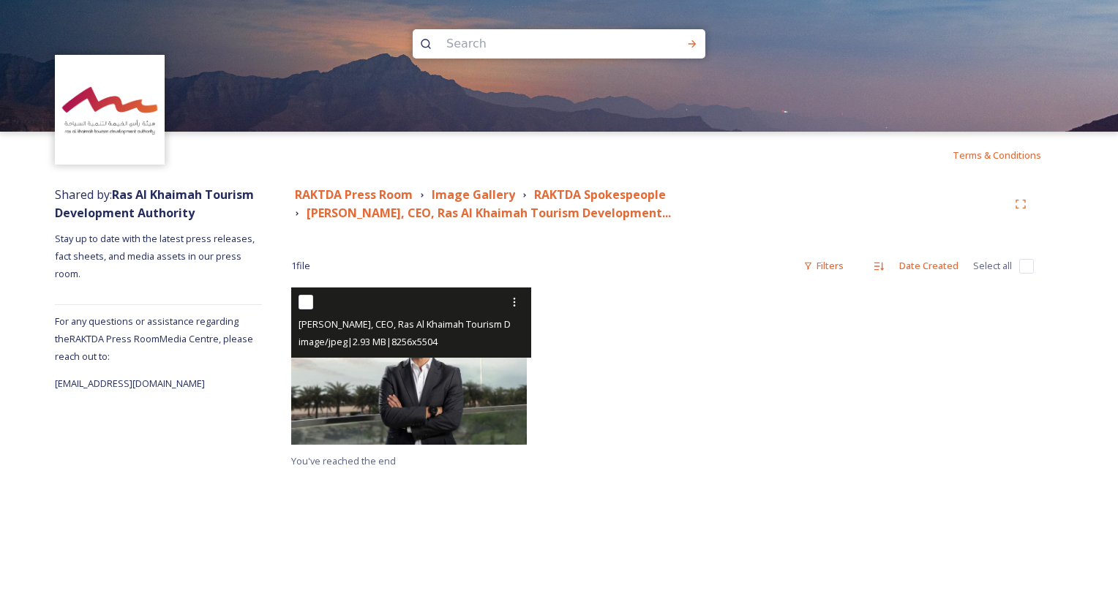
click at [420, 403] on img at bounding box center [408, 365] width 235 height 157
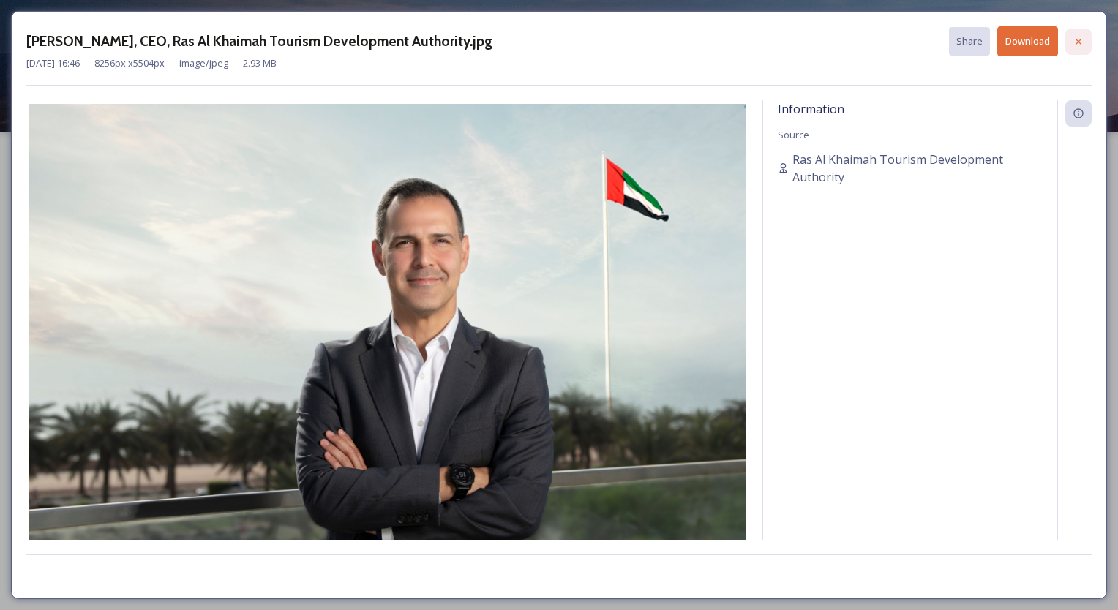
click at [1079, 39] on icon at bounding box center [1078, 41] width 6 height 6
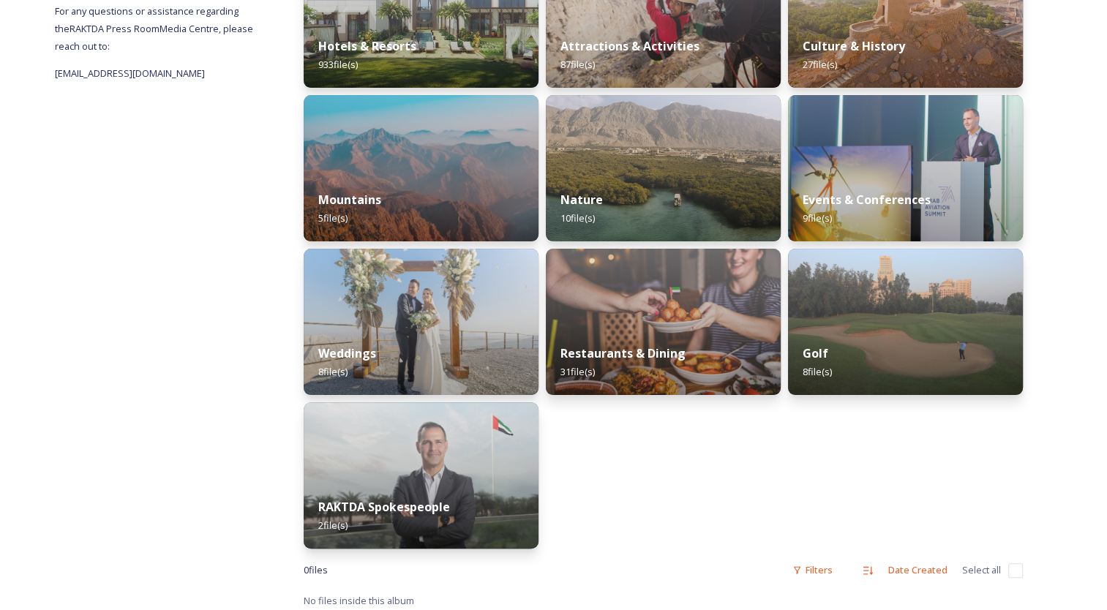
scroll to position [299, 0]
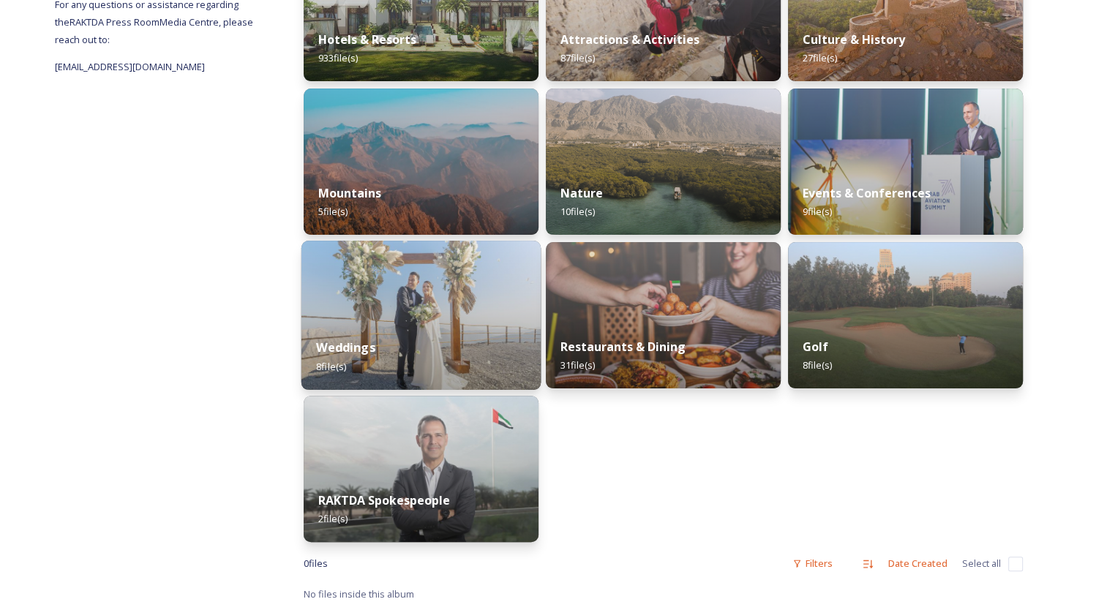
click at [426, 307] on img at bounding box center [420, 315] width 239 height 149
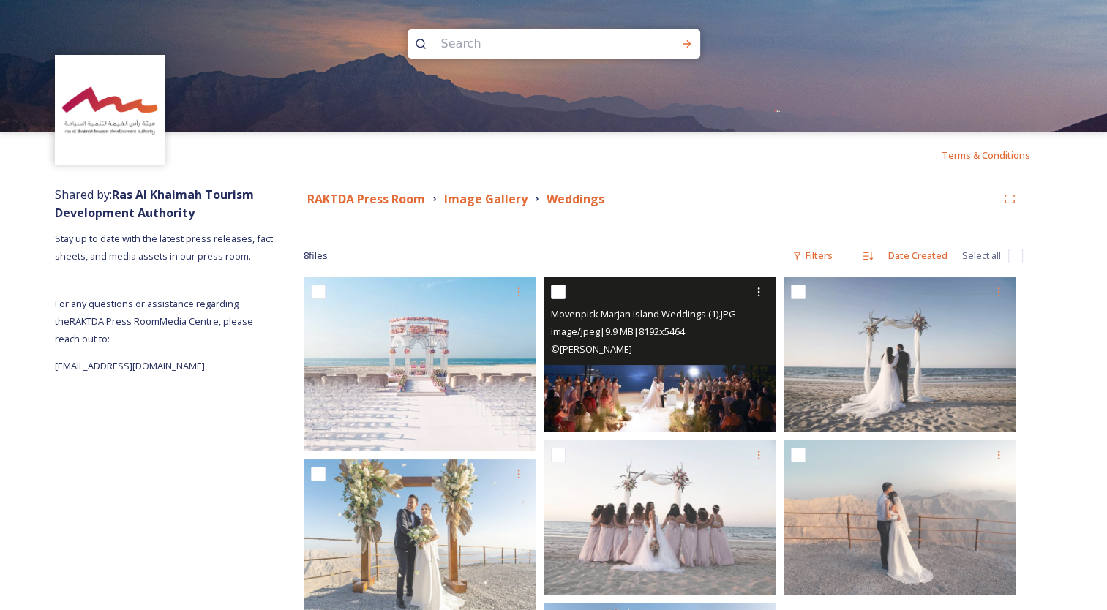
click at [697, 391] on img at bounding box center [659, 354] width 232 height 154
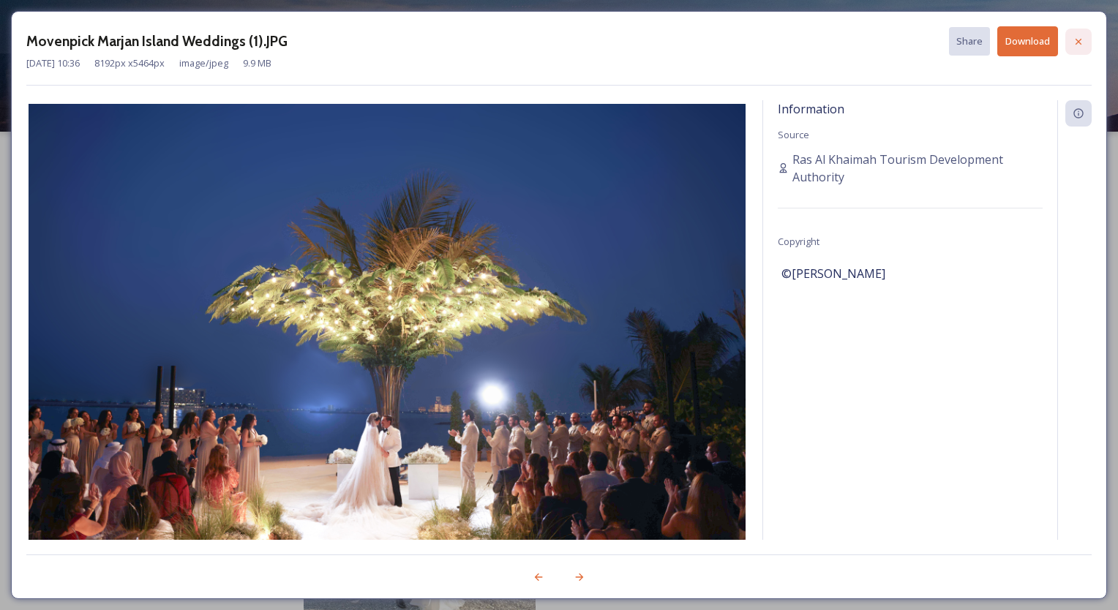
click at [1082, 39] on icon at bounding box center [1078, 42] width 12 height 12
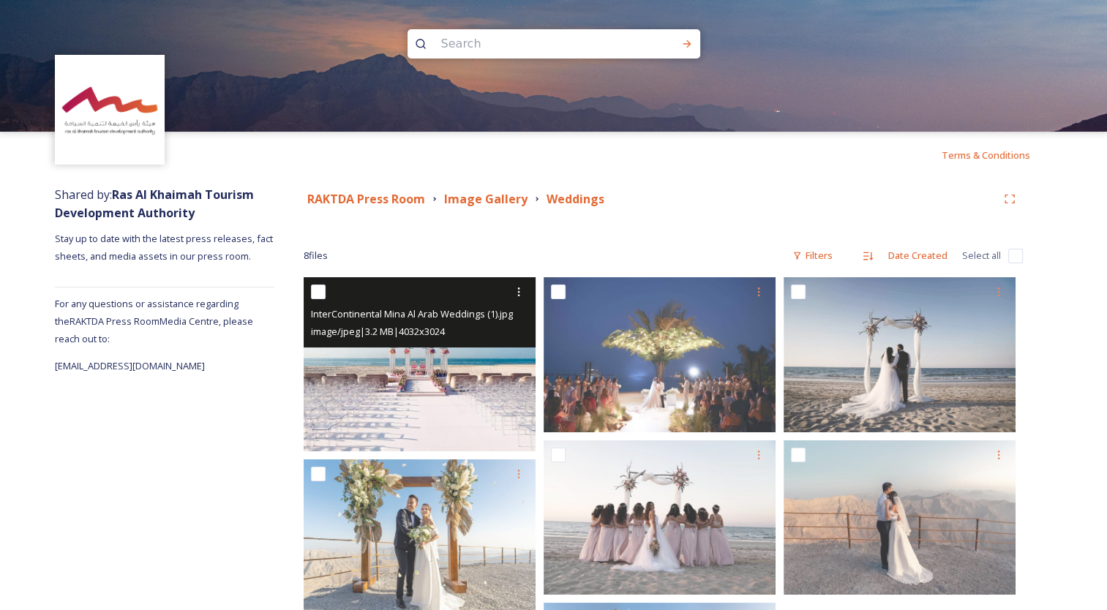
click at [449, 398] on img at bounding box center [420, 364] width 232 height 174
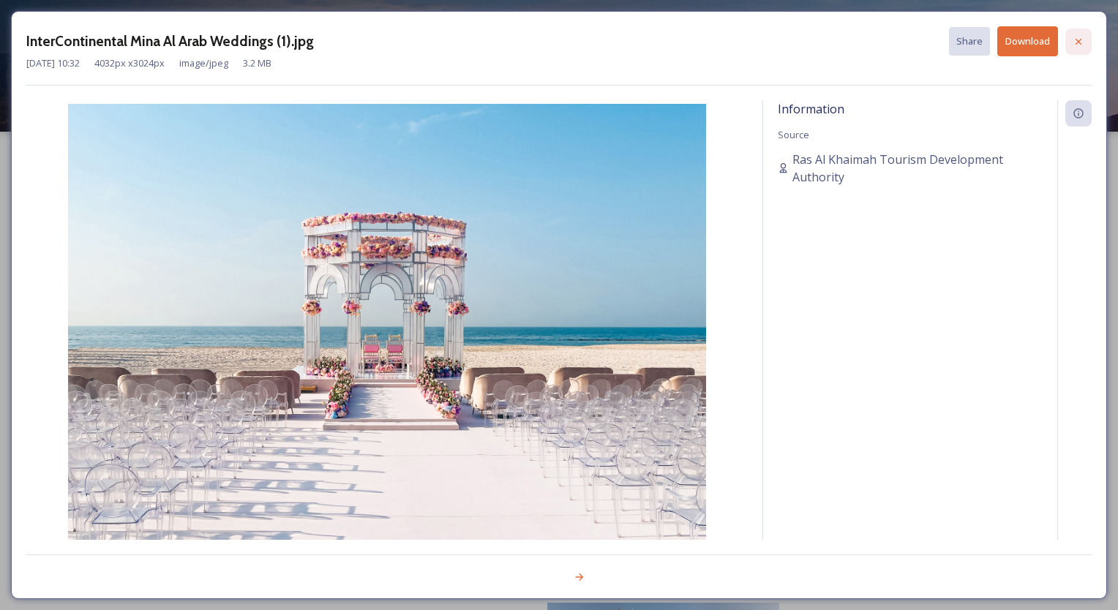
click at [1079, 39] on icon at bounding box center [1078, 41] width 6 height 6
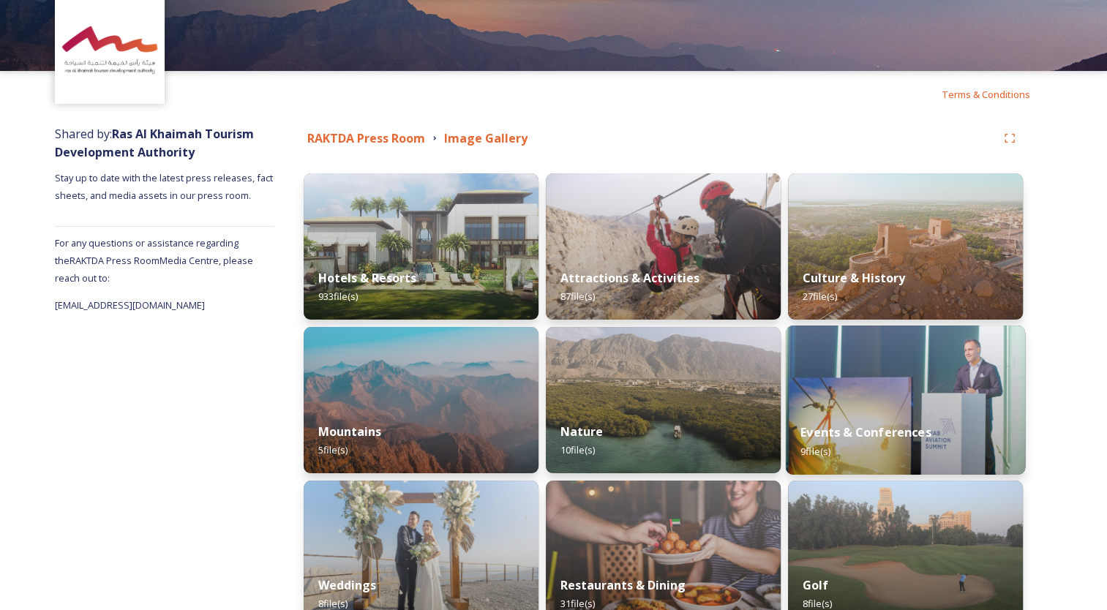
scroll to position [73, 0]
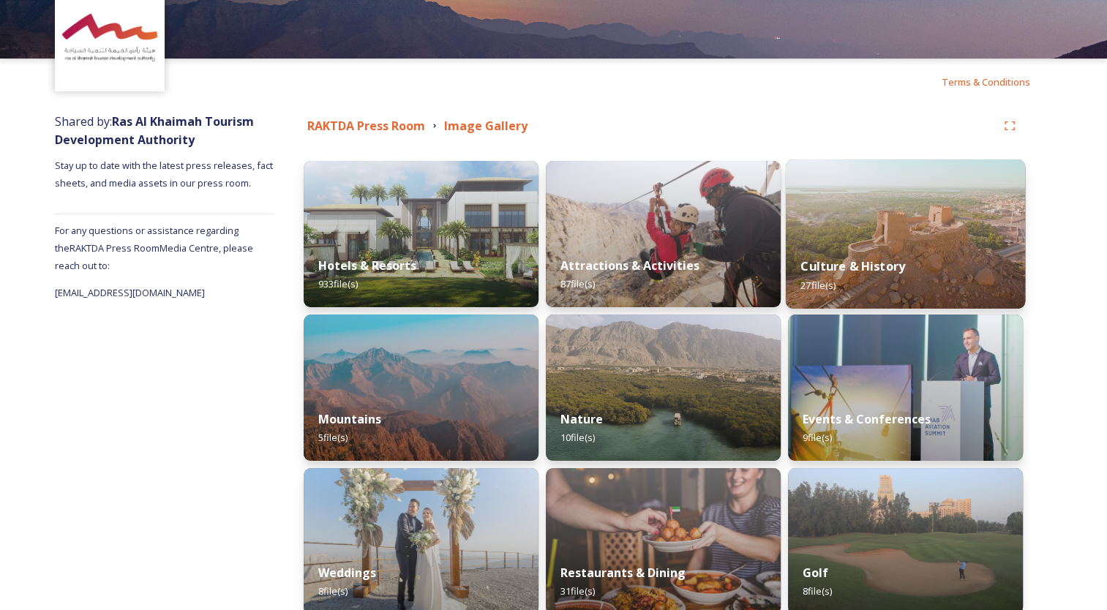
click at [926, 276] on div "Culture & History 27 file(s)" at bounding box center [904, 275] width 239 height 67
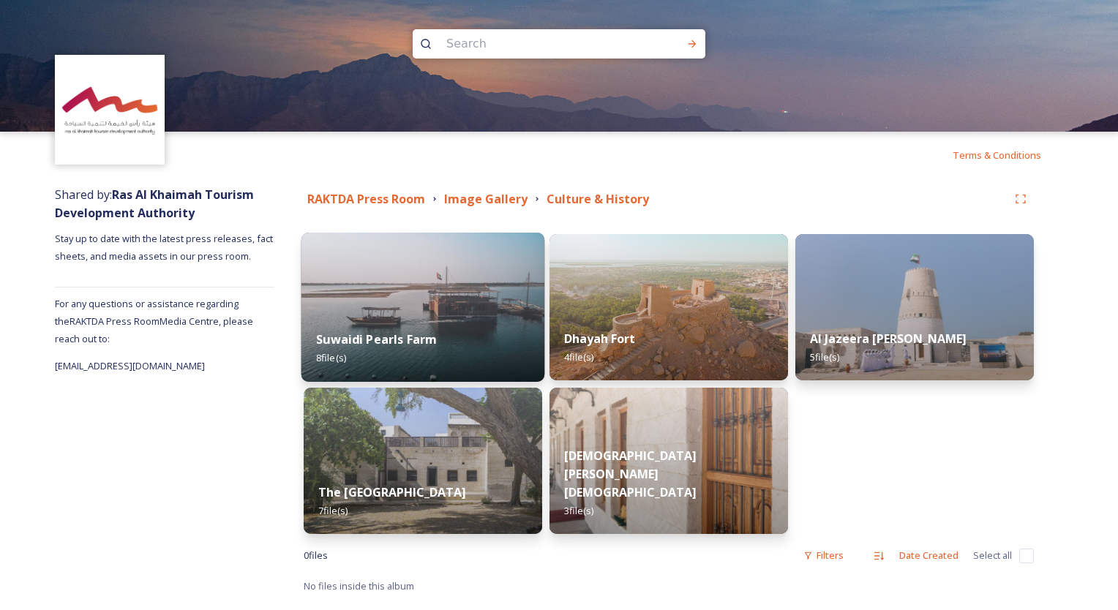
click at [445, 331] on div "Suwaidi Pearls Farm 8 file(s)" at bounding box center [423, 348] width 244 height 67
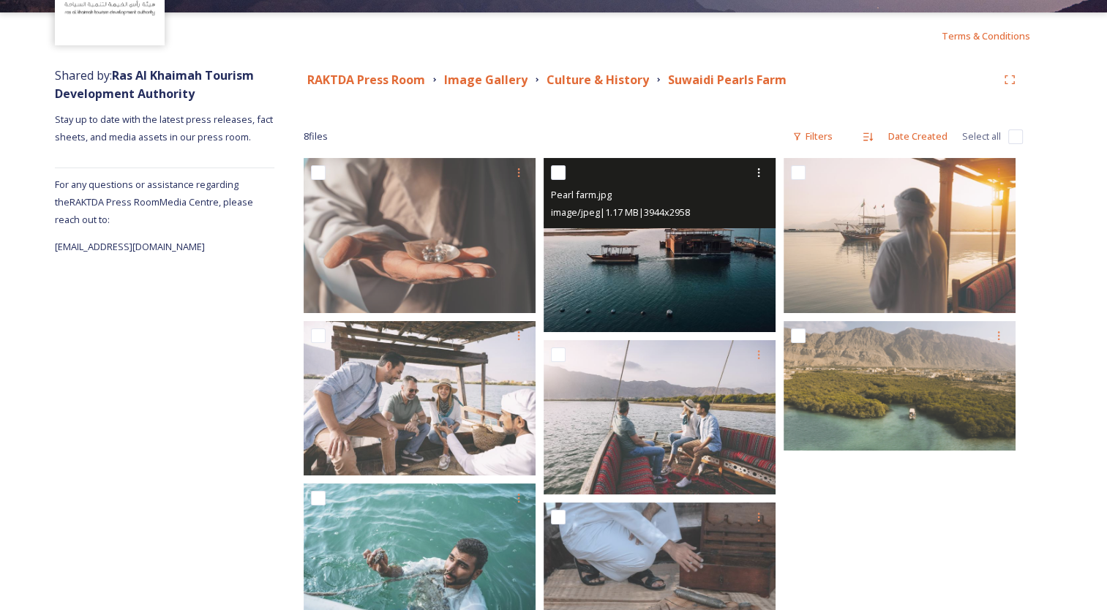
scroll to position [198, 0]
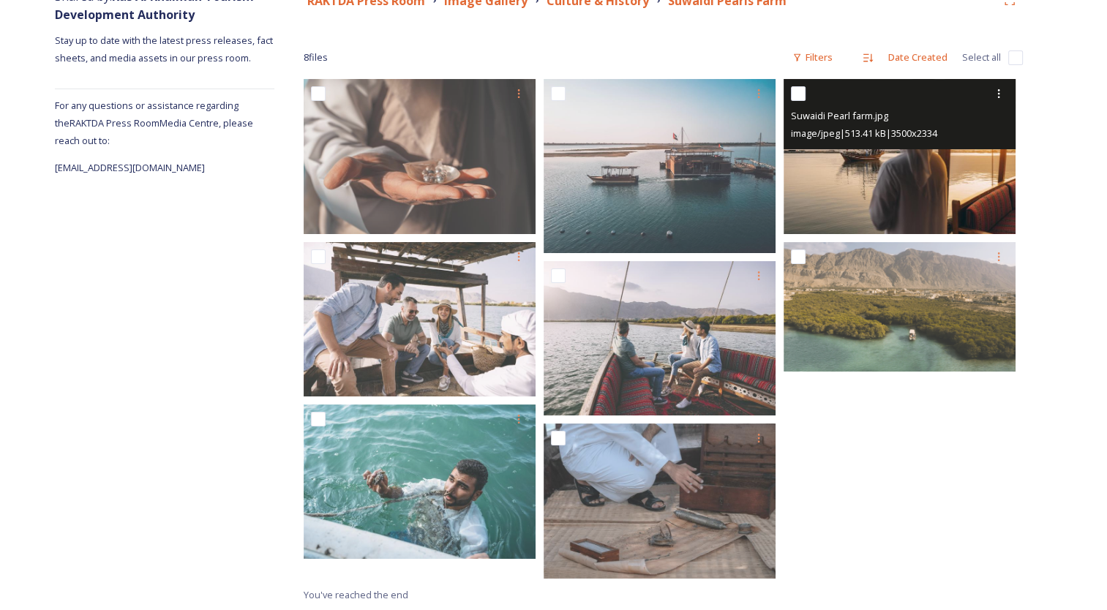
click at [903, 184] on img at bounding box center [899, 156] width 232 height 154
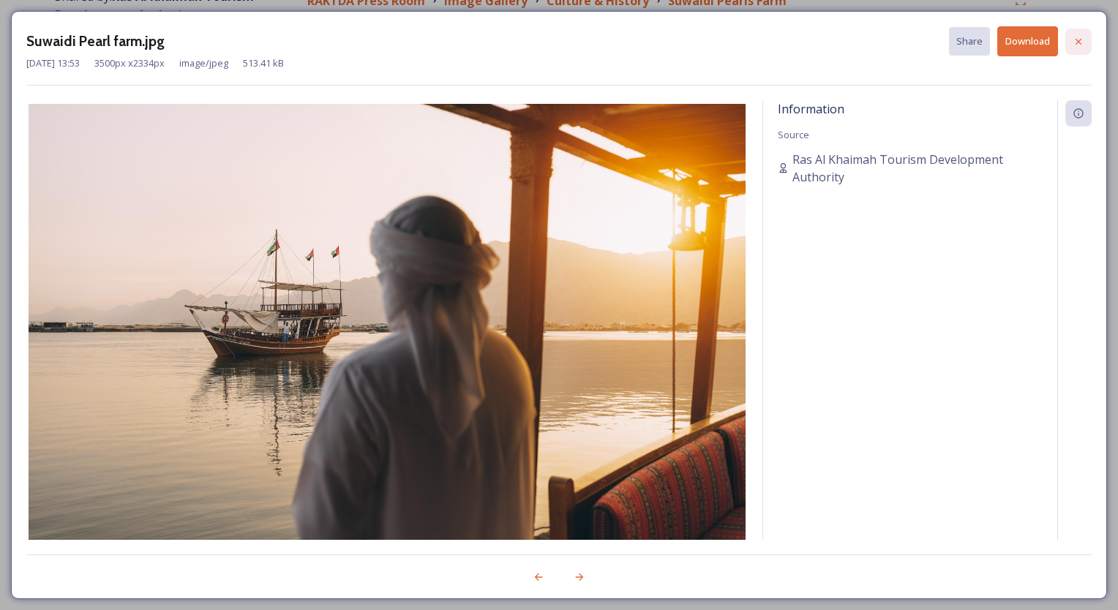
click at [1075, 41] on icon at bounding box center [1078, 42] width 12 height 12
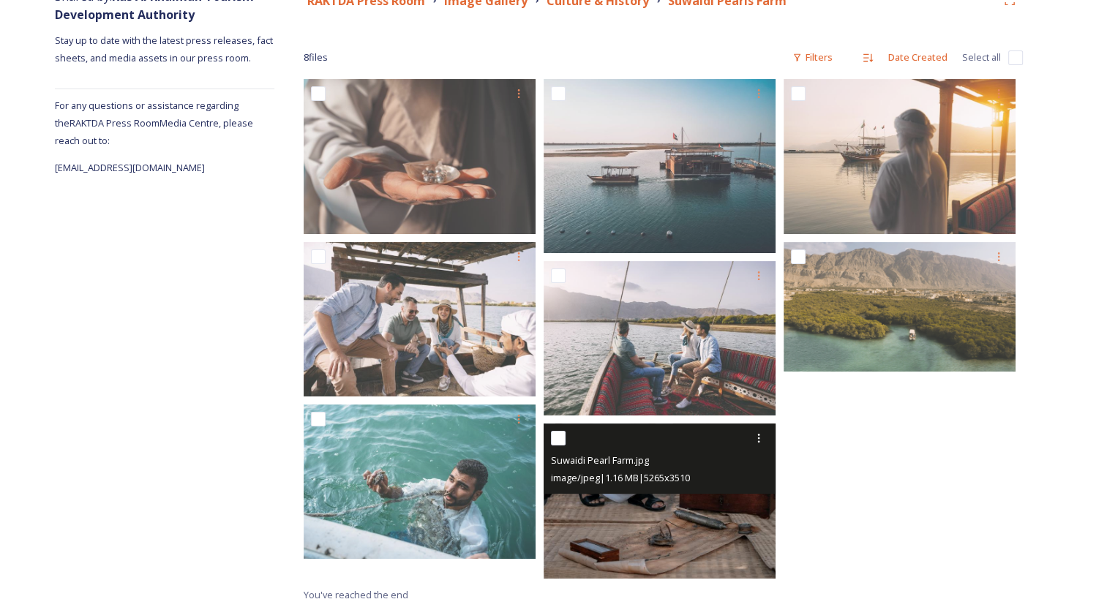
click at [664, 493] on div "Suwaidi Pearl Farm.jpg image/jpeg | 1.16 MB | 5265 x 3510" at bounding box center [659, 458] width 232 height 70
click at [635, 509] on img at bounding box center [659, 500] width 232 height 154
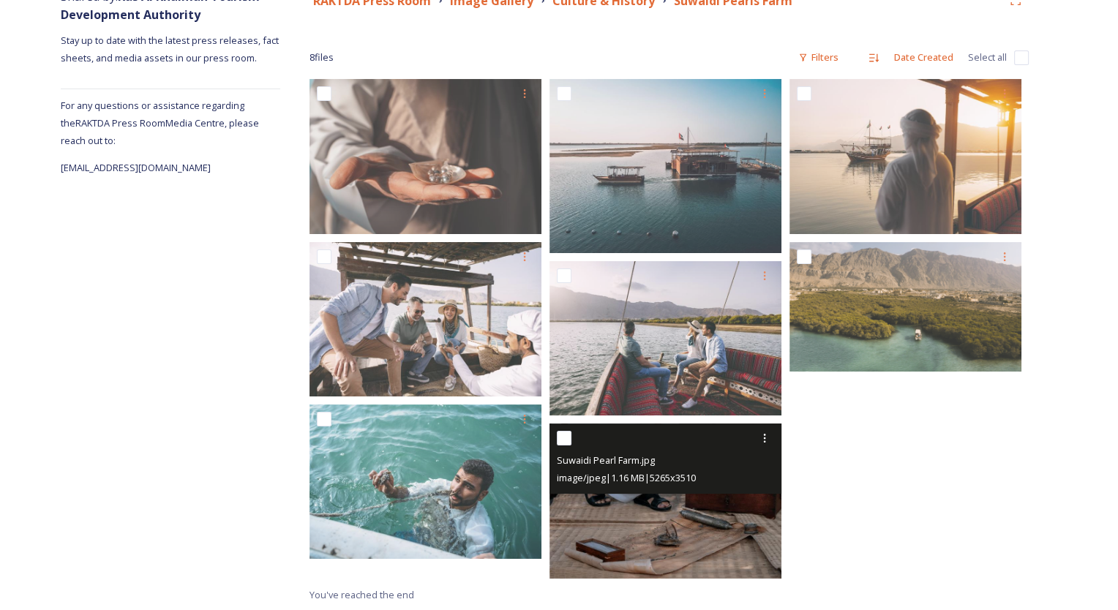
scroll to position [179, 0]
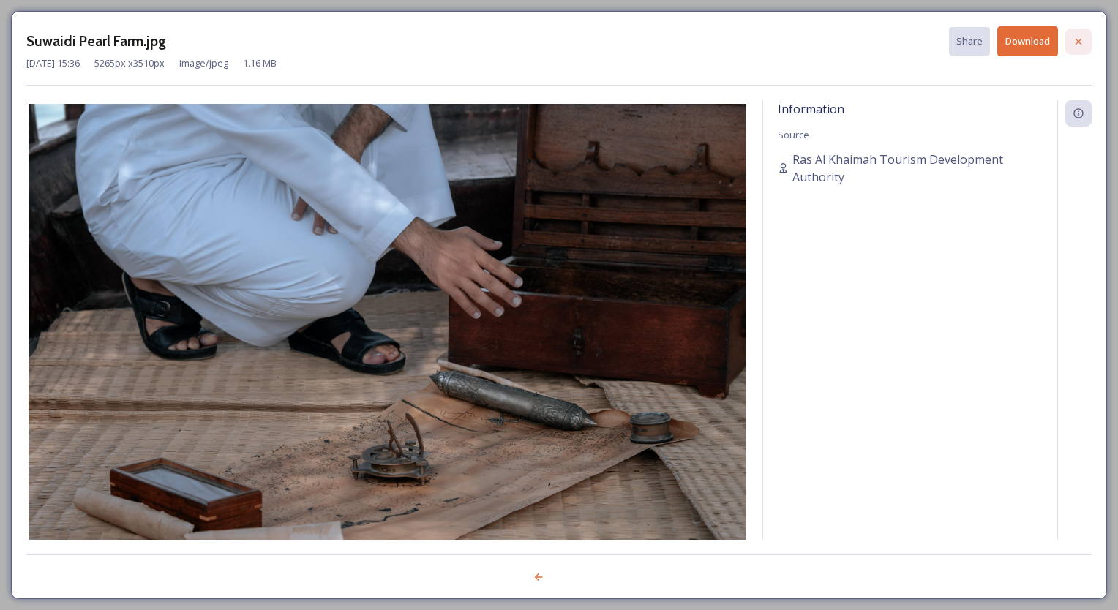
click at [1079, 39] on icon at bounding box center [1078, 41] width 6 height 6
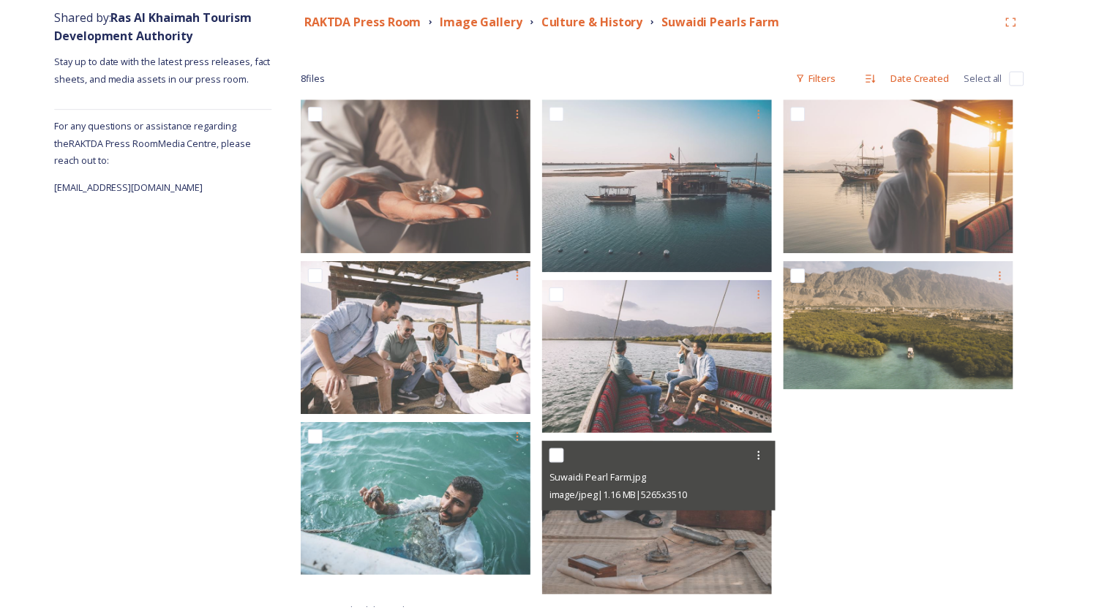
scroll to position [198, 0]
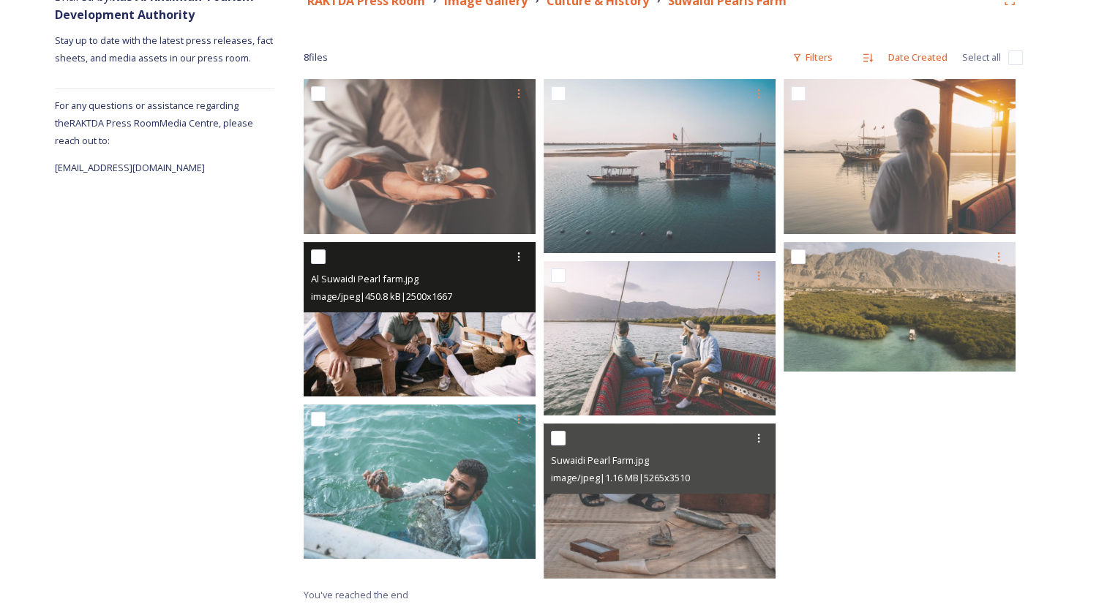
click at [421, 331] on img at bounding box center [420, 318] width 232 height 154
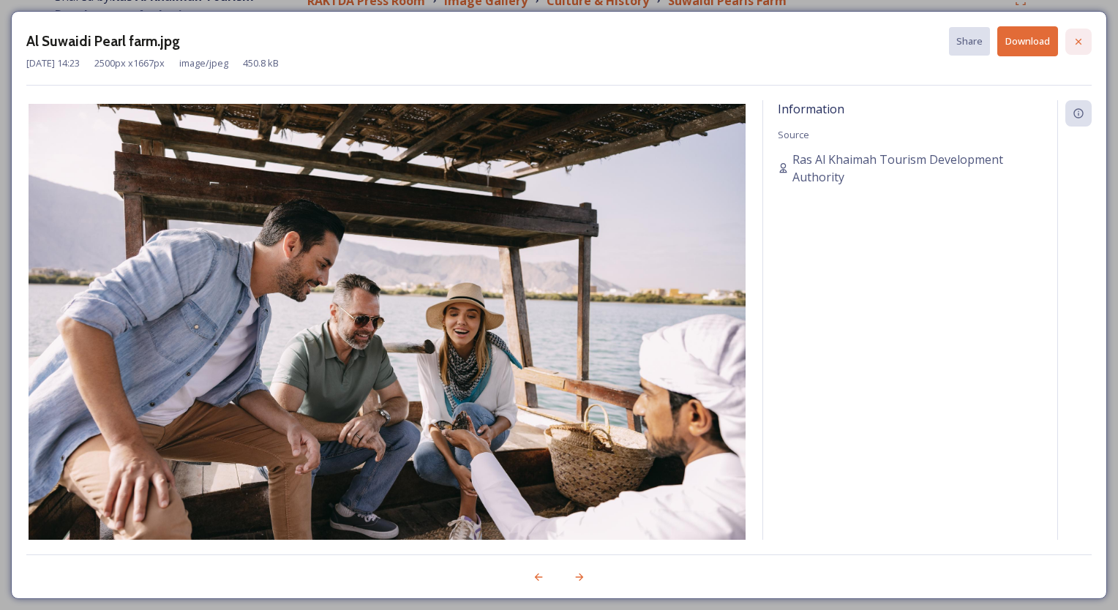
click at [1083, 38] on icon at bounding box center [1078, 42] width 12 height 12
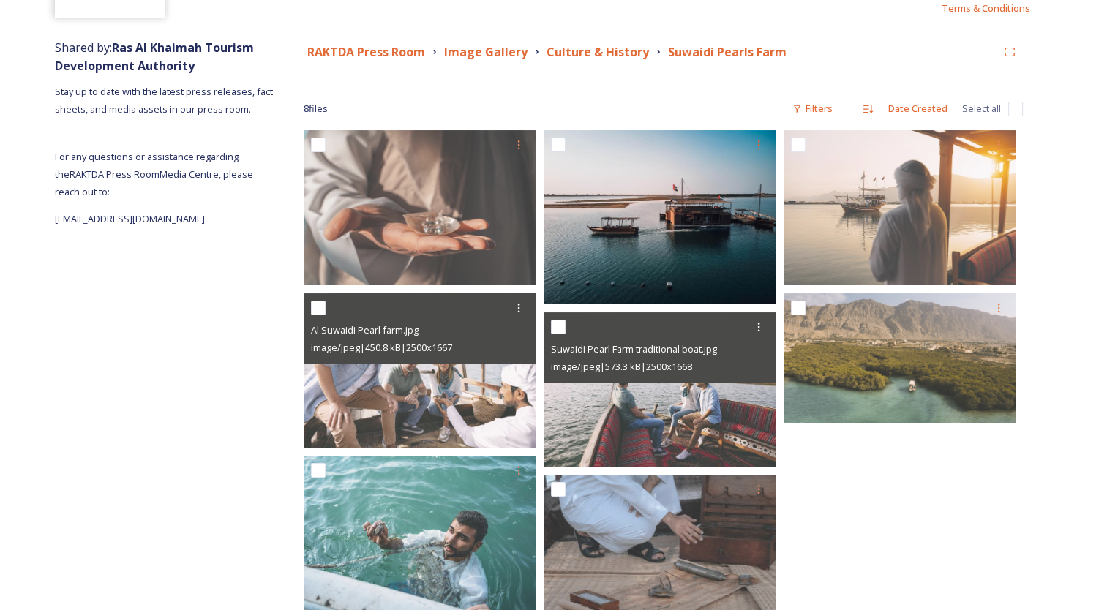
scroll to position [125, 0]
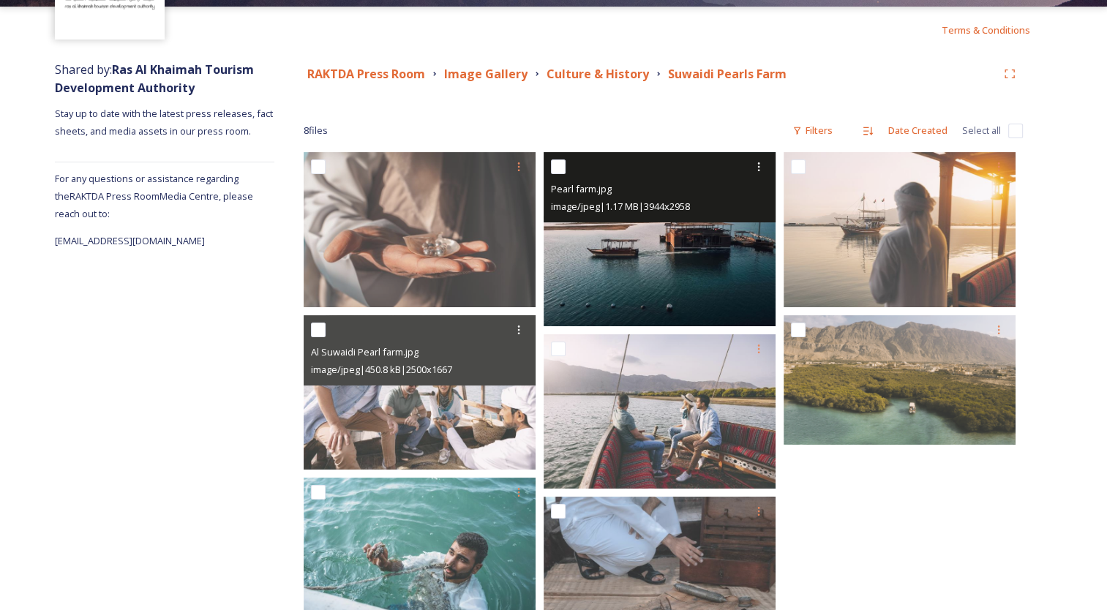
click at [692, 270] on img at bounding box center [659, 239] width 232 height 174
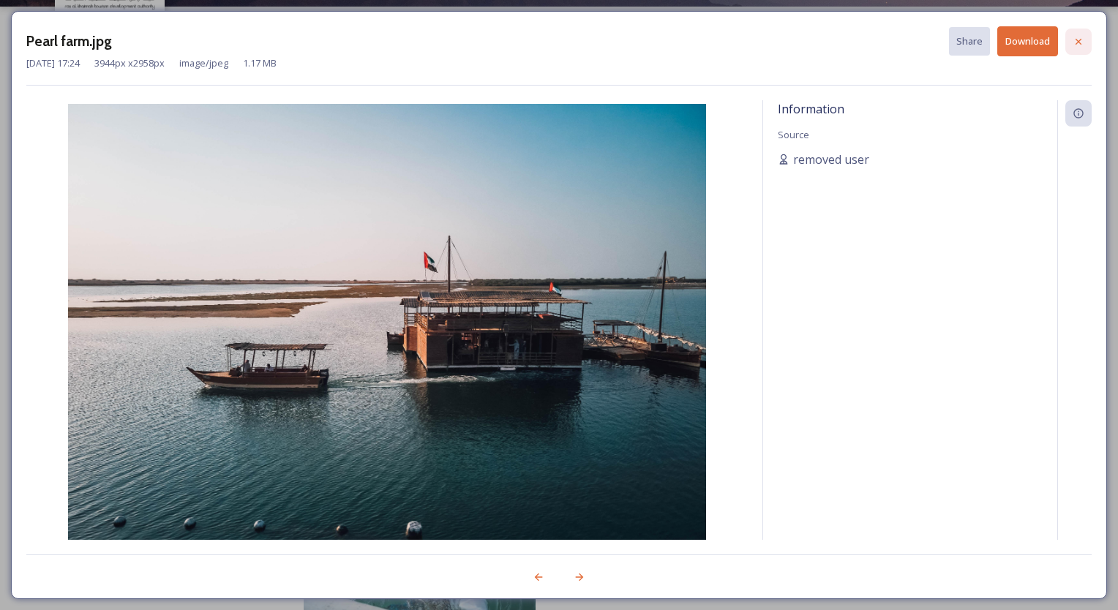
click at [1082, 39] on icon at bounding box center [1078, 42] width 12 height 12
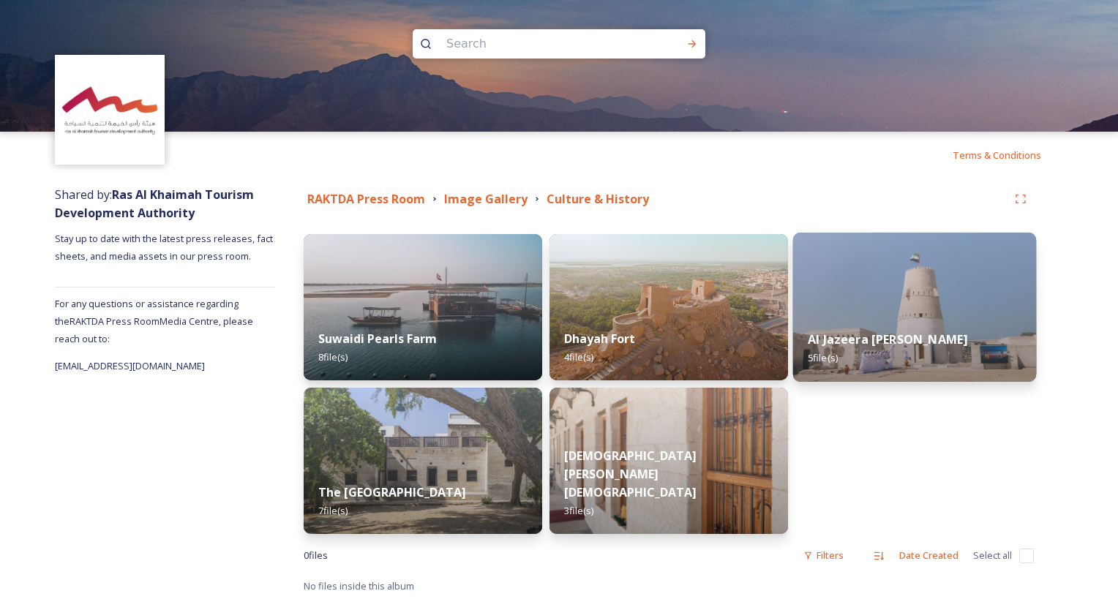
click at [911, 343] on strong "Al Jazeera [PERSON_NAME]" at bounding box center [886, 339] width 159 height 16
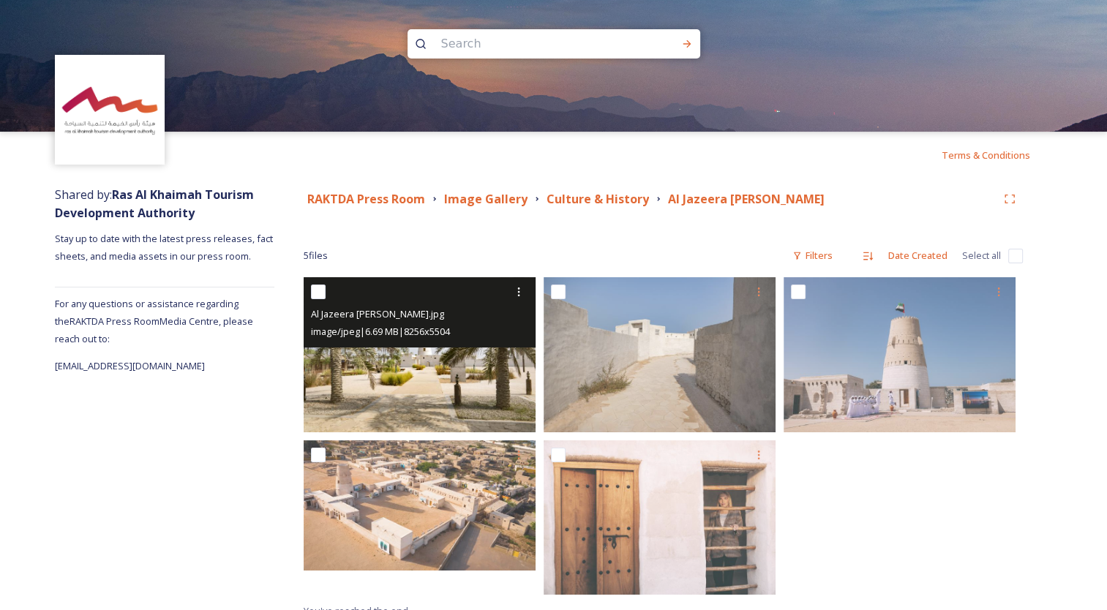
click at [448, 384] on img at bounding box center [420, 354] width 232 height 154
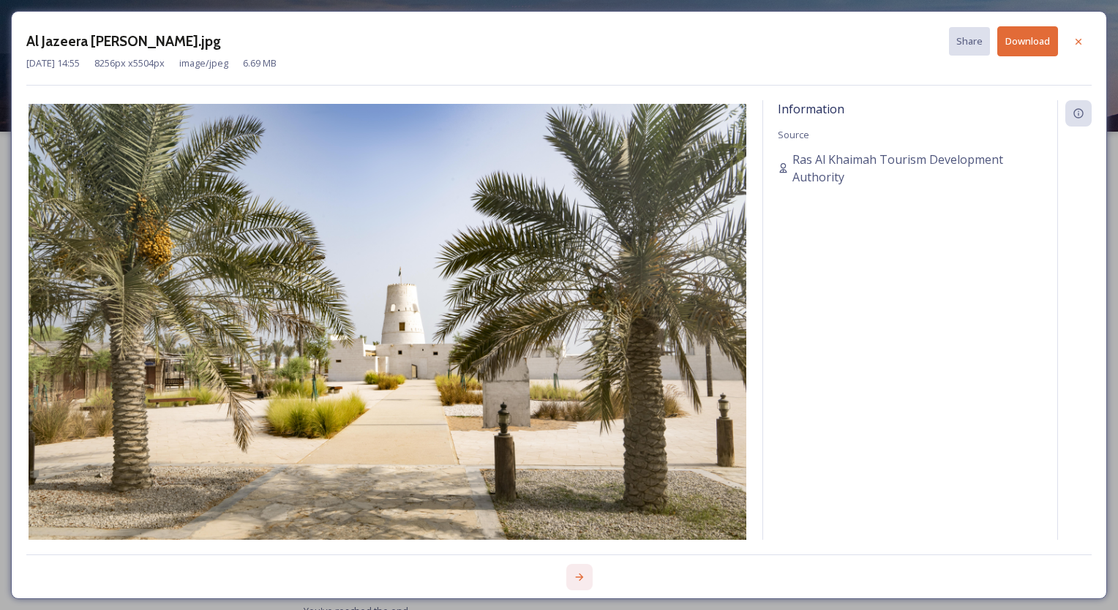
click at [576, 579] on icon at bounding box center [579, 577] width 12 height 12
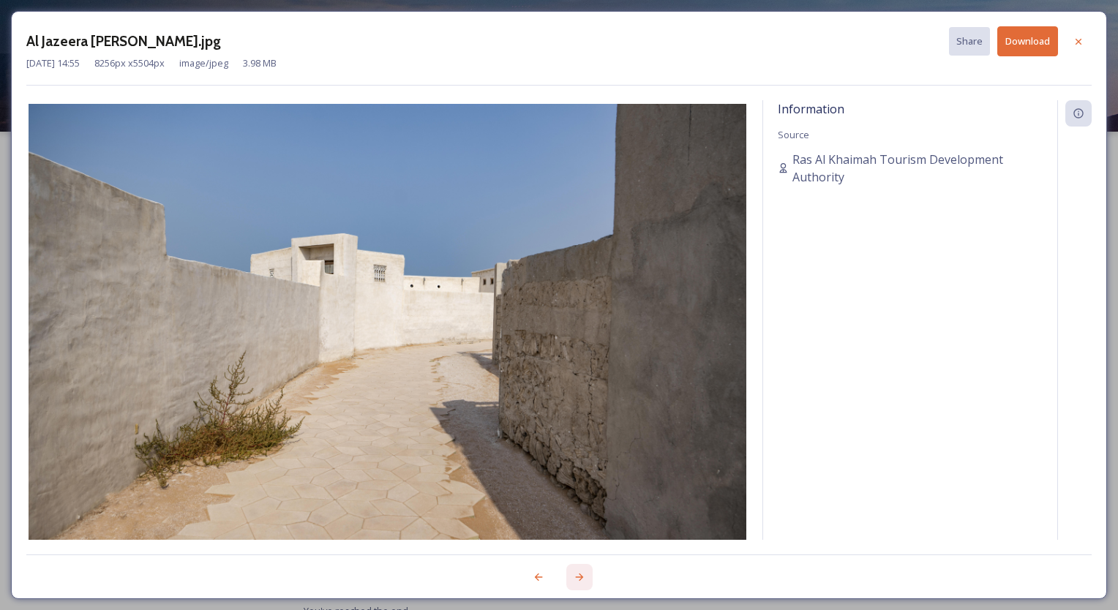
click at [576, 579] on icon at bounding box center [579, 577] width 12 height 12
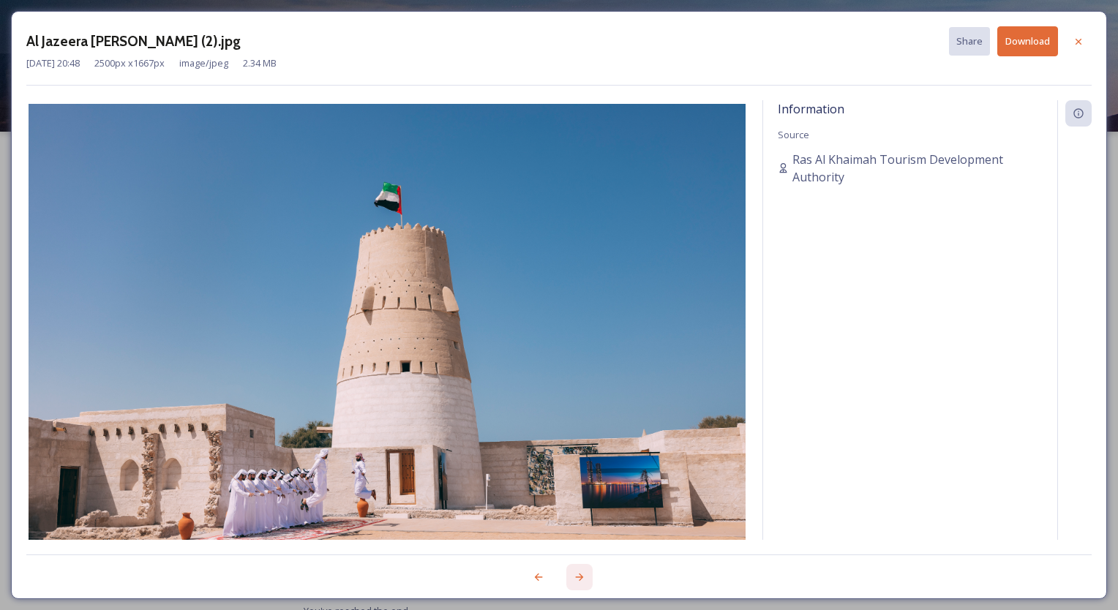
click at [576, 579] on icon at bounding box center [579, 577] width 12 height 12
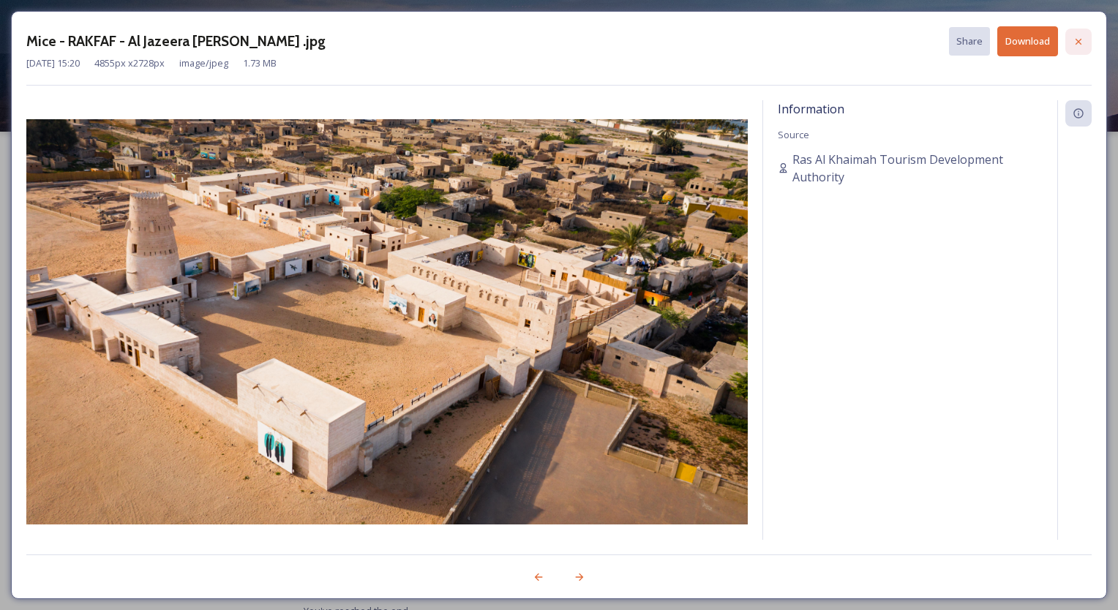
click at [1080, 38] on icon at bounding box center [1078, 41] width 6 height 6
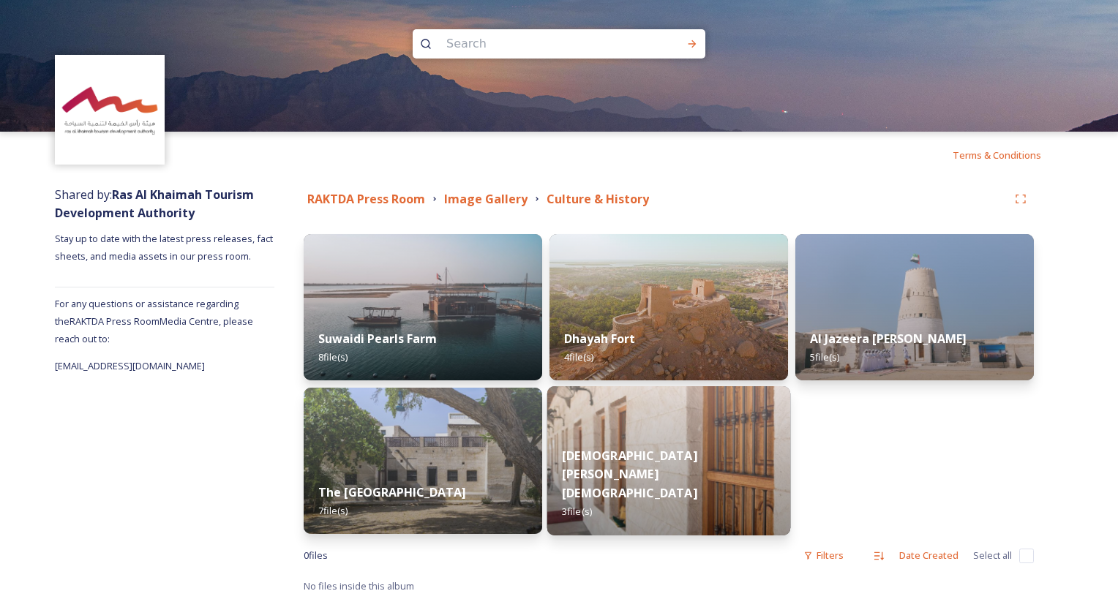
click at [682, 459] on img at bounding box center [669, 460] width 244 height 149
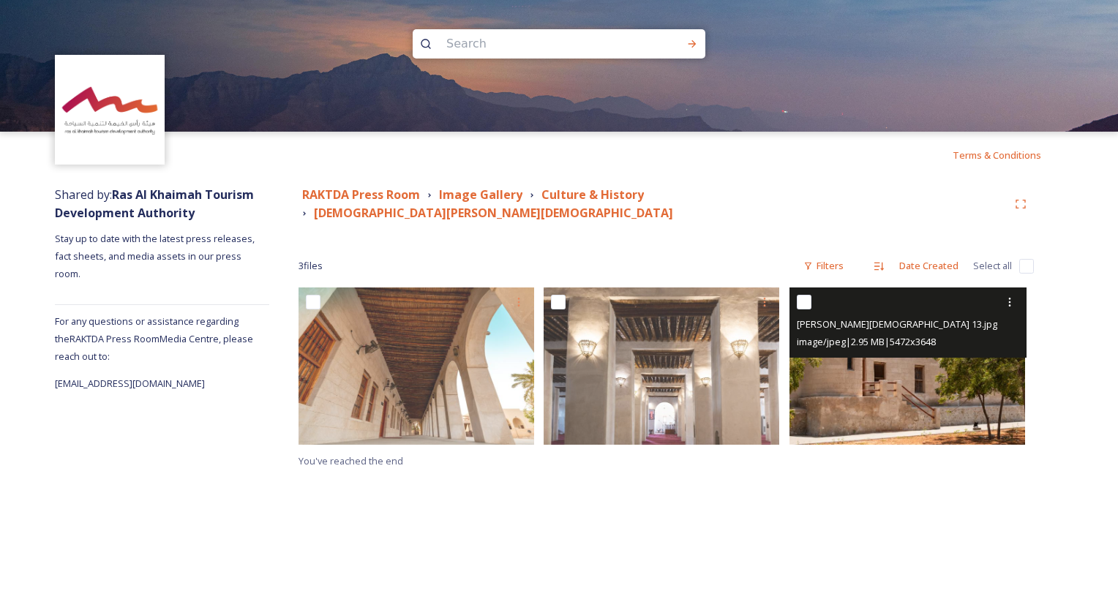
click at [940, 392] on img at bounding box center [906, 365] width 235 height 157
